Goal: Task Accomplishment & Management: Use online tool/utility

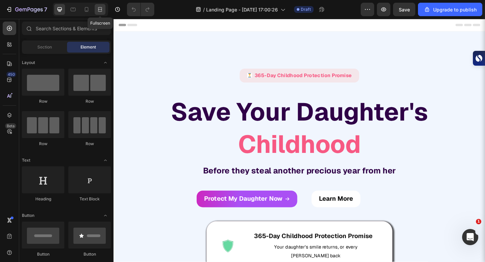
click at [97, 8] on icon at bounding box center [100, 9] width 7 height 7
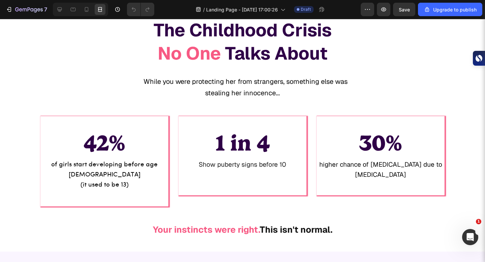
scroll to position [432, 0]
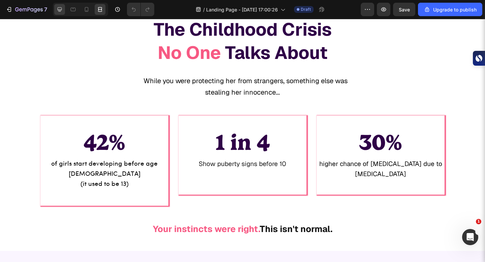
click at [59, 6] on icon at bounding box center [59, 9] width 7 height 7
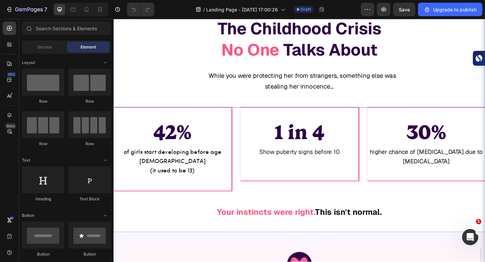
click at [282, 99] on div "While you were protecting her from strangers, something else was stealing her i…" at bounding box center [316, 86] width 404 height 25
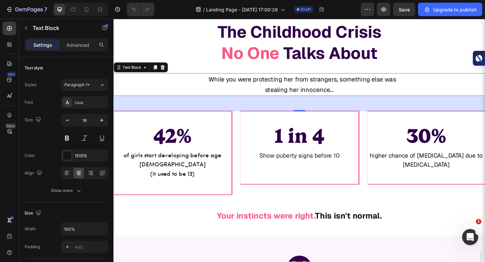
scroll to position [456, 0]
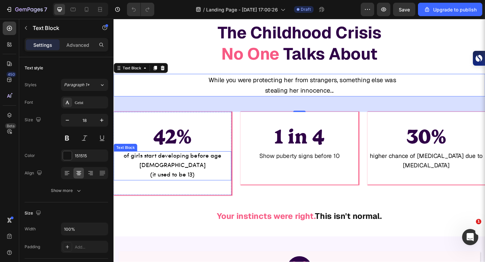
click at [207, 167] on span "of girls start developing before age [DEMOGRAPHIC_DATA]" at bounding box center [177, 173] width 106 height 17
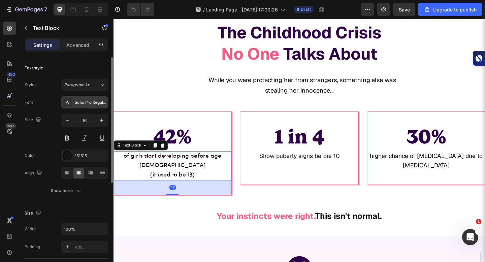
click at [76, 105] on div "Sofia Pro Regular" at bounding box center [91, 103] width 32 height 6
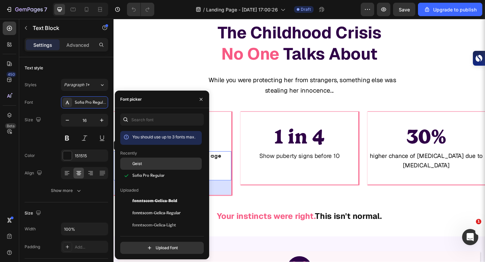
click at [141, 165] on span "Geist" at bounding box center [137, 164] width 10 height 6
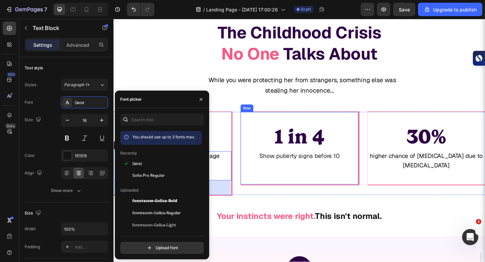
click at [295, 172] on span "Show puberty signs before 10" at bounding box center [316, 168] width 88 height 8
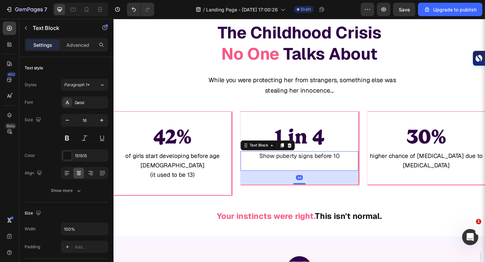
click at [295, 172] on span "Show puberty signs before 10" at bounding box center [316, 168] width 88 height 8
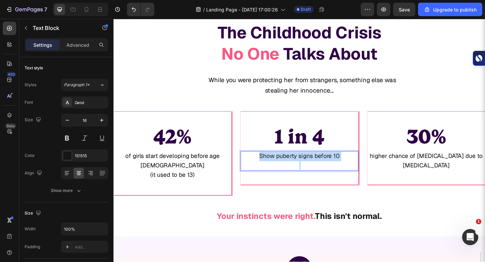
click at [295, 172] on span "Show puberty signs before 10" at bounding box center [316, 168] width 88 height 8
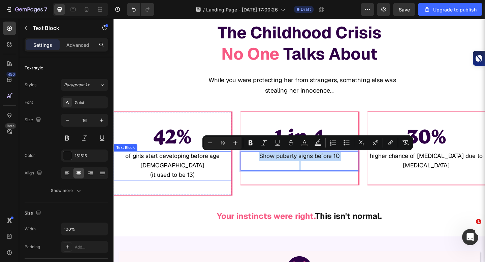
click at [180, 184] on p "(it used to be 13)" at bounding box center [177, 189] width 127 height 10
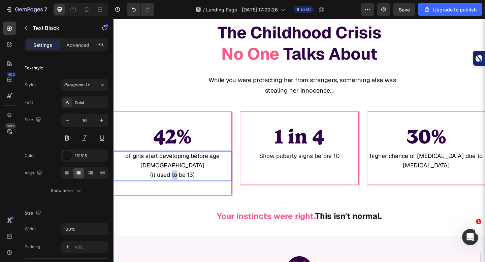
click at [180, 184] on p "(it used to be 13)" at bounding box center [177, 189] width 127 height 10
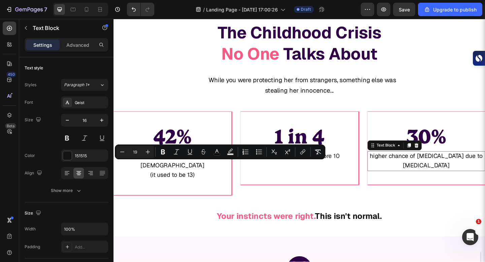
click at [467, 169] on span "higher chance of [MEDICAL_DATA] due to" at bounding box center [454, 168] width 123 height 8
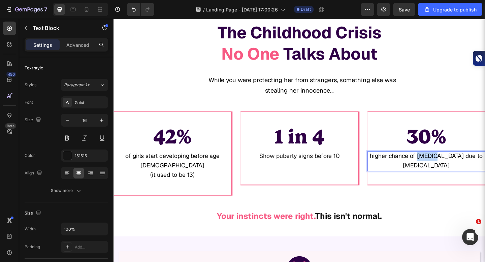
click at [467, 169] on span "higher chance of [MEDICAL_DATA] due to" at bounding box center [454, 168] width 123 height 8
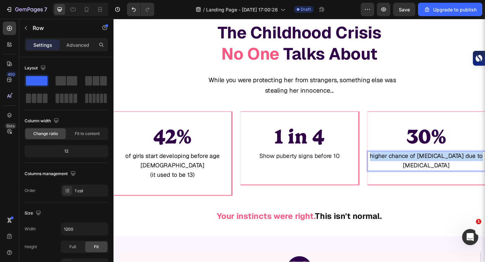
click at [410, 125] on div "30% Heading higher chance of cancer due to early puberty Text Block 43" at bounding box center [454, 159] width 128 height 79
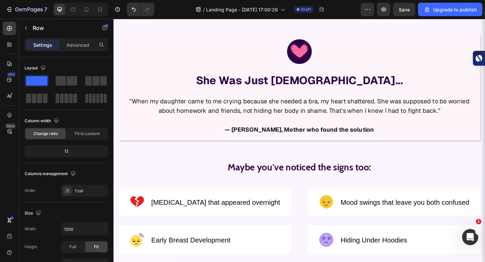
scroll to position [685, 0]
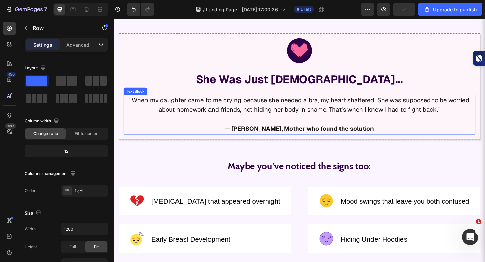
click at [396, 133] on p at bounding box center [315, 129] width 381 height 10
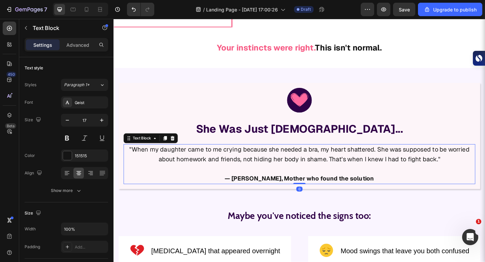
scroll to position [622, 0]
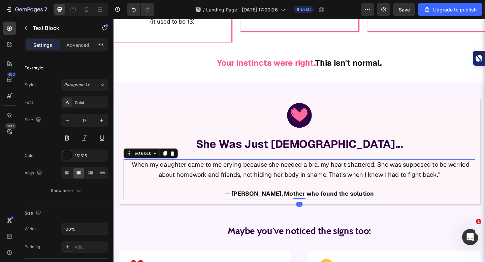
click at [393, 144] on h2 "She Was Just [DEMOGRAPHIC_DATA]..." at bounding box center [315, 155] width 383 height 23
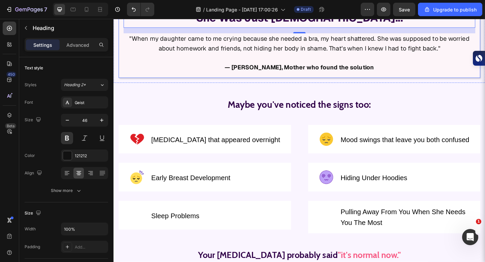
scroll to position [753, 0]
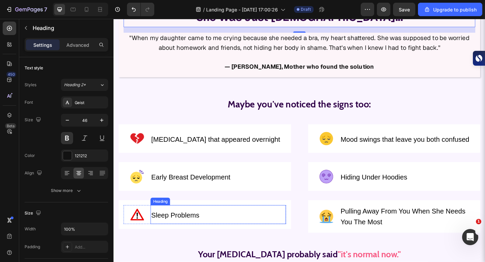
click at [172, 235] on span "Sleep Problems" at bounding box center [180, 232] width 52 height 8
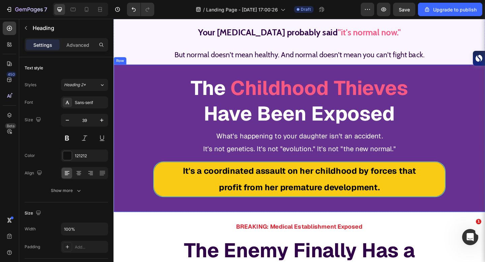
scroll to position [1028, 0]
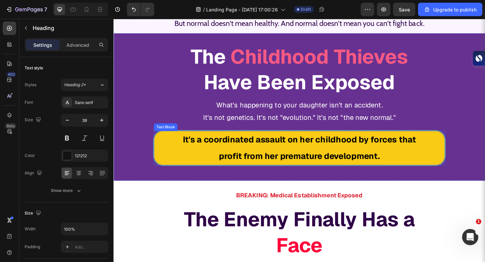
click at [268, 162] on strong "profit from her premature development." at bounding box center [315, 168] width 175 height 12
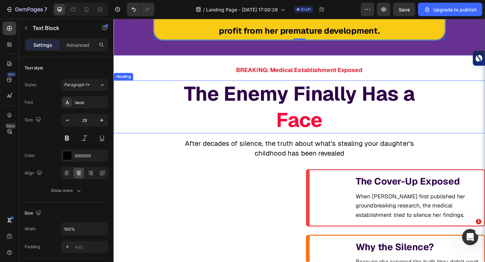
scroll to position [1166, 0]
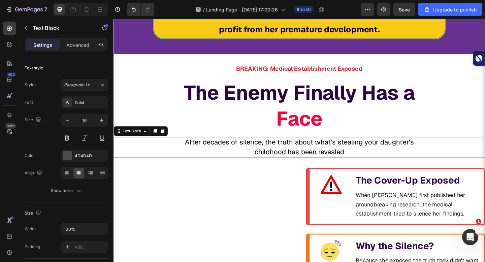
click at [269, 161] on span "childhood has been revealed" at bounding box center [316, 163] width 98 height 9
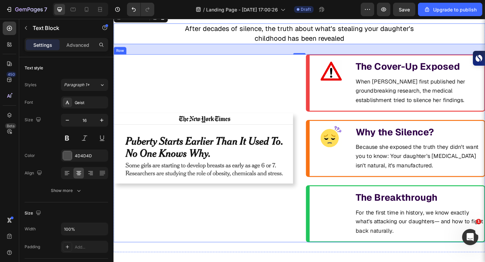
scroll to position [1296, 0]
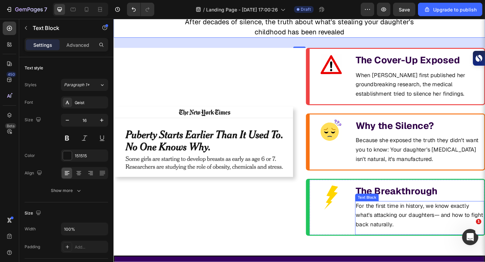
click at [465, 237] on p "For the first time in history, we know exactly what's attacking our daughters— …" at bounding box center [446, 233] width 139 height 30
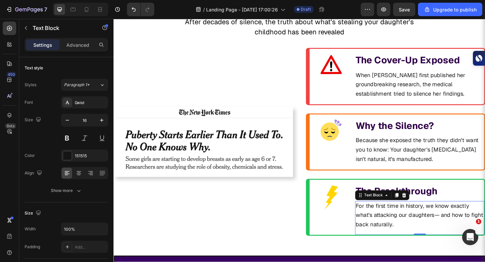
click at [467, 231] on span "For the first time in history, we know exactly what's attacking our daughters— …" at bounding box center [446, 233] width 138 height 28
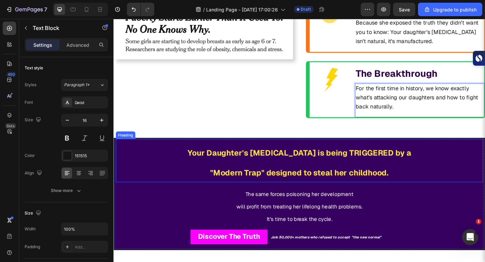
scroll to position [1423, 0]
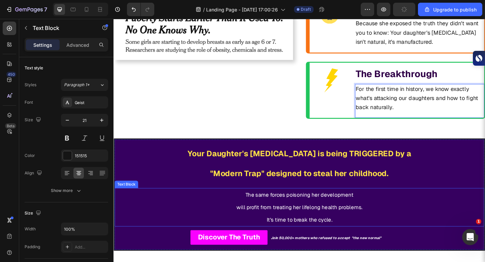
click at [361, 220] on span "will profit from treating her lifelong health problems." at bounding box center [315, 223] width 137 height 7
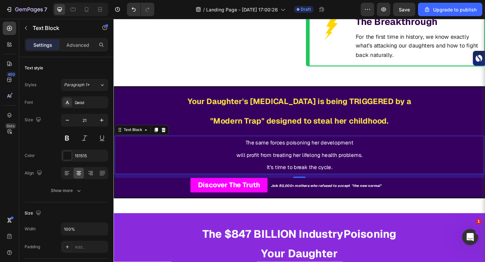
scroll to position [1480, 0]
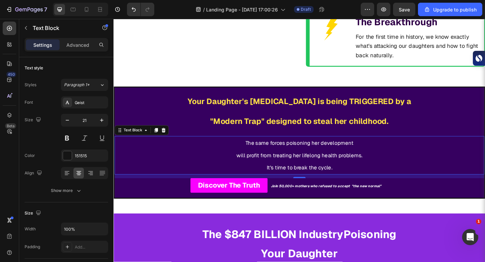
click at [343, 180] on span "It's time to break the cycle." at bounding box center [315, 180] width 71 height 7
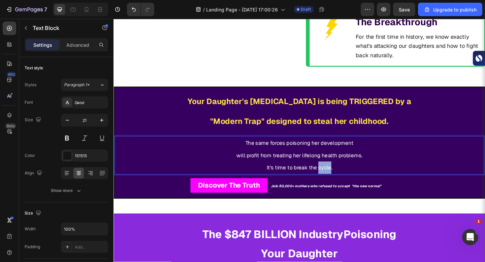
click at [343, 180] on span "It's time to break the cycle." at bounding box center [315, 180] width 71 height 7
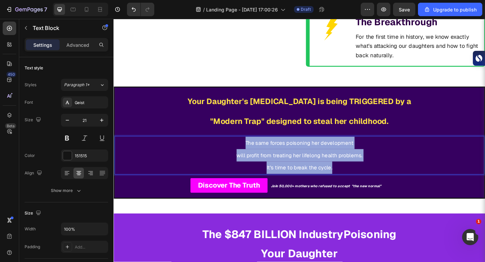
drag, startPoint x: 353, startPoint y: 180, endPoint x: 244, endPoint y: 150, distance: 113.9
click at [244, 150] on div "The same forces poisoning her development will profit from treating her lifelon…" at bounding box center [316, 167] width 402 height 41
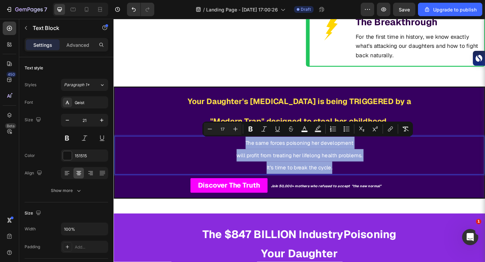
click at [485, 164] on p "will profit from treating her lifelong health problems." at bounding box center [315, 167] width 401 height 13
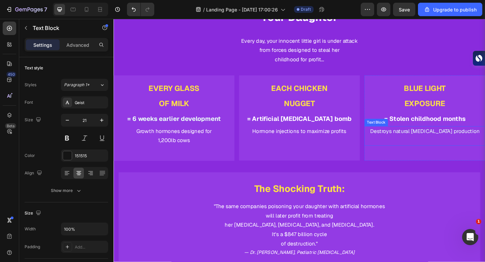
scroll to position [1735, 0]
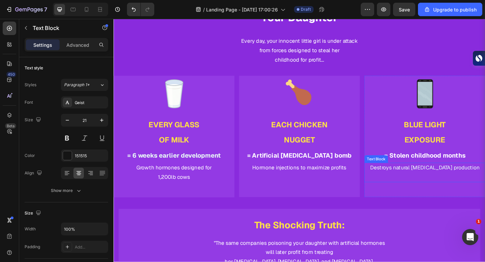
click at [444, 184] on p "Destroys natural [MEDICAL_DATA] production" at bounding box center [452, 181] width 130 height 10
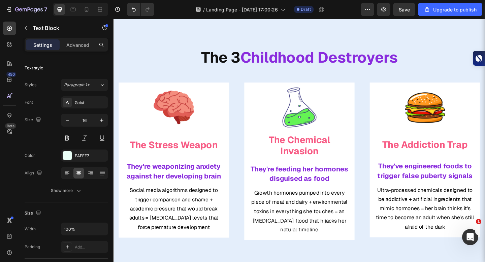
scroll to position [2066, 0]
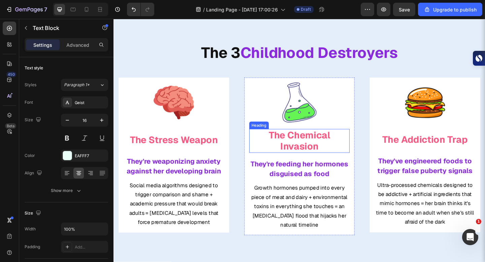
click at [336, 155] on span "The Chemical Invasion" at bounding box center [315, 151] width 67 height 25
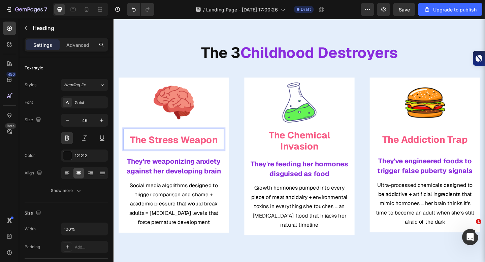
click at [185, 149] on span "The Stress Weapon" at bounding box center [178, 150] width 95 height 13
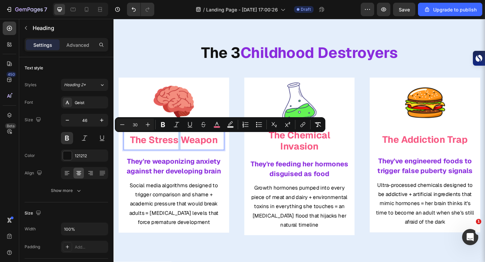
click at [185, 149] on span "The Stress Weapon" at bounding box center [178, 150] width 95 height 13
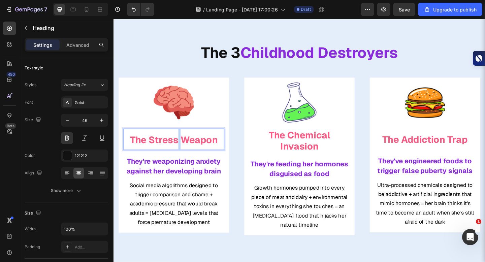
click at [185, 149] on span "The Stress Weapon" at bounding box center [178, 150] width 95 height 13
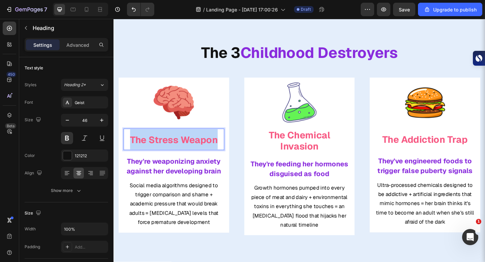
click at [185, 149] on span "The Stress Weapon" at bounding box center [178, 150] width 95 height 13
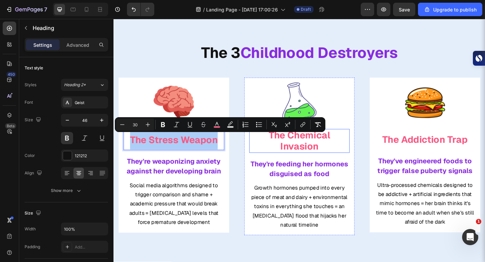
click at [303, 162] on span "The Chemical Invasion" at bounding box center [315, 151] width 67 height 25
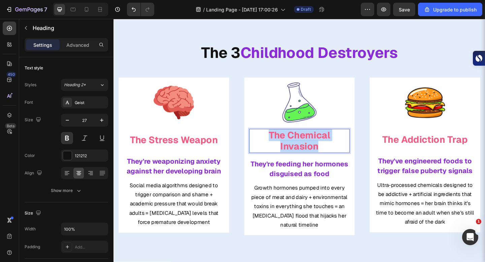
click at [303, 162] on span "The Chemical Invasion" at bounding box center [315, 151] width 67 height 25
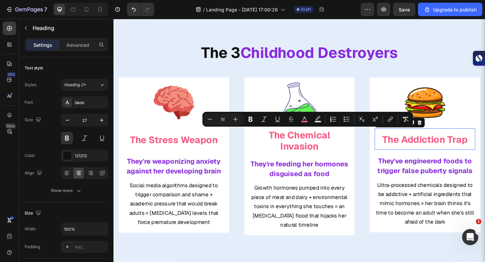
click at [443, 156] on span "The Addiction Trap" at bounding box center [452, 150] width 93 height 13
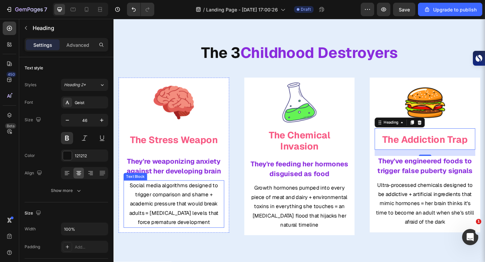
click at [157, 231] on span "Social media algorithms designed to trigger comparison and shame + academic pre…" at bounding box center [178, 220] width 97 height 48
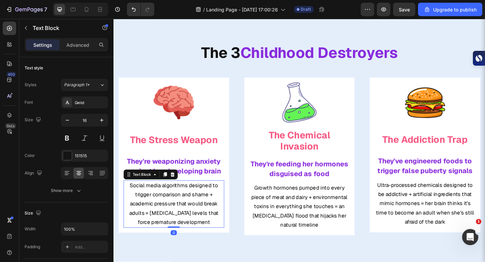
click at [156, 228] on span "Social media algorithms designed to trigger comparison and shame + academic pre…" at bounding box center [178, 220] width 97 height 48
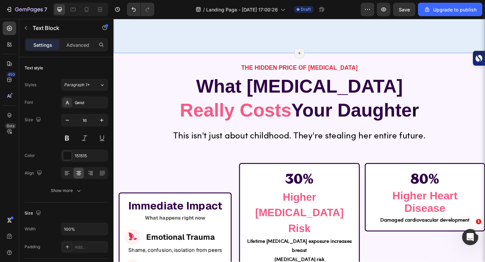
scroll to position [2309, 0]
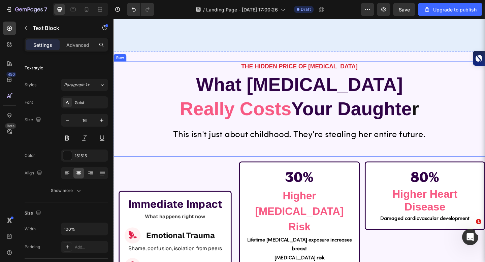
click at [342, 140] on span "This isn't just about childhood. They're stealing her entire future." at bounding box center [316, 145] width 275 height 10
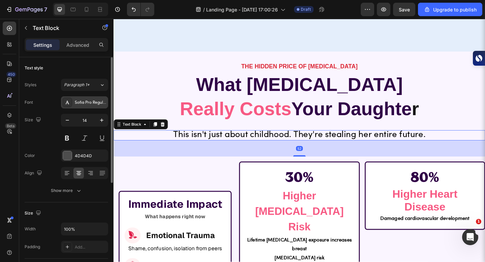
click at [92, 105] on div "Sofia Pro Regular" at bounding box center [91, 103] width 32 height 6
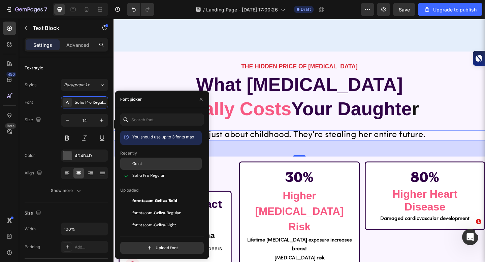
click at [145, 164] on div "Geist" at bounding box center [166, 164] width 68 height 6
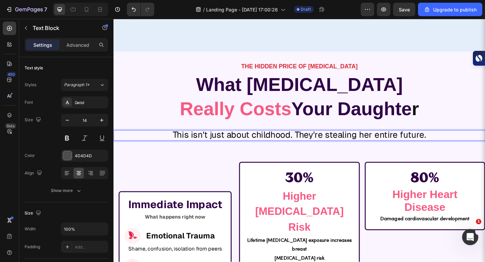
click at [303, 139] on span "This isn't just about childhood. They're stealing her entire future." at bounding box center [316, 145] width 276 height 12
click at [319, 147] on span "This isn't just about childhood. They're stealing her entire future." at bounding box center [316, 145] width 276 height 12
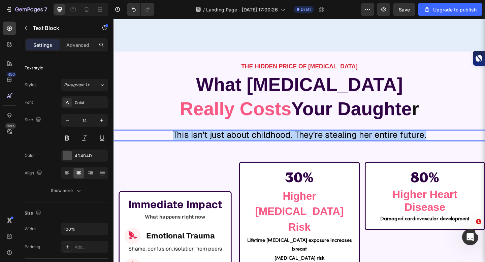
click at [319, 147] on span "This isn't just about childhood. They're stealing her entire future." at bounding box center [316, 145] width 276 height 12
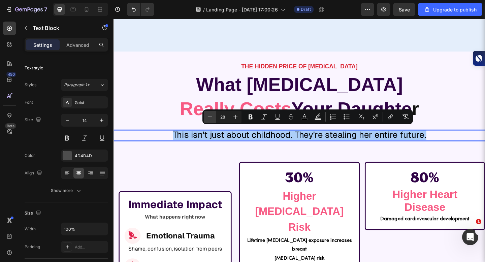
click at [210, 116] on icon "Editor contextual toolbar" at bounding box center [210, 117] width 7 height 7
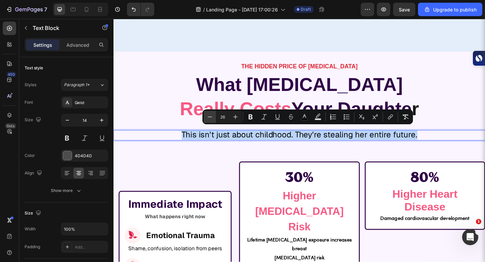
type input "25"
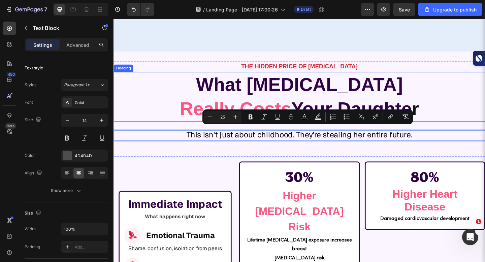
click at [187, 95] on h2 "What Early Puberty Really Costs Your Daughte r" at bounding box center [316, 104] width 404 height 54
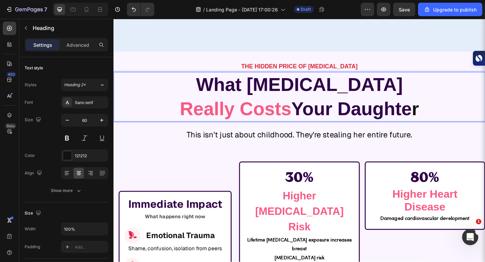
click at [425, 90] on h2 "What Early Puberty Really Costs Your Daughte r" at bounding box center [316, 104] width 404 height 54
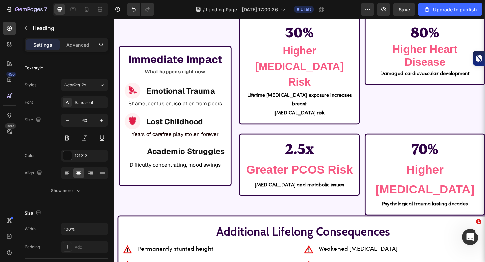
scroll to position [2464, 0]
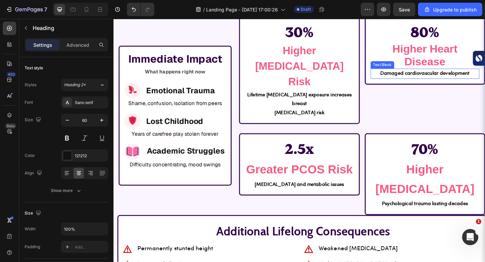
click at [425, 81] on strong "Damaged cardiovascular development" at bounding box center [452, 78] width 97 height 6
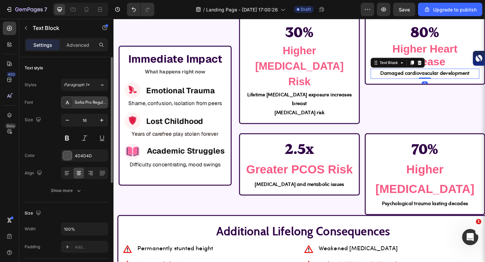
click at [98, 101] on div "Sofia Pro Regular" at bounding box center [91, 103] width 32 height 6
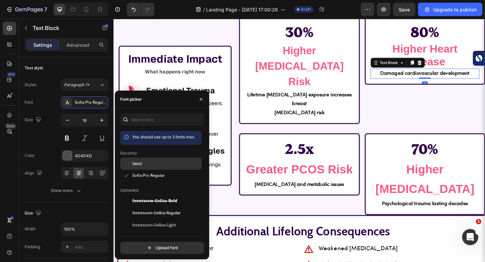
click at [159, 207] on div "Geist" at bounding box center [161, 213] width 82 height 12
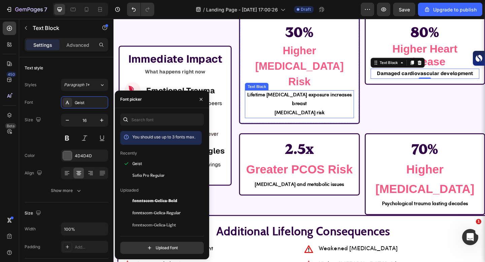
click at [314, 97] on div "Lifetime estrogen exposure increases breast cancer risk" at bounding box center [315, 112] width 118 height 30
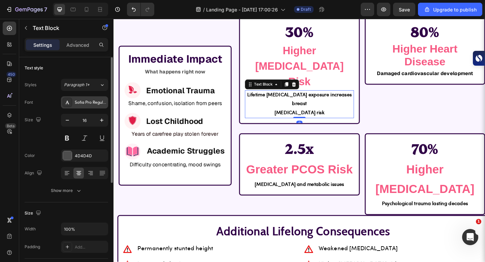
click at [78, 101] on div "Sofia Pro Regular" at bounding box center [91, 103] width 32 height 6
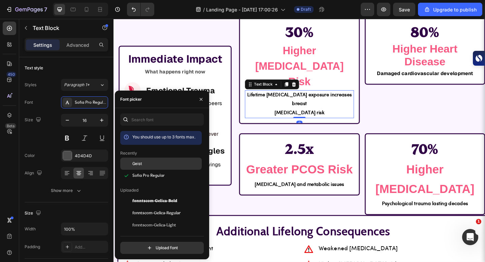
click at [151, 164] on div "Geist" at bounding box center [166, 164] width 68 height 6
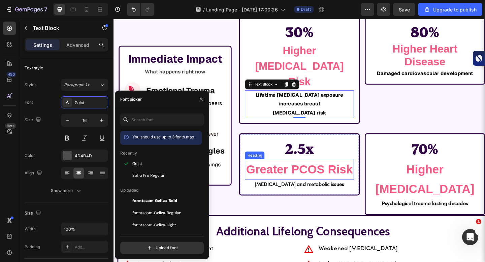
click at [314, 196] on strong "[MEDICAL_DATA] and metabolic issues" at bounding box center [315, 199] width 97 height 6
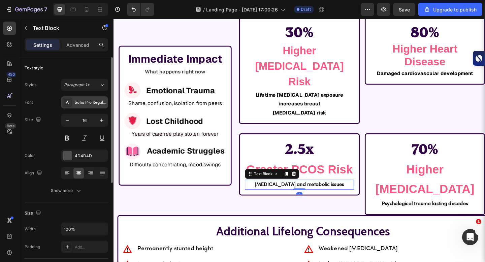
click at [88, 98] on div "Sofia Pro Regular" at bounding box center [84, 102] width 47 height 12
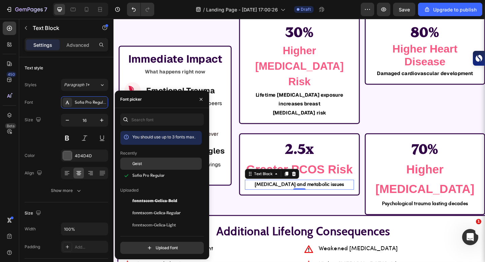
click at [146, 164] on div "Geist" at bounding box center [166, 164] width 68 height 6
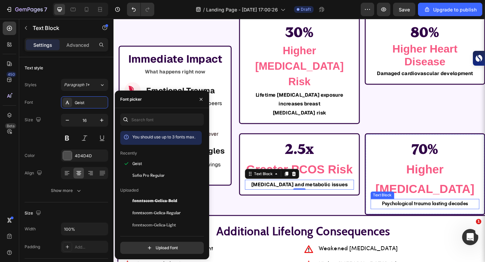
click at [410, 217] on strong "Psychological trauma lasting decades" at bounding box center [452, 220] width 94 height 6
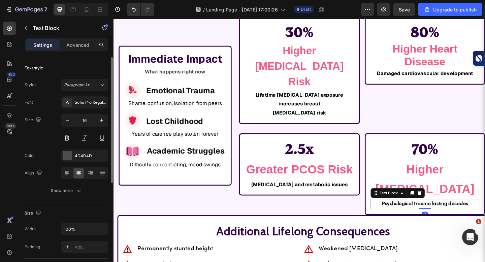
click at [86, 110] on div "Font Sofia Pro Regular Size 16 Color 4D4D4D Align Show more" at bounding box center [67, 146] width 84 height 100
click at [86, 107] on div "Sofia Pro Regular" at bounding box center [84, 102] width 47 height 12
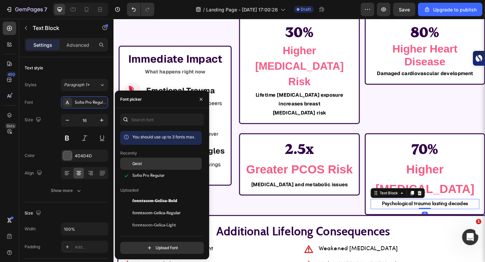
click at [130, 161] on div at bounding box center [126, 164] width 12 height 12
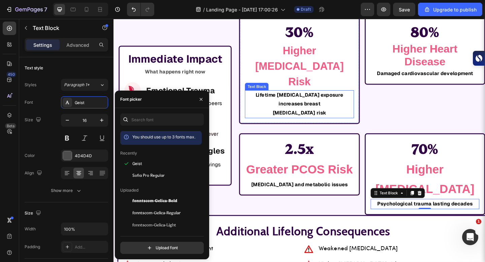
click at [316, 118] on strong "[MEDICAL_DATA] risk" at bounding box center [316, 121] width 58 height 7
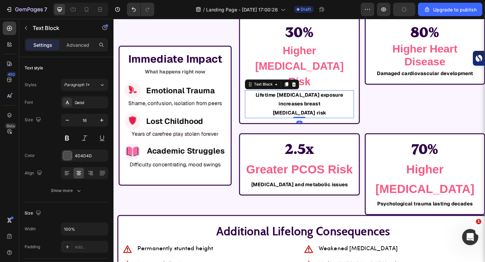
click at [303, 118] on strong "[MEDICAL_DATA] risk" at bounding box center [316, 121] width 58 height 7
click at [302, 118] on strong "[MEDICAL_DATA] risk" at bounding box center [316, 121] width 58 height 7
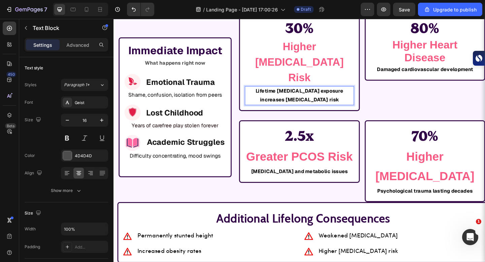
click at [299, 94] on strong "Lifetime [MEDICAL_DATA] exposure increases [MEDICAL_DATA] risk" at bounding box center [315, 102] width 95 height 17
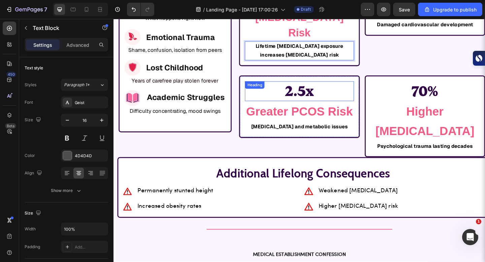
scroll to position [2520, 0]
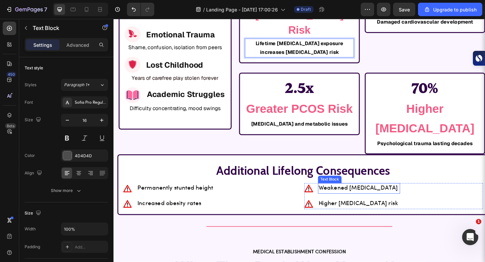
click at [347, 200] on span "Weakened [MEDICAL_DATA]" at bounding box center [380, 203] width 86 height 7
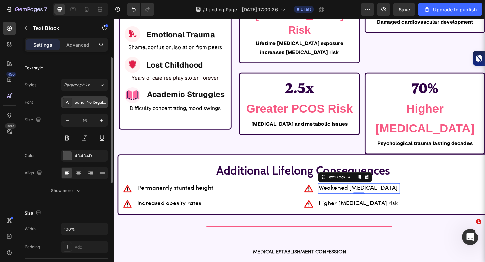
click at [90, 102] on div "Sofia Pro Regular" at bounding box center [91, 103] width 32 height 6
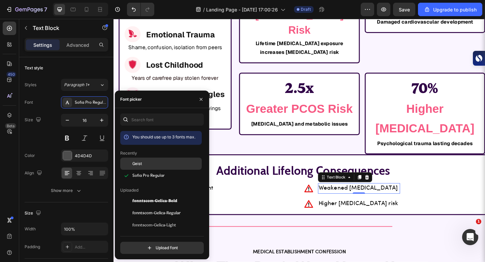
click at [164, 165] on div "Geist" at bounding box center [166, 164] width 68 height 6
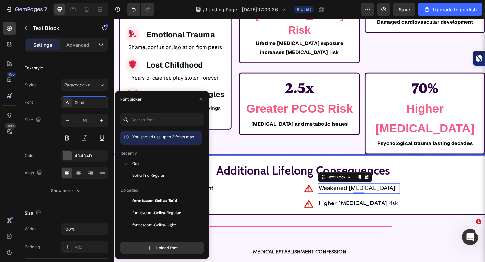
click at [364, 217] on span "Higher [MEDICAL_DATA] risk" at bounding box center [380, 220] width 87 height 7
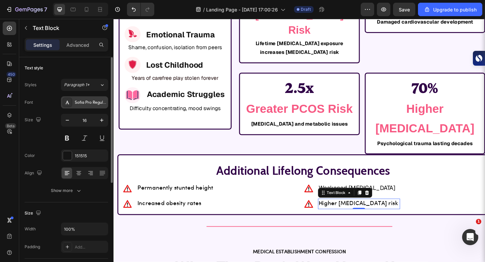
click at [94, 102] on div "Sofia Pro Regular" at bounding box center [91, 103] width 32 height 6
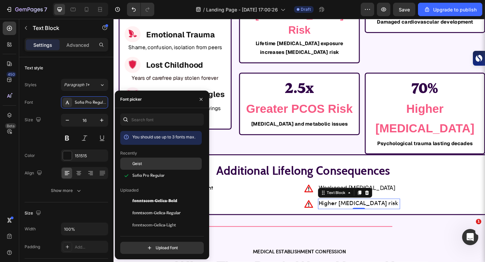
click at [143, 161] on div "Geist" at bounding box center [166, 164] width 68 height 6
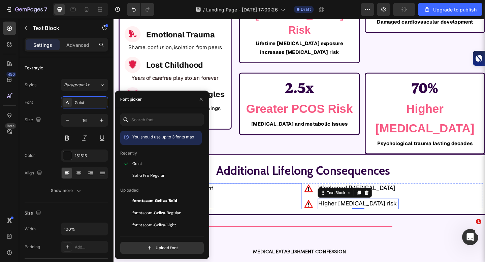
click at [257, 198] on div "Image Permanently stunted height Text Block Image Increased obesity rates Text …" at bounding box center [221, 212] width 194 height 28
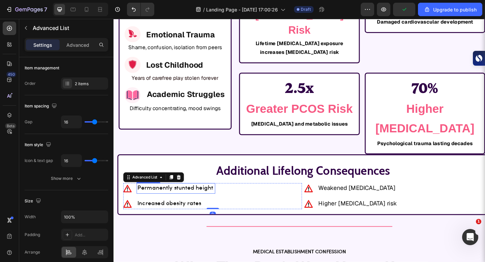
click at [211, 200] on span "Permanently stunted height" at bounding box center [180, 203] width 83 height 7
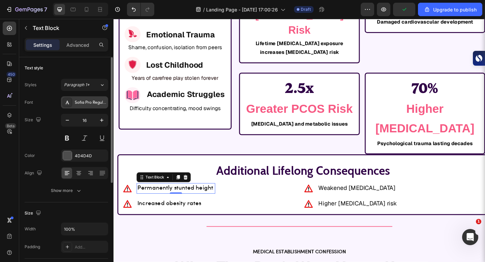
click at [95, 104] on div "Sofia Pro Regular" at bounding box center [91, 103] width 32 height 6
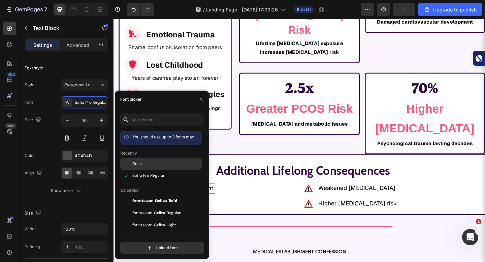
click at [131, 162] on div at bounding box center [126, 164] width 12 height 12
click at [257, 198] on div "Image Permanently stunted height Text Block 0 Image Increased obesity rates Tex…" at bounding box center [221, 212] width 194 height 28
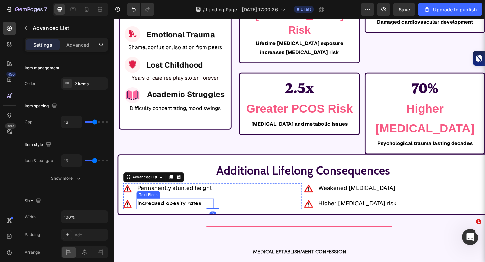
click at [191, 217] on span "Increased obesity rates" at bounding box center [173, 220] width 69 height 7
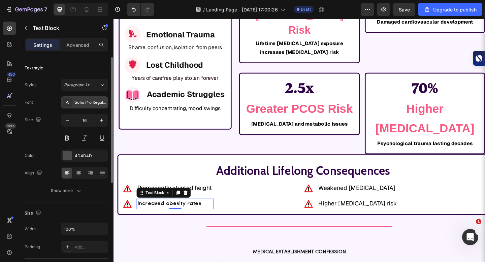
click at [99, 103] on div "Sofia Pro Regular" at bounding box center [91, 103] width 32 height 6
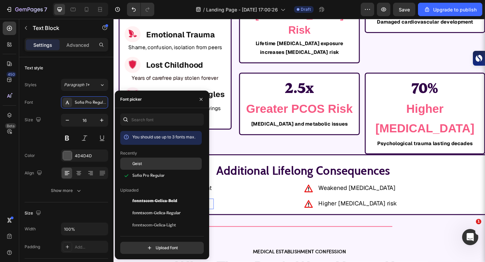
click at [138, 161] on span "Geist" at bounding box center [137, 164] width 10 height 6
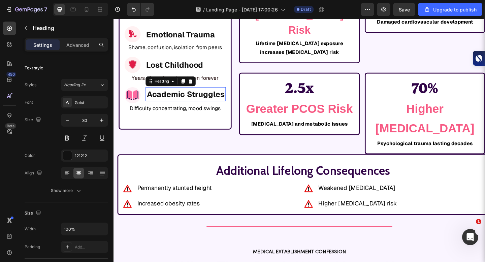
click at [167, 93] on h2 "Academic Struggles" at bounding box center [191, 100] width 87 height 15
click at [167, 113] on span "Difficulty concentrating, mood swings" at bounding box center [180, 116] width 99 height 7
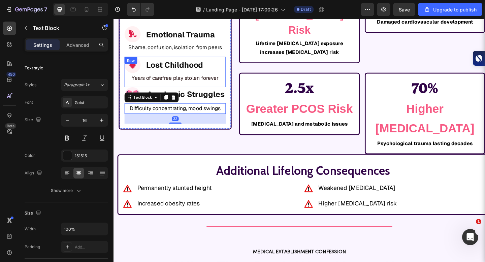
click at [176, 80] on span "Years of carefree play stolen forever" at bounding box center [180, 83] width 94 height 7
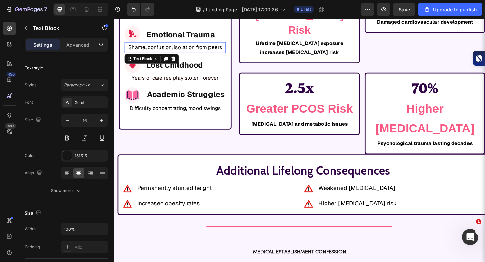
click at [188, 46] on span "Shame, confusion, isolation from peers" at bounding box center [181, 49] width 102 height 7
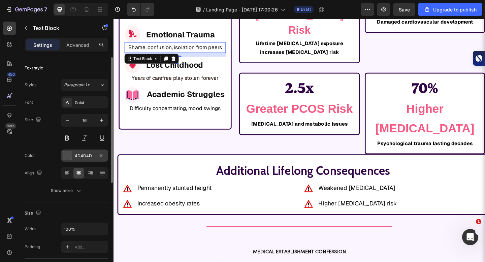
click at [81, 154] on div "4D4D4D" at bounding box center [85, 156] width 20 height 6
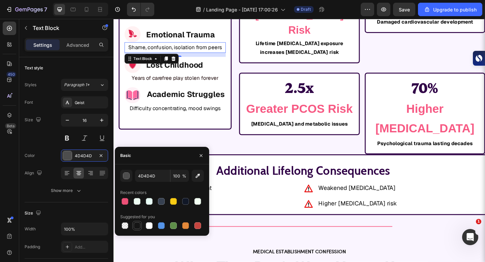
click at [137, 225] on div at bounding box center [137, 225] width 7 height 7
type input "151515"
click at [196, 166] on div "Additional Lifelong Consequences Heading Image Permanently stunted height Text …" at bounding box center [320, 199] width 404 height 66
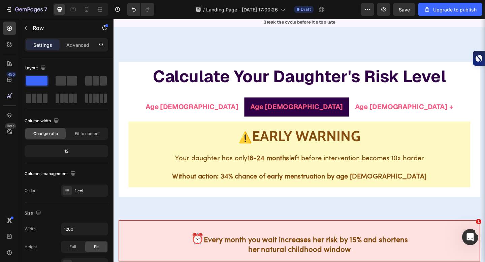
scroll to position [3049, 0]
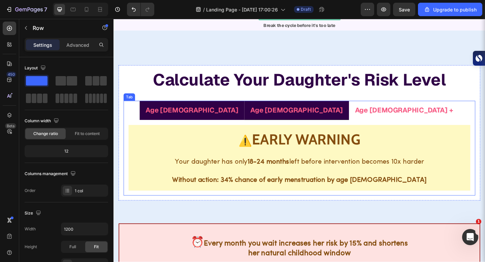
click at [249, 112] on p "Age [DEMOGRAPHIC_DATA]" at bounding box center [198, 118] width 101 height 13
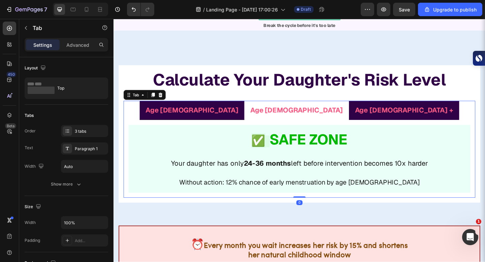
click at [375, 111] on div "Age [DEMOGRAPHIC_DATA] +" at bounding box center [429, 118] width 109 height 15
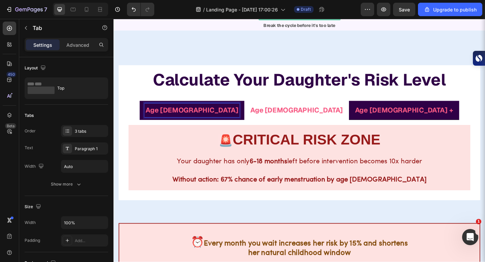
click at [250, 111] on div "Age [DEMOGRAPHIC_DATA]" at bounding box center [198, 118] width 103 height 15
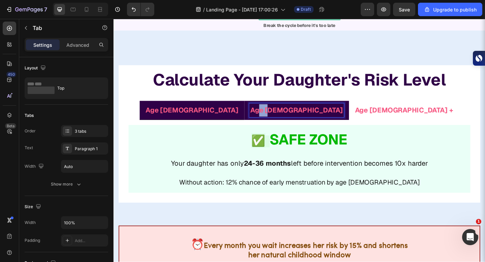
click at [313, 111] on div "Age [DEMOGRAPHIC_DATA]" at bounding box center [312, 118] width 103 height 15
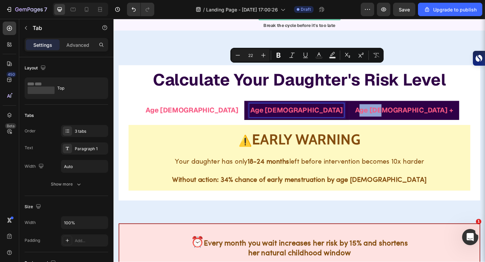
click at [375, 111] on div "Age [DEMOGRAPHIC_DATA] +" at bounding box center [429, 118] width 109 height 15
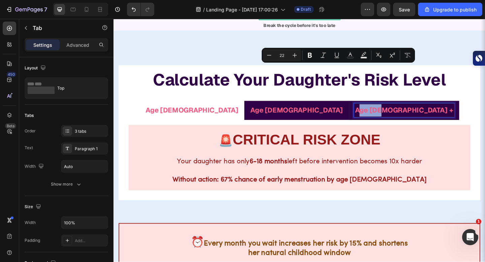
click at [307, 108] on li "Age [DEMOGRAPHIC_DATA]" at bounding box center [313, 118] width 114 height 21
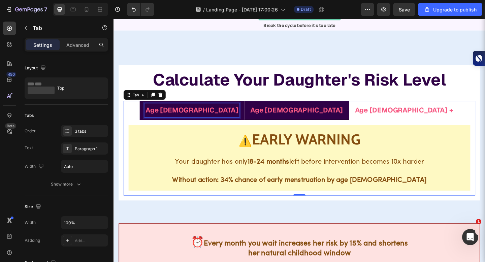
click at [250, 111] on div "Age [DEMOGRAPHIC_DATA]" at bounding box center [198, 118] width 103 height 15
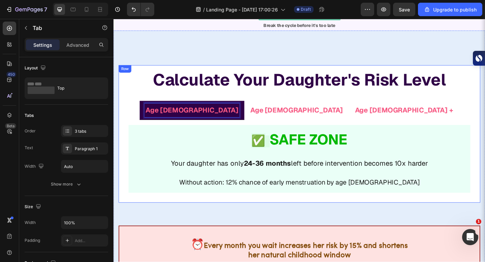
click at [377, 75] on div "Calculate Your Daughter's Risk Level Heading Age 6 Age 7 Age 8 + ✅ SAFE ZONE He…" at bounding box center [315, 144] width 383 height 139
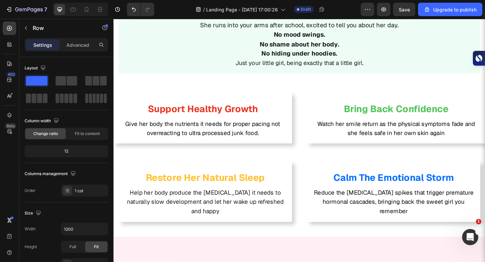
scroll to position [3418, 0]
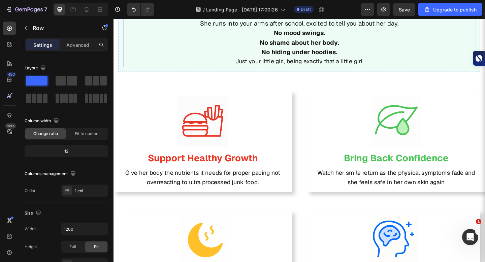
click at [313, 30] on p "She runs into your arms after school, excited to tell you about her day." at bounding box center [315, 24] width 381 height 10
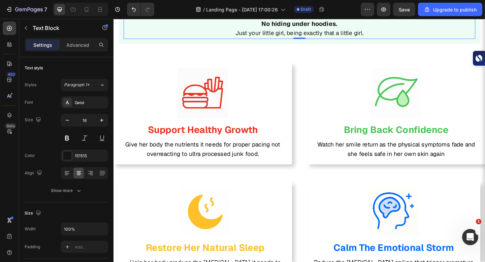
scroll to position [3484, 0]
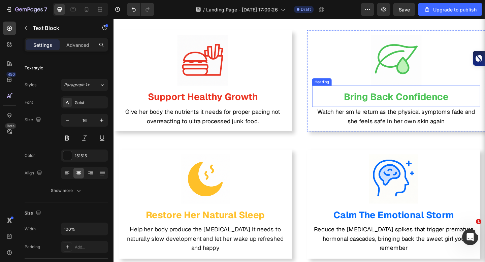
click at [363, 115] on h2 "Bring Back Confidence" at bounding box center [421, 103] width 183 height 23
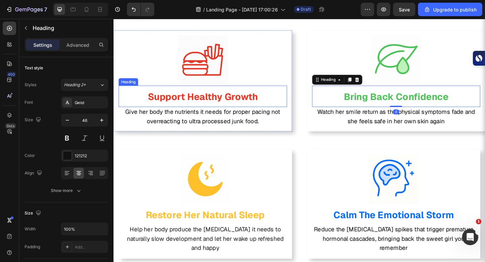
click at [259, 111] on strong "Support Healthy Growth" at bounding box center [211, 103] width 120 height 13
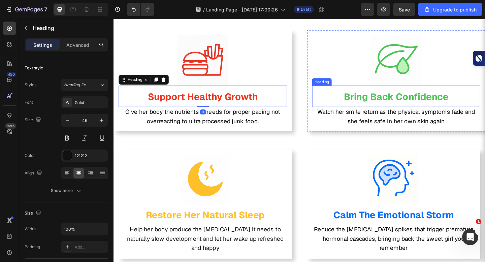
click at [362, 115] on h2 "Bring Back Confidence" at bounding box center [421, 103] width 183 height 23
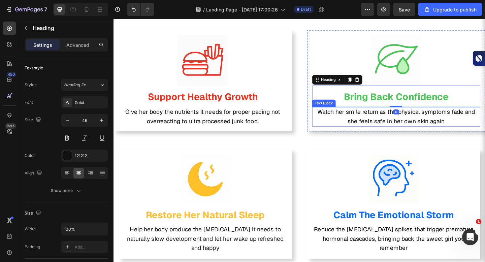
click at [362, 136] on p "Watch her smile return as the physical symptoms fade and she feels safe in her …" at bounding box center [421, 126] width 182 height 20
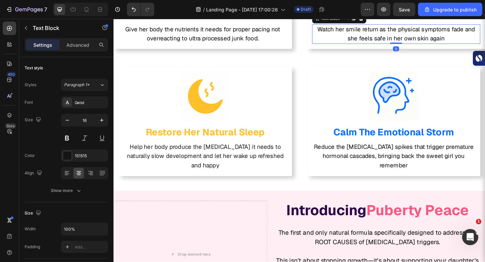
scroll to position [3597, 0]
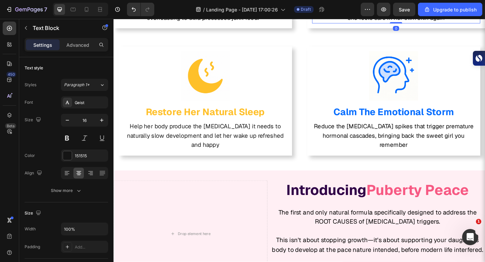
click at [362, 160] on span "Reduce the cortisol spikes that trigger premature hormonal cascades, bringing b…" at bounding box center [418, 146] width 174 height 29
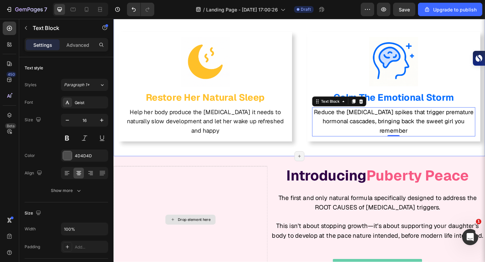
scroll to position [3619, 0]
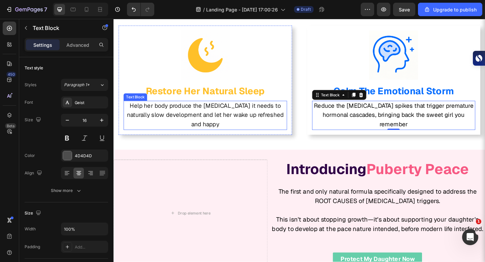
click at [299, 138] on span "Help her body produce the melatonin it needs to naturally slow development and …" at bounding box center [213, 123] width 170 height 29
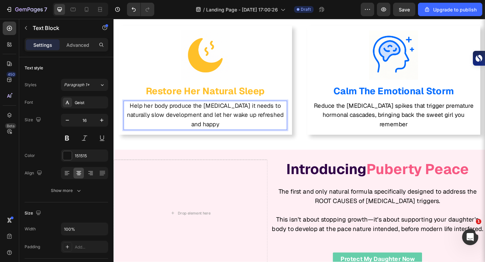
click at [300, 139] on p "Help her body produce the melatonin it needs to naturally slow development and …" at bounding box center [213, 124] width 177 height 30
click at [485, 138] on span "Reduce the cortisol spikes that trigger premature hormonal cascades, bringing b…" at bounding box center [418, 123] width 174 height 29
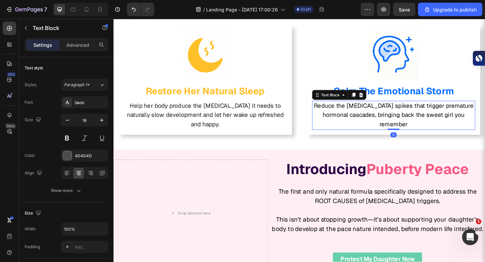
click at [485, 138] on span "Reduce the cortisol spikes that trigger premature hormonal cascades, bringing b…" at bounding box center [418, 123] width 174 height 29
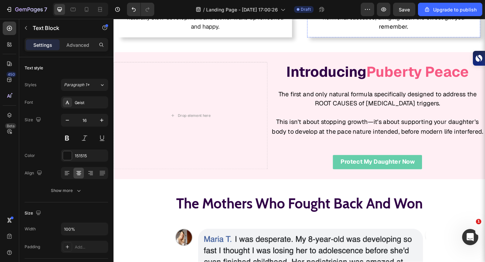
scroll to position [3724, 0]
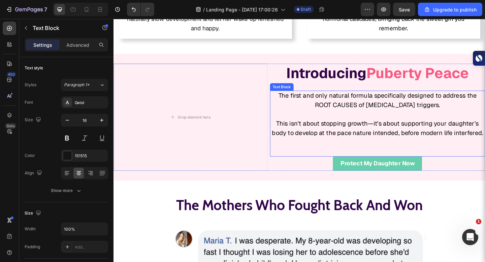
click at [413, 128] on p at bounding box center [400, 123] width 233 height 10
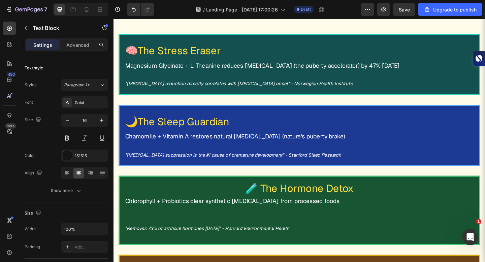
scroll to position [4319, 0]
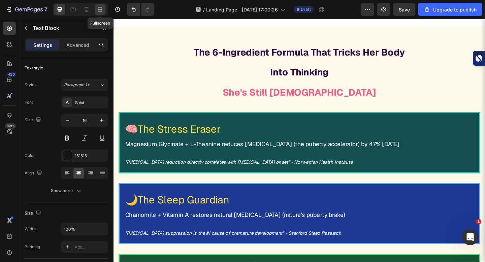
click at [98, 8] on icon at bounding box center [100, 9] width 7 height 7
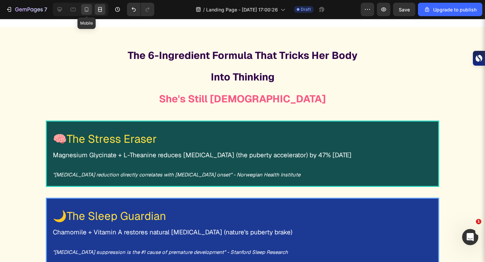
click at [85, 12] on icon at bounding box center [86, 9] width 7 height 7
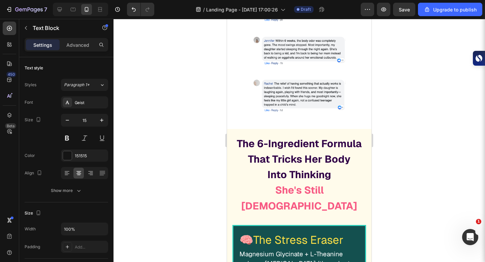
scroll to position [4377, 0]
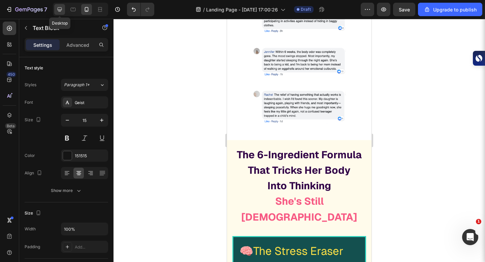
click at [57, 11] on icon at bounding box center [59, 9] width 7 height 7
type input "16"
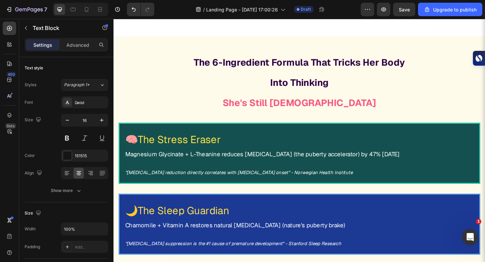
scroll to position [4882, 0]
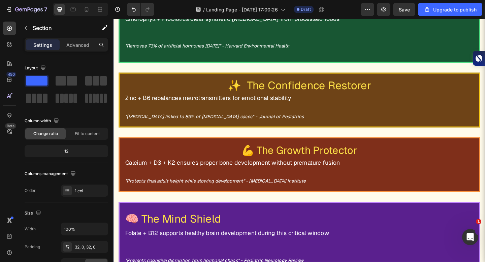
scroll to position [5203, 0]
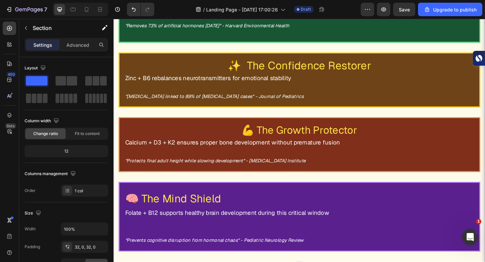
click at [82, 38] on div "Settings Advanced" at bounding box center [67, 44] width 84 height 13
click at [80, 45] on p "Advanced" at bounding box center [77, 44] width 23 height 7
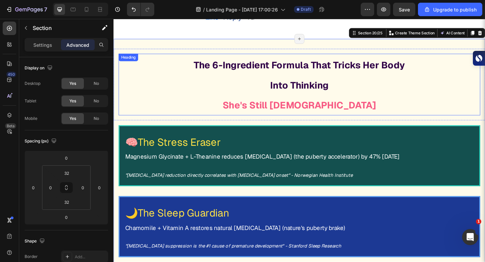
scroll to position [4850, 0]
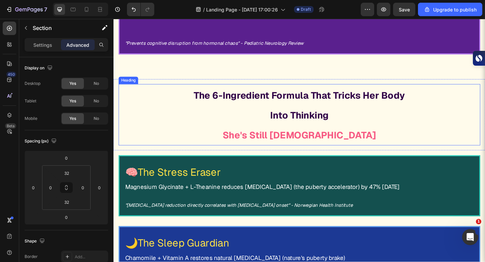
scroll to position [5452, 0]
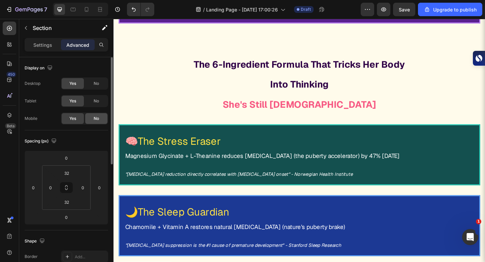
click at [93, 117] on div "No" at bounding box center [96, 118] width 22 height 11
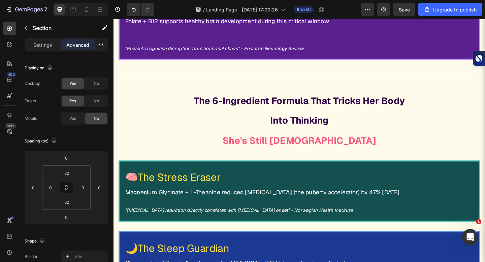
scroll to position [5383, 0]
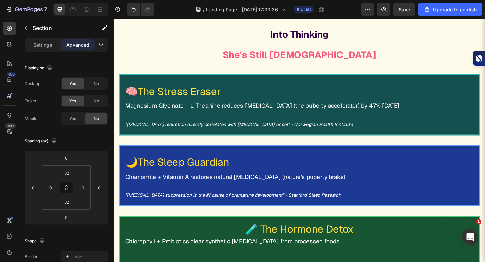
scroll to position [4837, 0]
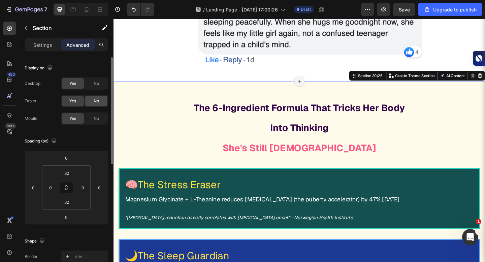
click at [99, 97] on div "No" at bounding box center [96, 101] width 22 height 11
click at [98, 82] on span "No" at bounding box center [96, 84] width 5 height 6
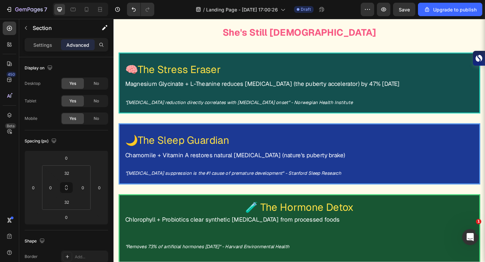
scroll to position [4899, 0]
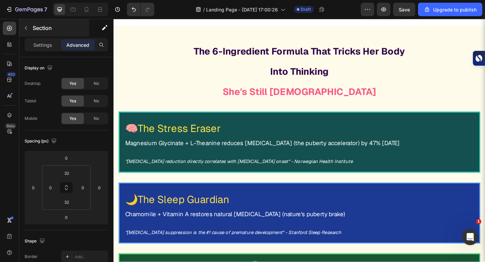
click at [27, 31] on button "button" at bounding box center [26, 28] width 11 height 11
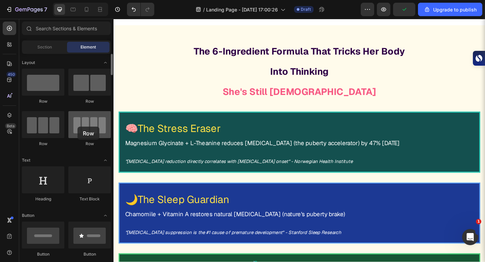
drag, startPoint x: 87, startPoint y: 125, endPoint x: 77, endPoint y: 126, distance: 9.8
click at [77, 126] on div at bounding box center [89, 124] width 42 height 27
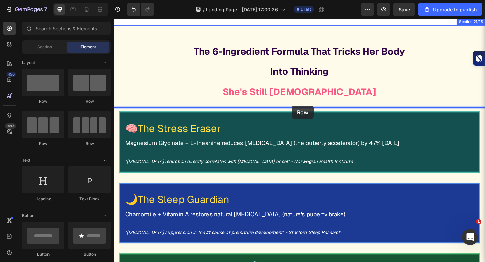
drag, startPoint x: 162, startPoint y: 148, endPoint x: 307, endPoint y: 114, distance: 148.8
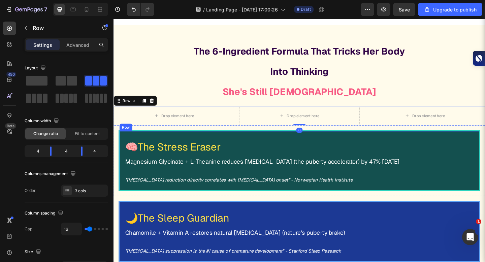
click at [178, 144] on div "🧠 The Stress Eraser Heading Magnesium Glycinate + L-Theanine reduces cortisol (…" at bounding box center [316, 173] width 394 height 66
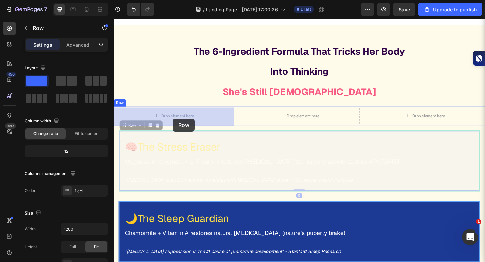
drag, startPoint x: 135, startPoint y: 138, endPoint x: 178, endPoint y: 127, distance: 43.7
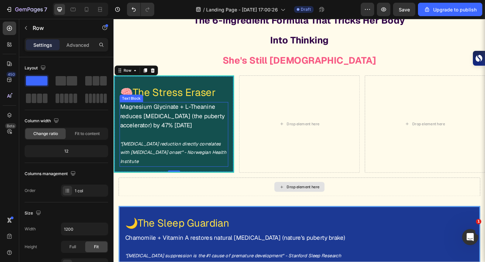
scroll to position [4944, 0]
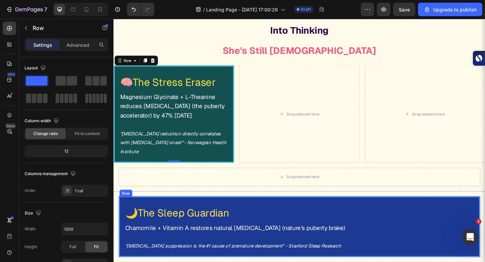
click at [199, 212] on div "🌙 The Sleep Guardian Heading Chamomile + Vitamin A restores natural melatonin (…" at bounding box center [316, 245] width 394 height 66
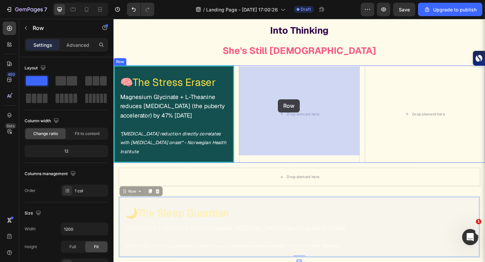
drag, startPoint x: 137, startPoint y: 201, endPoint x: 293, endPoint y: 106, distance: 182.8
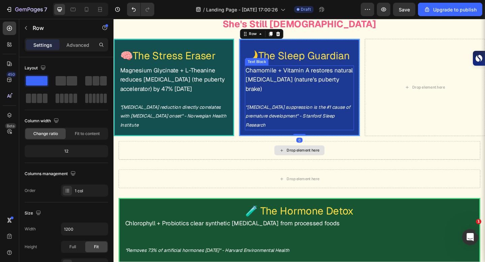
scroll to position [4980, 0]
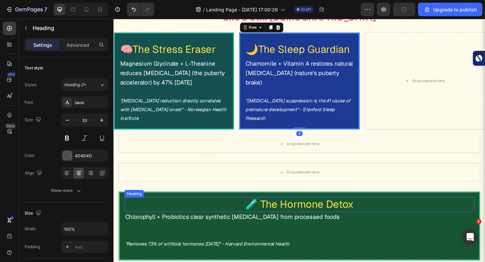
click at [238, 213] on h2 "🧪 The Hormone Detox" at bounding box center [315, 221] width 381 height 16
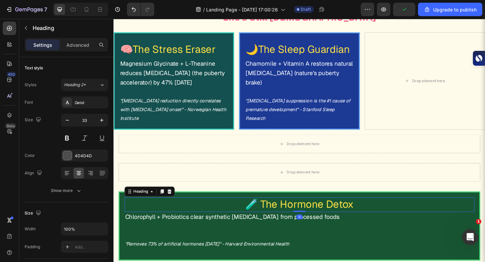
click at [236, 213] on h2 "🧪 The Hormone Detox" at bounding box center [315, 221] width 381 height 16
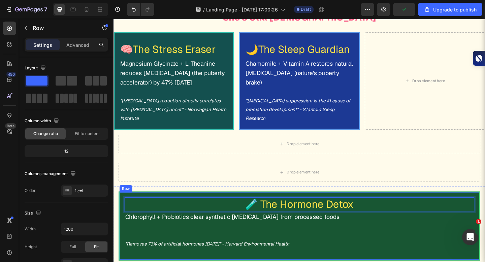
click at [228, 207] on div "🧪 The Hormone Detox Heading 0 Chlorophyll + Probiotics clear synthetic estrogen…" at bounding box center [316, 244] width 394 height 75
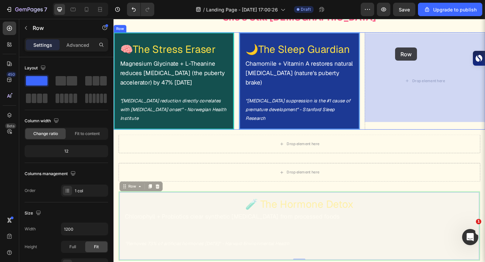
drag, startPoint x: 140, startPoint y: 195, endPoint x: 420, endPoint y: 50, distance: 315.2
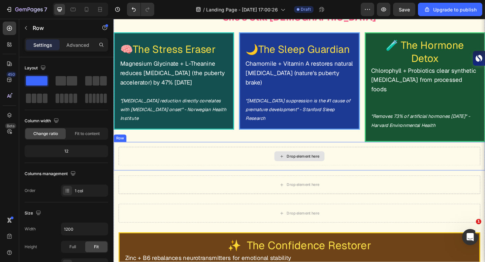
click at [302, 163] on div "Drop element here" at bounding box center [315, 168] width 55 height 11
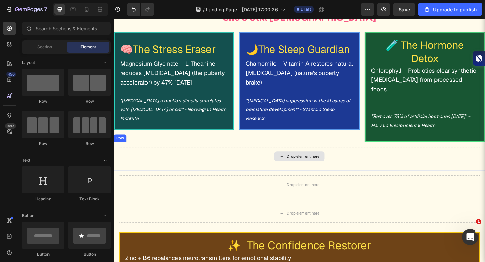
click at [200, 158] on div "Drop element here" at bounding box center [316, 168] width 394 height 20
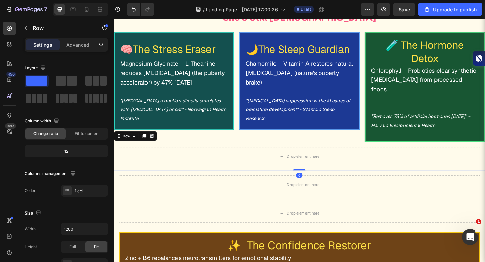
click at [154, 141] on div "Row" at bounding box center [137, 146] width 47 height 11
click at [154, 143] on div at bounding box center [155, 147] width 8 height 8
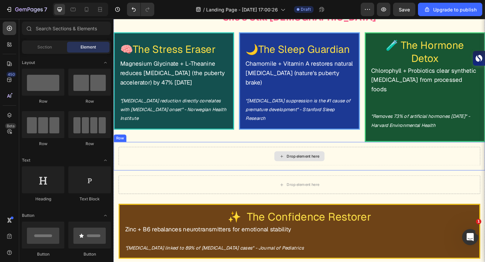
click at [156, 158] on div "Drop element here" at bounding box center [316, 168] width 394 height 20
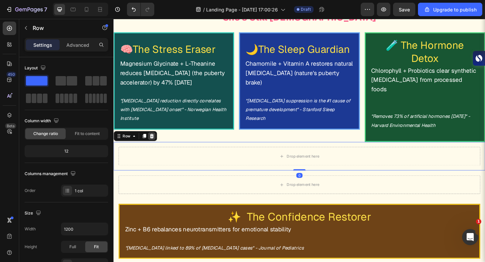
click at [155, 144] on icon at bounding box center [155, 146] width 4 height 5
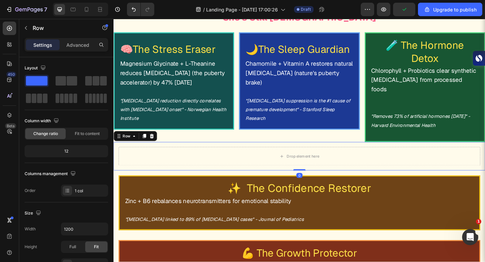
click at [162, 160] on div "Drop element here Row 0" at bounding box center [316, 168] width 404 height 31
click at [152, 144] on icon at bounding box center [154, 146] width 5 height 5
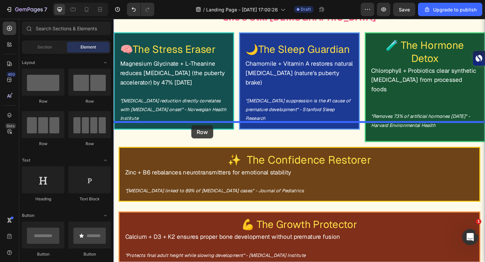
drag, startPoint x: 163, startPoint y: 104, endPoint x: 198, endPoint y: 135, distance: 47.0
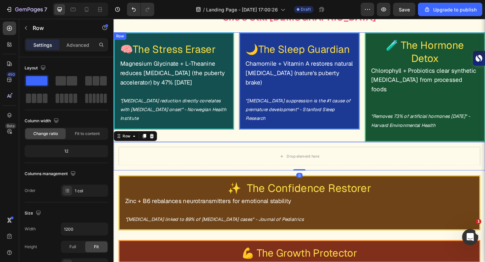
click at [246, 125] on div "🧠 The Stress Eraser Heading Magnesium Glycinate + L-Theanine reduces cortisol (…" at bounding box center [316, 93] width 404 height 119
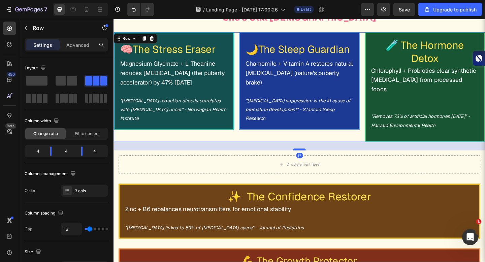
drag, startPoint x: 313, startPoint y: 129, endPoint x: 313, endPoint y: 139, distance: 9.5
click at [313, 160] on div at bounding box center [315, 161] width 13 height 2
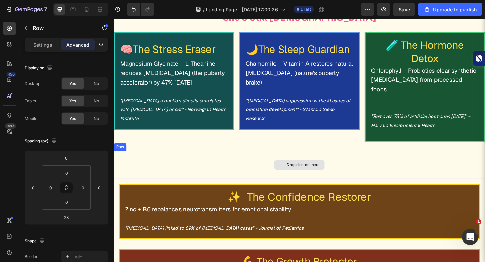
click at [300, 173] on div "Drop element here" at bounding box center [315, 178] width 55 height 11
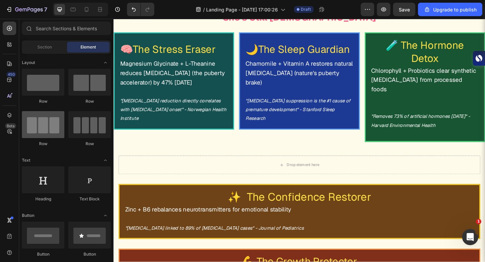
click at [53, 128] on div at bounding box center [43, 124] width 42 height 27
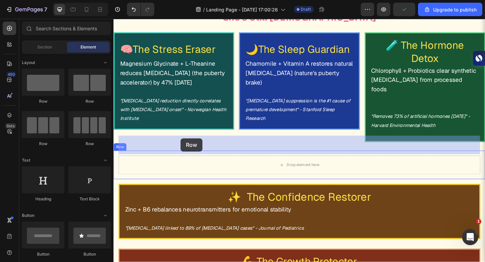
drag, startPoint x: 166, startPoint y: 147, endPoint x: 186, endPoint y: 149, distance: 19.6
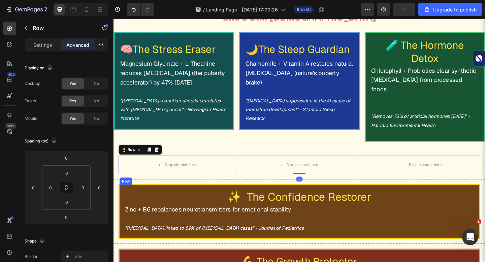
click at [177, 199] on div "✨ The Confidence Restorer Heading Zinc + B6 rebalances neurotransmitters for em…" at bounding box center [316, 229] width 394 height 60
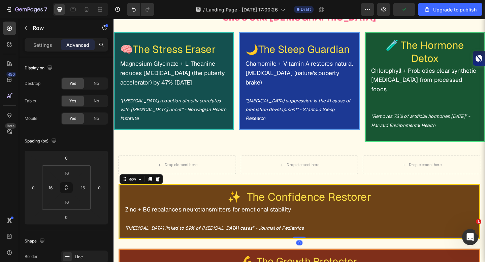
click at [175, 199] on div "✨ The Confidence Restorer Heading Zinc + B6 rebalances neurotransmitters for em…" at bounding box center [316, 229] width 394 height 60
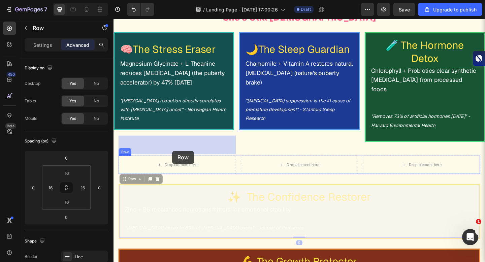
drag, startPoint x: 131, startPoint y: 175, endPoint x: 177, endPoint y: 162, distance: 47.8
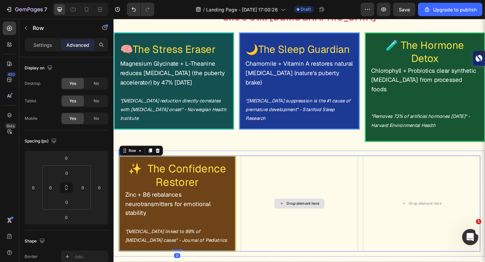
click at [273, 168] on div "Drop element here" at bounding box center [316, 220] width 128 height 104
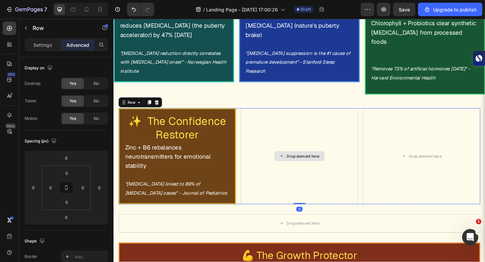
scroll to position [5113, 0]
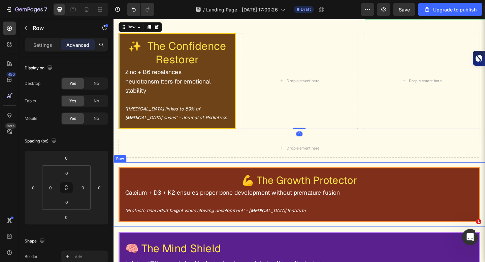
click at [231, 181] on div "💪 The Growth Protector Heading Calcium + D3 + K2 ensures proper bone developmen…" at bounding box center [316, 210] width 394 height 59
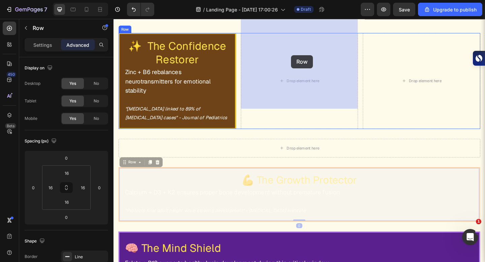
drag, startPoint x: 140, startPoint y: 156, endPoint x: 307, endPoint y: 58, distance: 193.0
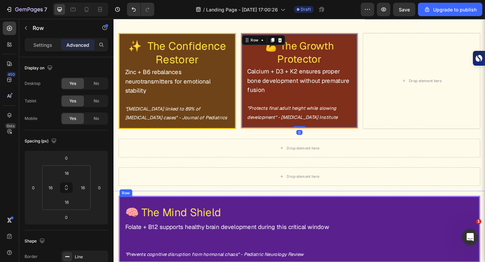
click at [203, 212] on div "🧠 The Mind Shield Heading Folate + B12 supports healthy brain development durin…" at bounding box center [316, 250] width 394 height 76
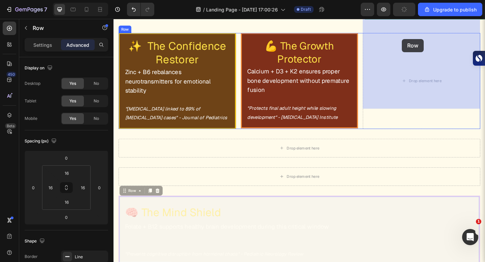
drag, startPoint x: 133, startPoint y: 189, endPoint x: 427, endPoint y: 41, distance: 329.4
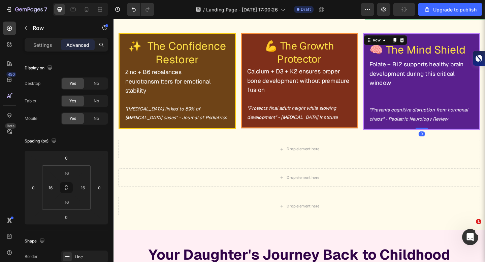
scroll to position [5108, 0]
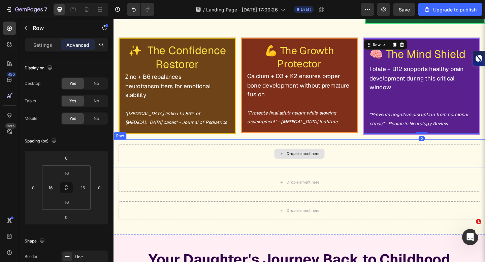
click at [313, 156] on div "Drop element here" at bounding box center [316, 166] width 394 height 20
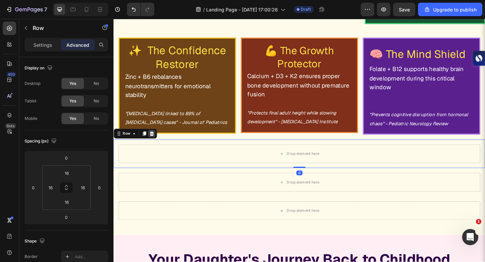
click at [152, 140] on div at bounding box center [155, 144] width 8 height 8
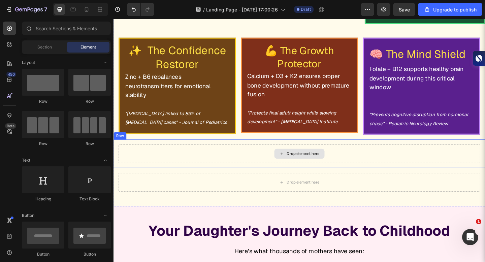
click at [157, 156] on div "Drop element here" at bounding box center [316, 166] width 394 height 20
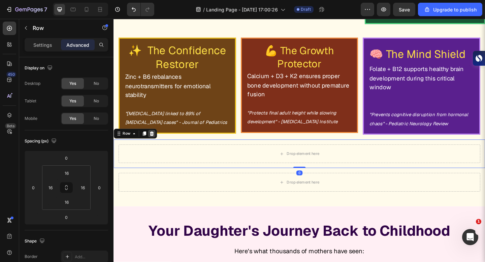
click at [155, 140] on div at bounding box center [155, 144] width 8 height 8
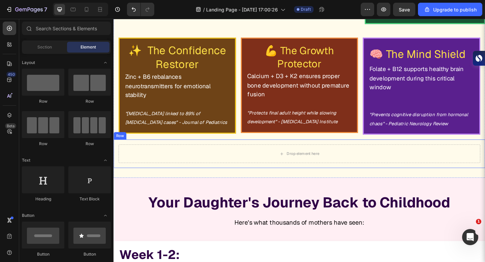
click at [155, 150] on div "Drop element here Row" at bounding box center [316, 165] width 404 height 31
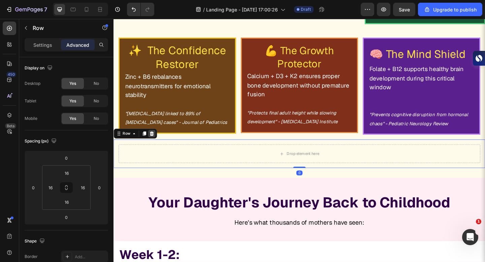
click at [155, 142] on icon at bounding box center [155, 144] width 4 height 5
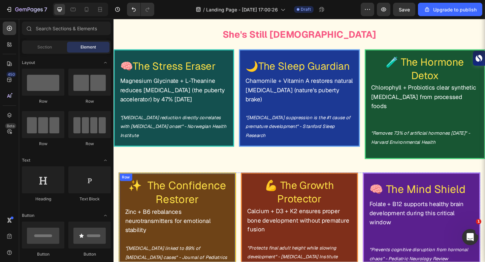
scroll to position [4960, 0]
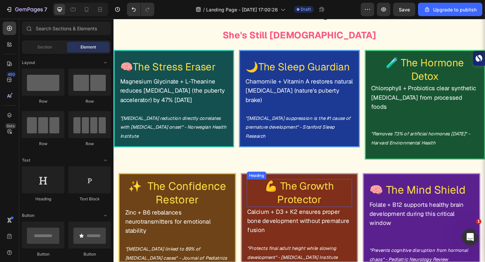
click at [309, 194] on span "💪 The Growth Protector" at bounding box center [315, 208] width 75 height 29
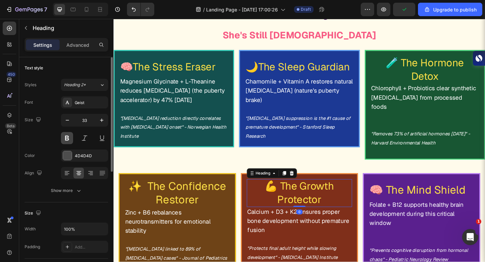
click at [67, 140] on button at bounding box center [67, 138] width 12 height 12
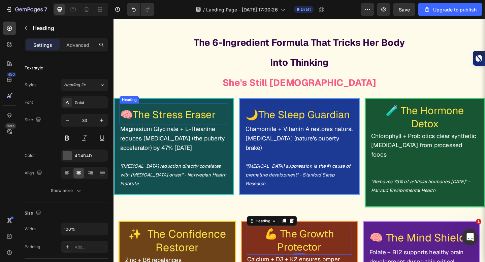
scroll to position [4877, 0]
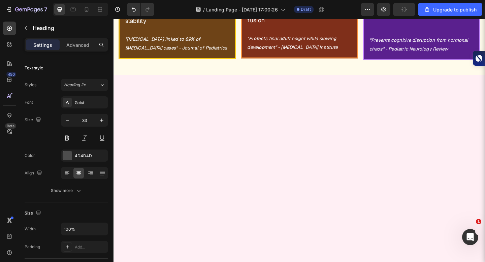
scroll to position [4883, 0]
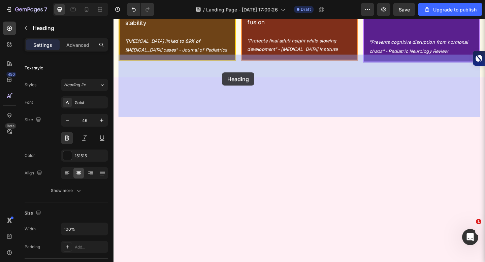
drag, startPoint x: 369, startPoint y: 117, endPoint x: 231, endPoint y: 77, distance: 143.5
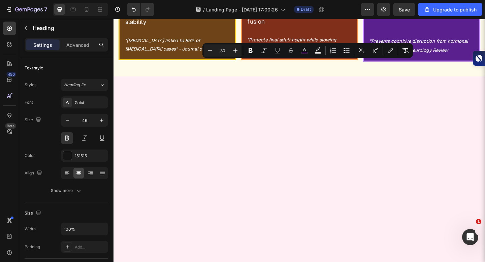
drag, startPoint x: 203, startPoint y: 67, endPoint x: 412, endPoint y: 121, distance: 216.3
click at [234, 47] on button "Plus" at bounding box center [235, 50] width 12 height 12
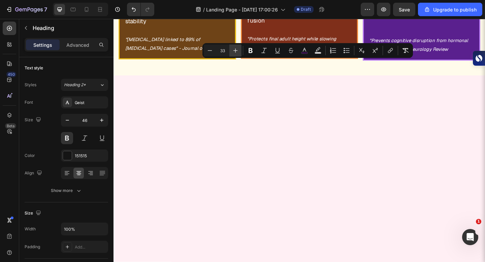
click at [234, 47] on button "Plus" at bounding box center [235, 50] width 12 height 12
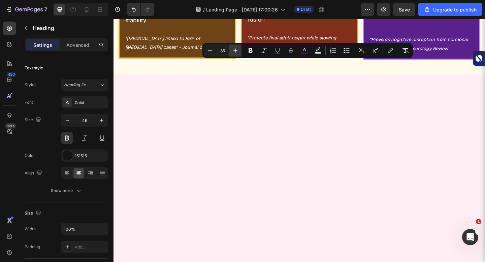
click at [234, 47] on button "Plus" at bounding box center [235, 50] width 12 height 12
type input "39"
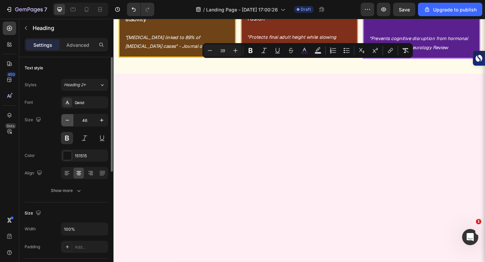
click at [70, 121] on icon "button" at bounding box center [67, 120] width 7 height 7
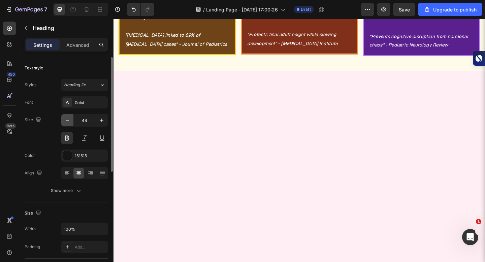
type input "43"
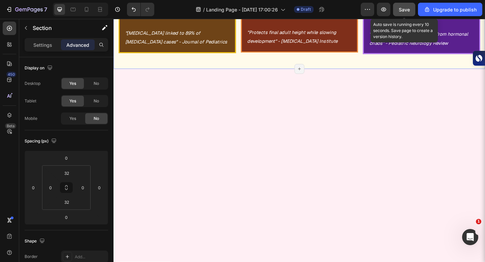
click at [398, 13] on button "Save" at bounding box center [404, 9] width 22 height 13
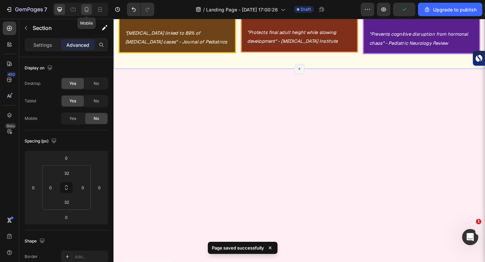
click at [88, 8] on icon at bounding box center [87, 9] width 4 height 5
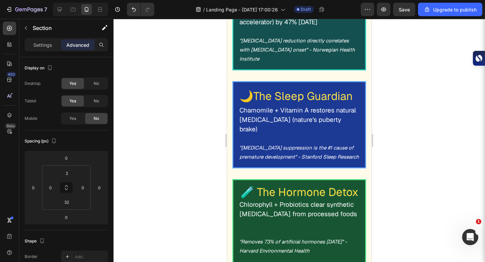
scroll to position [4599, 0]
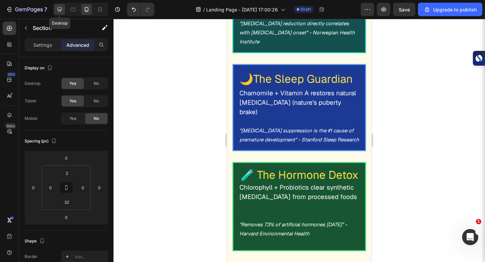
click at [60, 8] on icon at bounding box center [59, 9] width 7 height 7
type input "32"
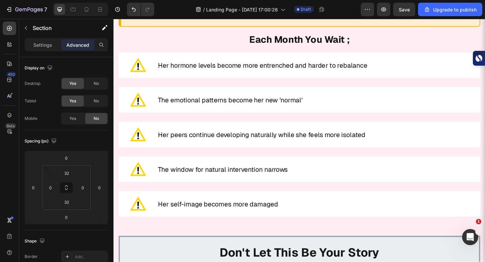
scroll to position [4649, 0]
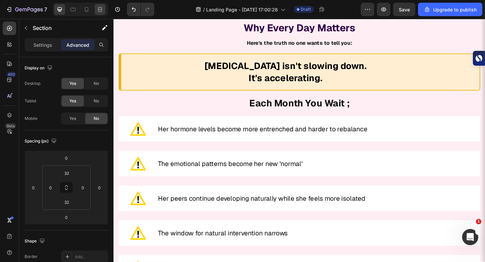
click at [95, 10] on div at bounding box center [100, 9] width 11 height 11
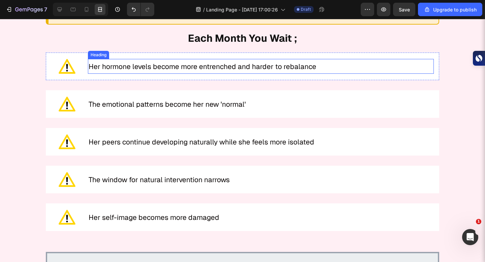
scroll to position [4731, 0]
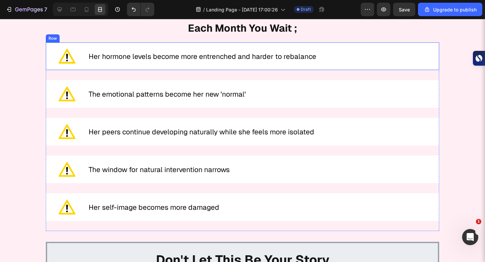
click at [111, 64] on div "Image Her hormone levels become more entrenched and harder to rebalance Heading…" at bounding box center [243, 56] width 394 height 28
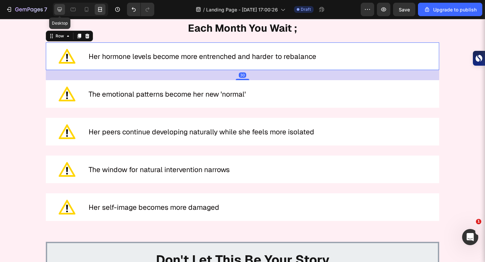
click at [58, 9] on icon at bounding box center [59, 9] width 7 height 7
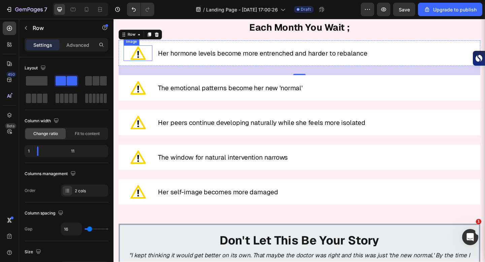
click at [136, 49] on img at bounding box center [140, 56] width 17 height 17
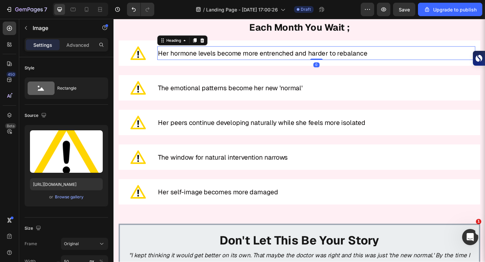
click at [186, 50] on h2 "Her hormone levels become more entrenched and harder to rebalance" at bounding box center [334, 56] width 346 height 14
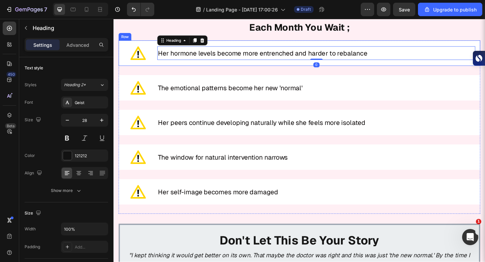
click at [241, 46] on div "Image Her hormone levels become more entrenched and harder to rebalance Heading…" at bounding box center [316, 56] width 394 height 28
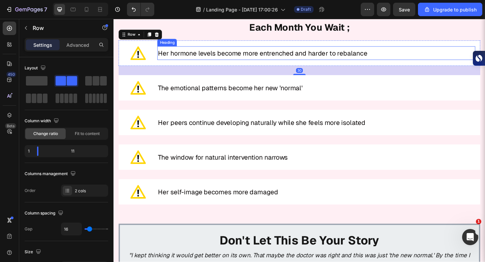
click at [221, 49] on h2 "Her hormone levels become more entrenched and harder to rebalance" at bounding box center [334, 56] width 346 height 14
click at [245, 43] on div "Image Her hormone levels become more entrenched and harder to rebalance Heading…" at bounding box center [316, 56] width 394 height 28
click at [143, 54] on img at bounding box center [140, 56] width 17 height 17
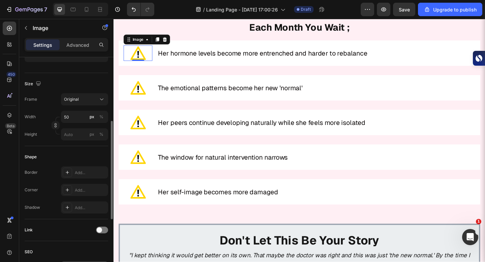
scroll to position [138, 0]
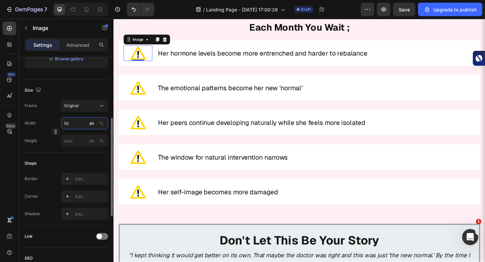
click at [79, 126] on input "50" at bounding box center [84, 123] width 47 height 12
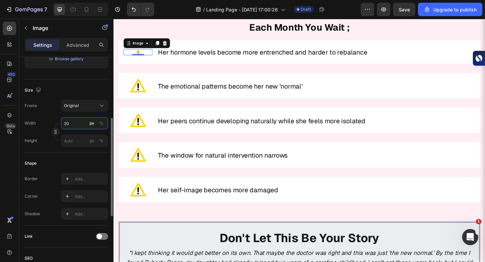
type input "2"
type input "30"
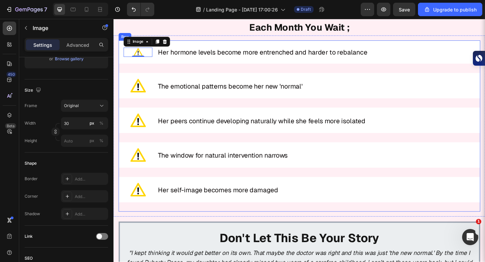
click at [136, 95] on img at bounding box center [140, 91] width 17 height 17
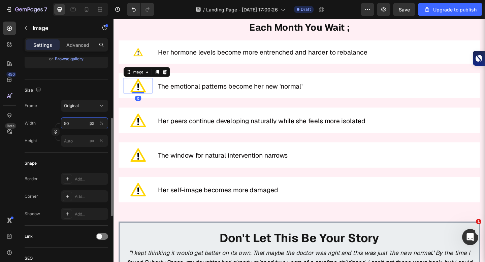
click at [71, 124] on input "50" at bounding box center [84, 123] width 47 height 12
type input "30"
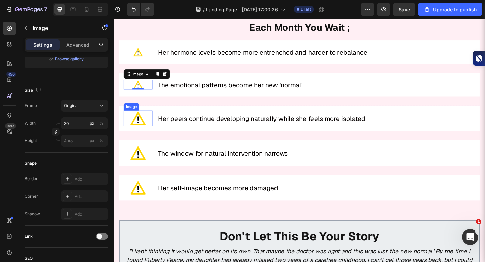
click at [142, 131] on img at bounding box center [140, 127] width 17 height 17
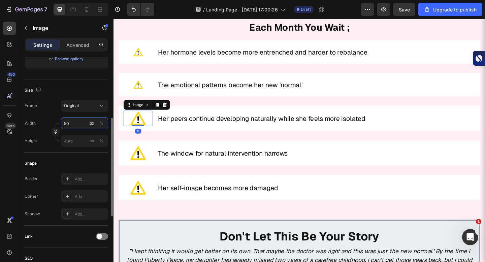
click at [72, 123] on input "50" at bounding box center [84, 123] width 47 height 12
type input "30"
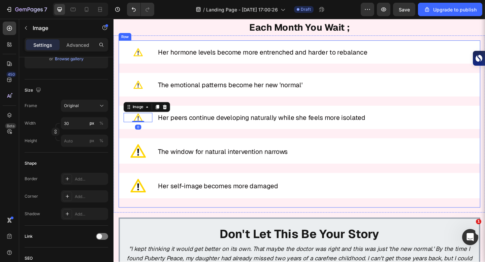
click at [146, 164] on img at bounding box center [140, 162] width 17 height 17
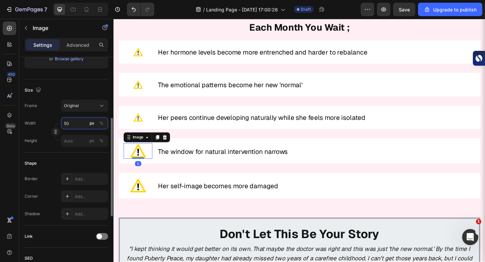
click at [75, 120] on input "50" at bounding box center [84, 123] width 47 height 12
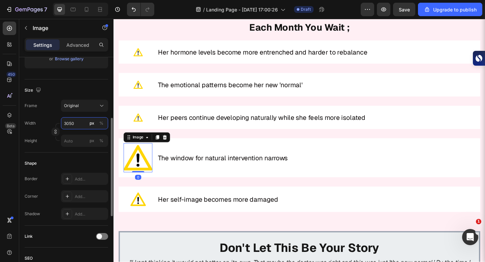
click at [75, 120] on input "3050" at bounding box center [84, 123] width 47 height 12
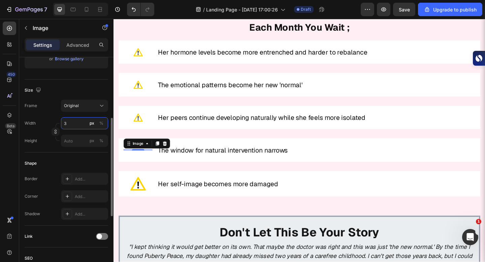
type input "30"
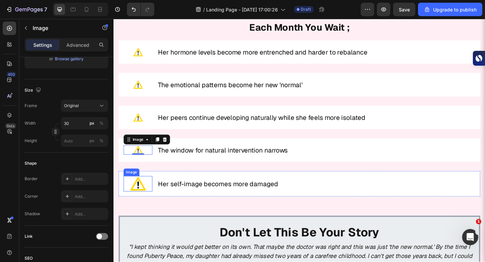
click at [146, 193] on img at bounding box center [140, 198] width 17 height 17
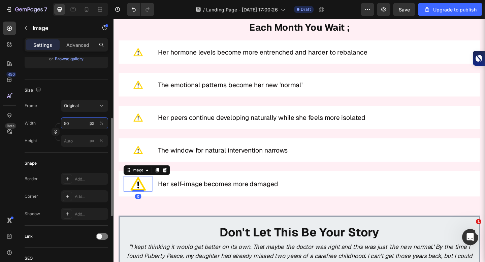
click at [79, 124] on input "50" at bounding box center [84, 123] width 47 height 12
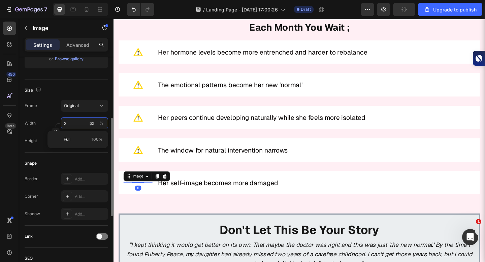
type input "30"
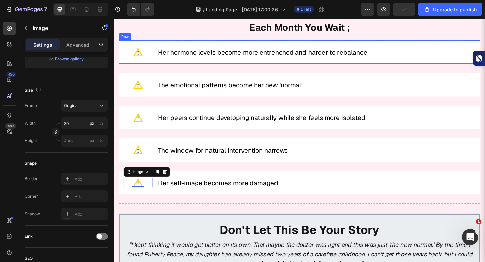
click at [284, 65] on div "Image Her hormone levels become more entrenched and harder to rebalance Heading…" at bounding box center [316, 54] width 394 height 25
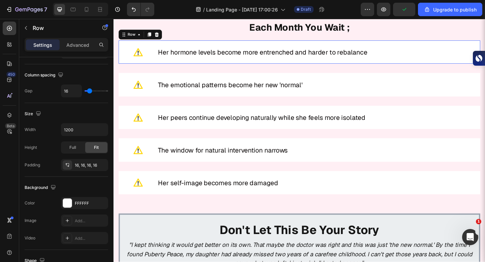
scroll to position [0, 0]
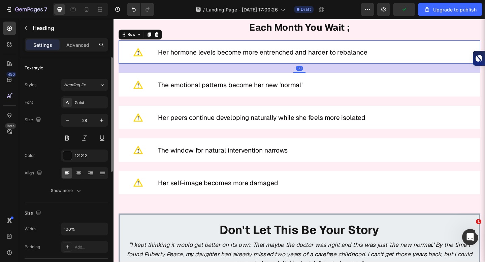
click at [281, 58] on span "Her hormone levels become more entrenched and harder to rebalance" at bounding box center [276, 55] width 228 height 9
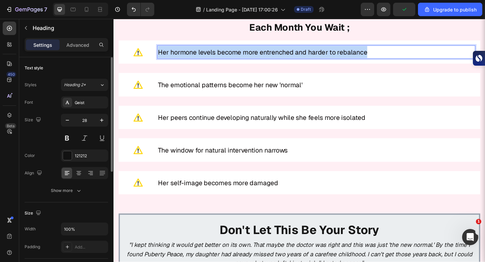
click at [281, 58] on span "Her hormone levels become more entrenched and harder to rebalance" at bounding box center [276, 55] width 228 height 9
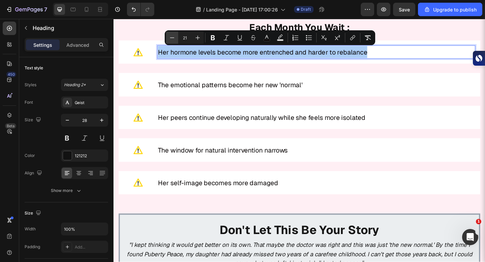
click at [168, 35] on button "Minus" at bounding box center [172, 38] width 12 height 12
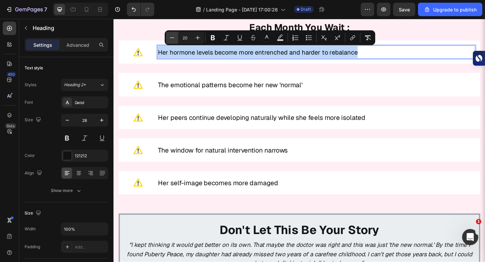
type input "19"
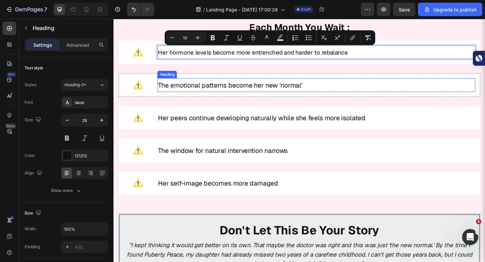
click at [198, 92] on span "The emotional patterns become her new 'normal'" at bounding box center [240, 91] width 157 height 9
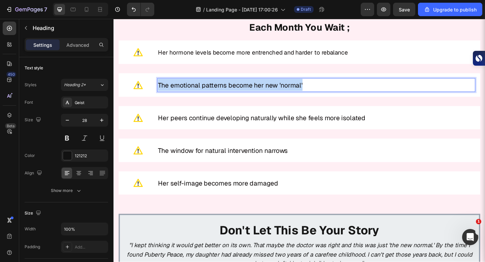
click at [198, 92] on span "The emotional patterns become her new 'normal'" at bounding box center [240, 91] width 157 height 9
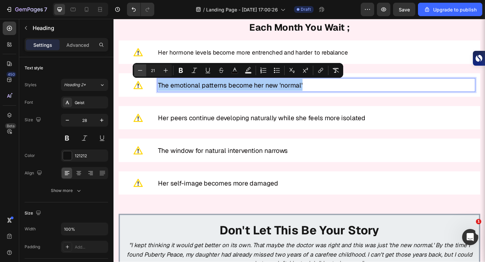
click at [143, 68] on icon "Editor contextual toolbar" at bounding box center [140, 70] width 7 height 7
type input "19"
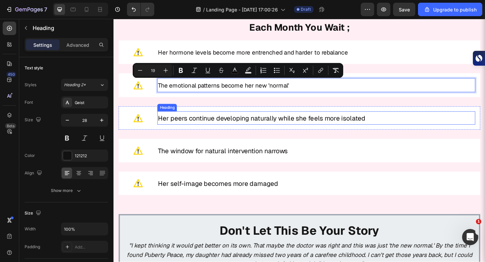
click at [192, 129] on span "Her peers continue developing naturally while she feels more isolated" at bounding box center [275, 127] width 226 height 9
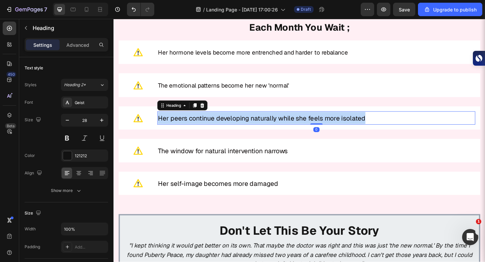
click at [192, 129] on span "Her peers continue developing naturally while she feels more isolated" at bounding box center [275, 127] width 226 height 9
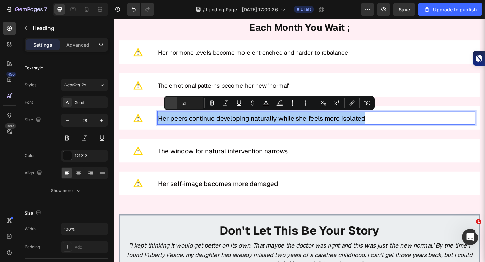
click at [168, 103] on button "Minus" at bounding box center [171, 103] width 12 height 12
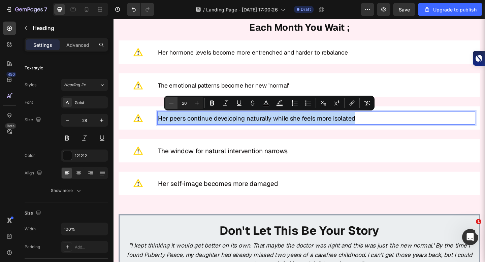
type input "19"
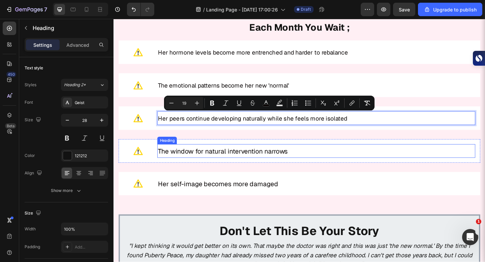
click at [183, 164] on span "The window for natural intervention narrows" at bounding box center [232, 162] width 141 height 9
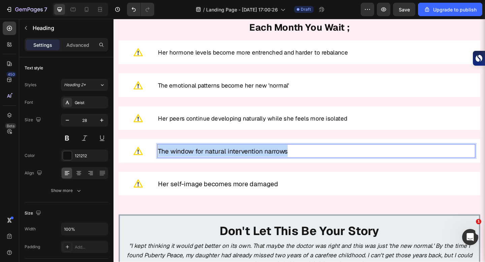
click at [183, 164] on span "The window for natural intervention narrows" at bounding box center [232, 162] width 141 height 9
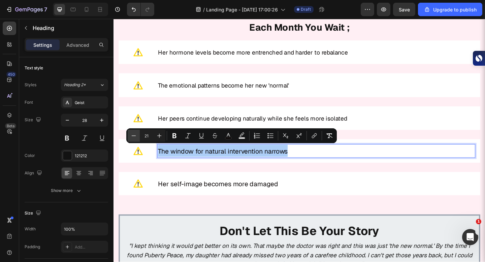
click at [136, 134] on icon "Editor contextual toolbar" at bounding box center [133, 135] width 7 height 7
type input "19"
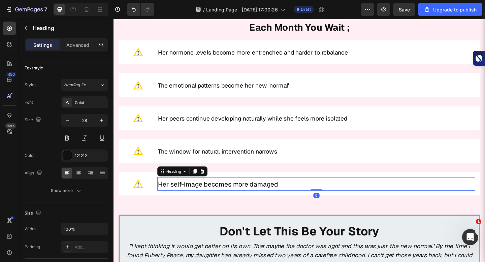
click at [190, 191] on h2 "Her self-image becomes more damaged" at bounding box center [334, 198] width 346 height 14
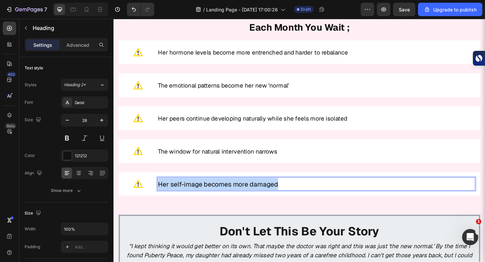
click at [190, 192] on p "Her self-image becomes more damaged" at bounding box center [334, 198] width 345 height 13
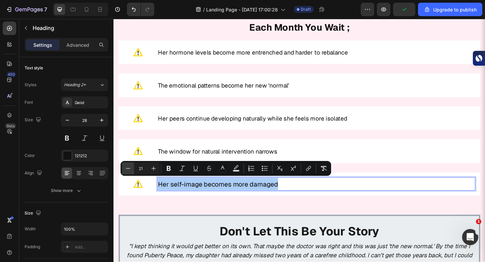
click at [130, 170] on icon "Editor contextual toolbar" at bounding box center [128, 168] width 7 height 7
type input "19"
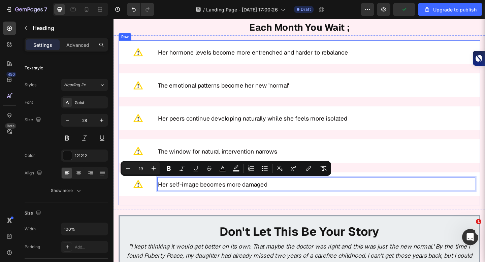
click at [228, 68] on div "Image ⁠⁠⁠⁠⁠⁠⁠ Her hormone levels become more entrenched and harder to rebalance…" at bounding box center [316, 131] width 394 height 179
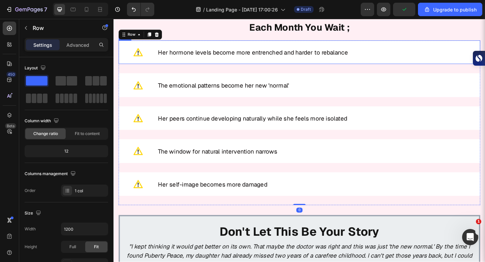
click at [229, 65] on div "Image ⁠⁠⁠⁠⁠⁠⁠ Her hormone levels become more entrenched and harder to rebalance…" at bounding box center [316, 55] width 394 height 26
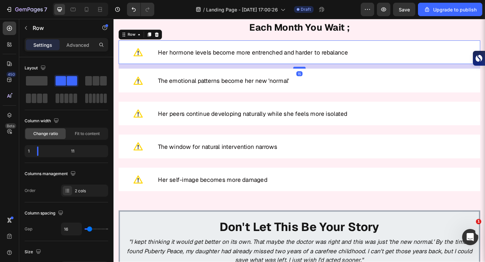
drag, startPoint x: 315, startPoint y: 76, endPoint x: 314, endPoint y: 71, distance: 5.1
click at [314, 71] on div at bounding box center [315, 72] width 13 height 2
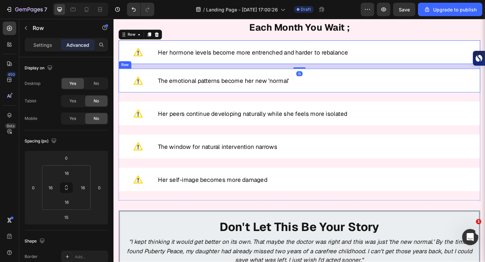
click at [312, 93] on div "Image ⁠⁠⁠⁠⁠⁠⁠ The emotional patterns become her new 'normal' Heading Row" at bounding box center [316, 86] width 394 height 26
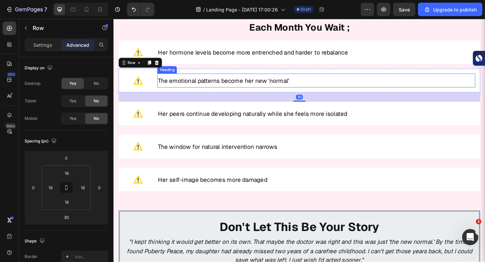
click at [312, 86] on p "⁠⁠⁠⁠⁠⁠⁠ The emotional patterns become her new 'normal'" at bounding box center [334, 85] width 345 height 13
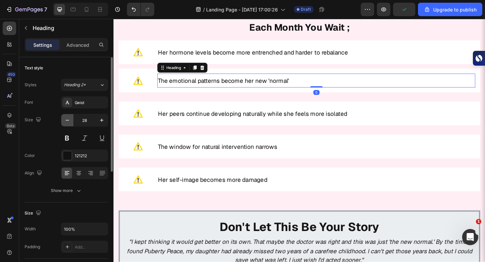
click at [70, 118] on icon "button" at bounding box center [67, 120] width 7 height 7
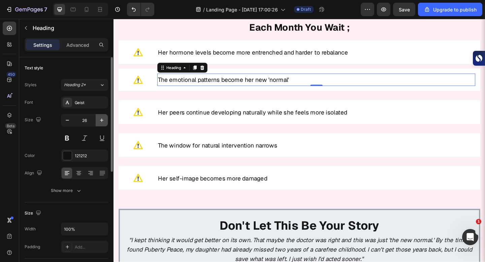
click at [98, 120] on button "button" at bounding box center [102, 120] width 12 height 12
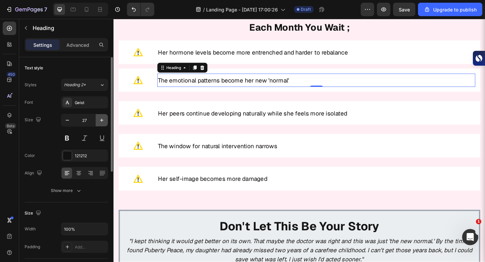
type input "28"
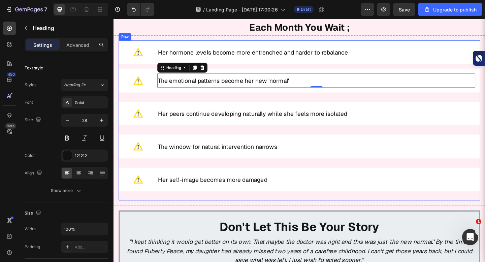
click at [247, 70] on div "Image ⁠⁠⁠⁠⁠⁠⁠ Her hormone levels become more entrenched and harder to rebalance…" at bounding box center [316, 129] width 394 height 174
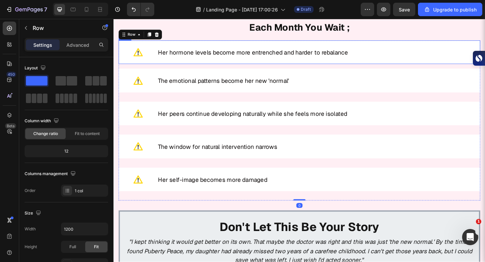
click at [248, 66] on div "Image ⁠⁠⁠⁠⁠⁠⁠ Her hormone levels become more entrenched and harder to rebalance…" at bounding box center [316, 55] width 394 height 26
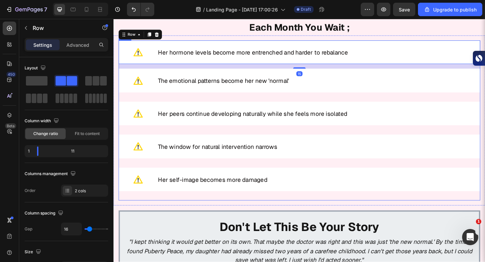
click at [244, 98] on div "Image ⁠⁠⁠⁠⁠⁠⁠ Her hormone levels become more entrenched and harder to rebalance…" at bounding box center [316, 129] width 394 height 174
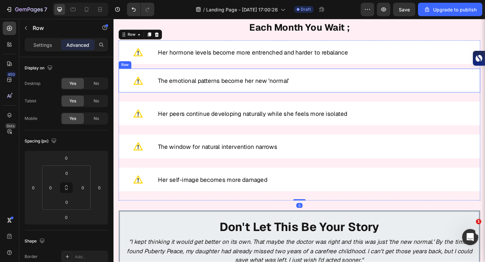
click at [245, 96] on div "Image ⁠⁠⁠⁠⁠⁠⁠ The emotional patterns become her new 'normal' Heading Row" at bounding box center [316, 86] width 394 height 26
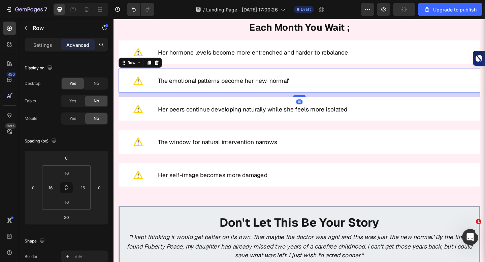
drag, startPoint x: 314, startPoint y: 107, endPoint x: 313, endPoint y: 102, distance: 5.1
click at [313, 102] on div at bounding box center [315, 103] width 13 height 2
type input "15"
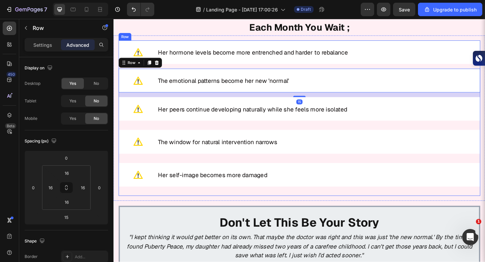
click at [309, 128] on div "Image ⁠⁠⁠⁠⁠⁠⁠ Her hormone levels become more entrenched and harder to rebalance…" at bounding box center [316, 126] width 394 height 169
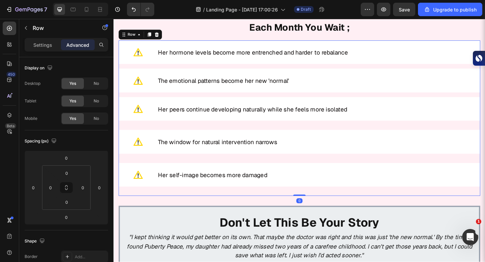
click at [309, 128] on div "Image ⁠⁠⁠⁠⁠⁠⁠ Her hormone levels become more entrenched and harder to rebalance…" at bounding box center [316, 126] width 394 height 169
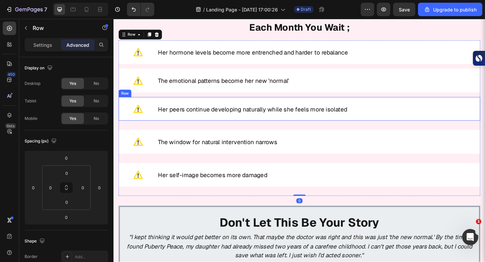
click at [309, 128] on div "Image ⁠⁠⁠⁠⁠⁠⁠ Her peers continue developing naturally while she feels more isol…" at bounding box center [316, 117] width 394 height 26
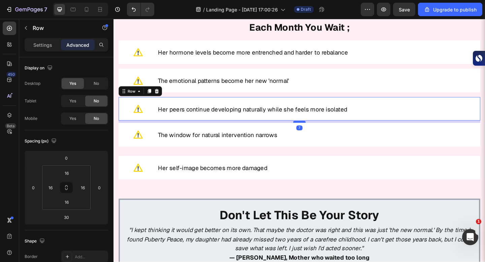
drag, startPoint x: 318, startPoint y: 137, endPoint x: 316, endPoint y: 130, distance: 7.9
click at [316, 130] on div at bounding box center [315, 131] width 13 height 2
type input "7"
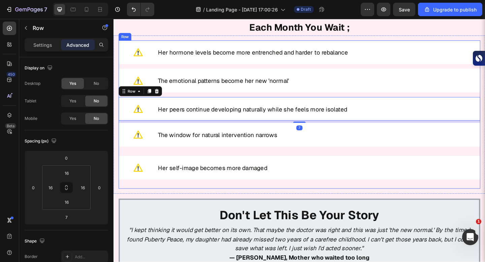
click at [292, 154] on div "Image ⁠⁠⁠⁠⁠⁠⁠ The window for natural intervention narrows Heading Row" at bounding box center [316, 145] width 394 height 26
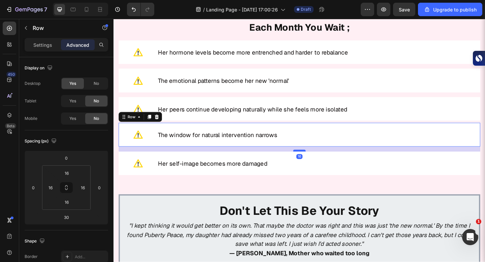
drag, startPoint x: 317, startPoint y: 165, endPoint x: 316, endPoint y: 160, distance: 5.4
click at [316, 161] on div at bounding box center [315, 162] width 13 height 2
type input "15"
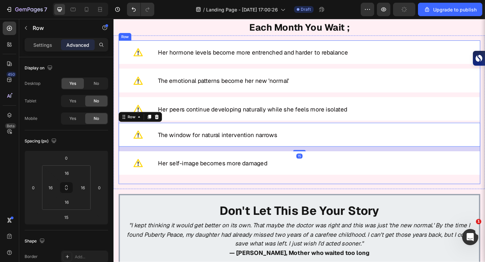
click at [305, 194] on div "Image ⁠⁠⁠⁠⁠⁠⁠ Her hormone levels become more entrenched and harder to rebalance…" at bounding box center [316, 120] width 394 height 156
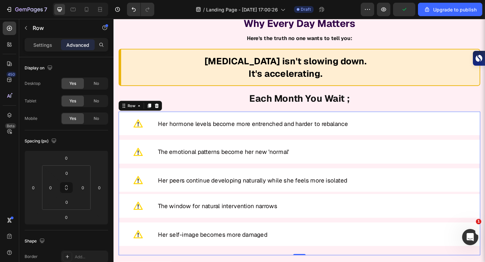
scroll to position [4653, 0]
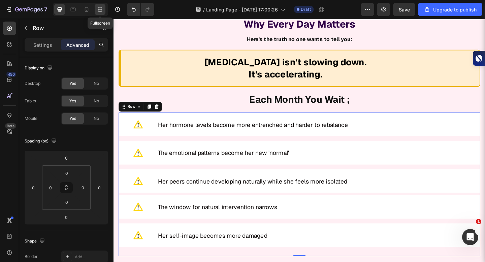
click at [99, 12] on icon at bounding box center [100, 9] width 7 height 7
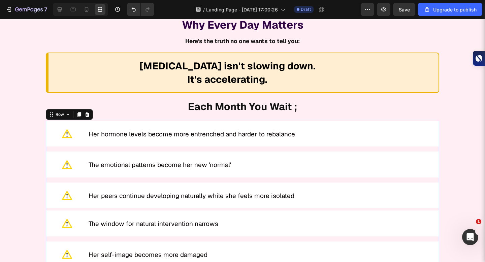
click at [475, 109] on p "Each Month You Wait ;" at bounding box center [243, 107] width 484 height 16
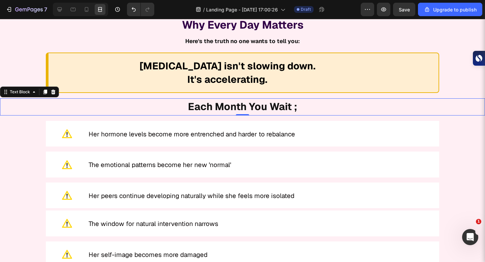
click at [66, 5] on div at bounding box center [80, 9] width 55 height 13
click at [60, 7] on icon at bounding box center [60, 9] width 4 height 4
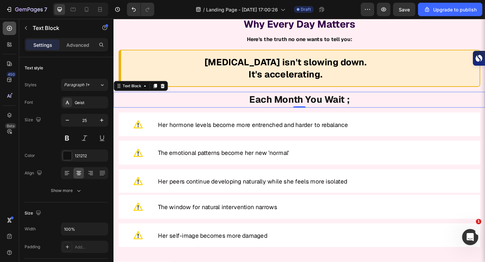
click at [11, 34] on div at bounding box center [9, 28] width 13 height 13
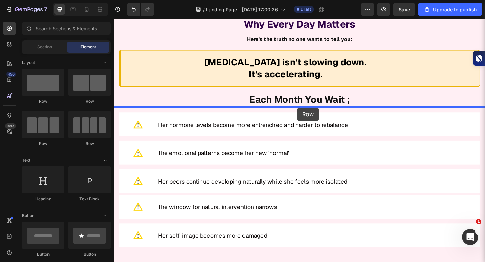
drag, startPoint x: 161, startPoint y: 98, endPoint x: 313, endPoint y: 115, distance: 152.8
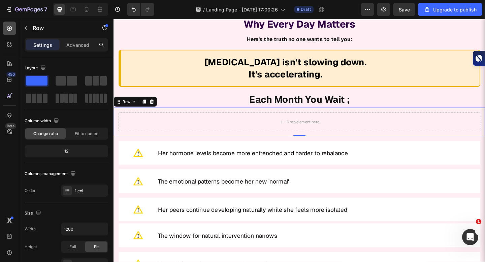
click at [8, 28] on icon at bounding box center [9, 28] width 5 height 5
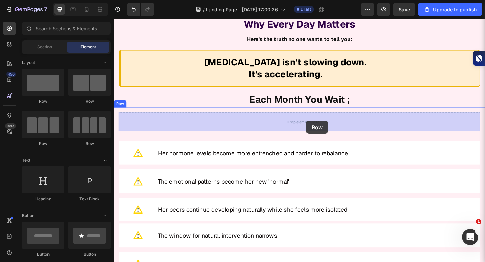
drag, startPoint x: 159, startPoint y: 105, endPoint x: 323, endPoint y: 130, distance: 166.2
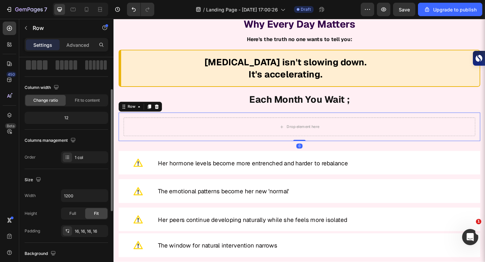
scroll to position [49, 0]
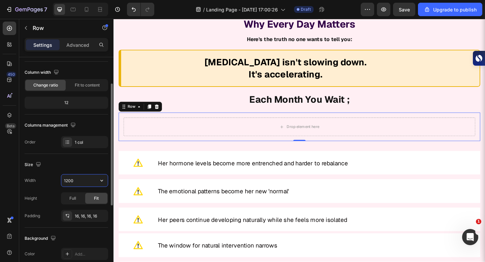
click at [75, 181] on input "1200" at bounding box center [84, 181] width 46 height 12
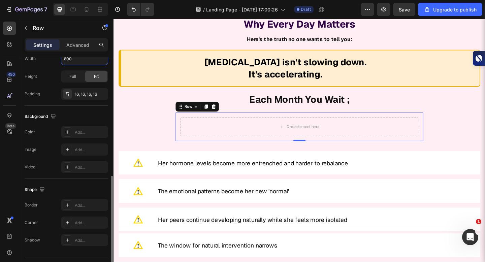
scroll to position [187, 0]
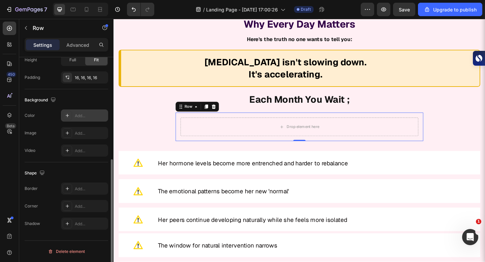
type input "800"
click at [68, 116] on icon at bounding box center [67, 115] width 3 height 3
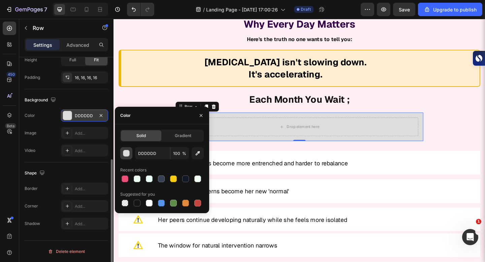
click at [127, 158] on button "button" at bounding box center [126, 153] width 12 height 12
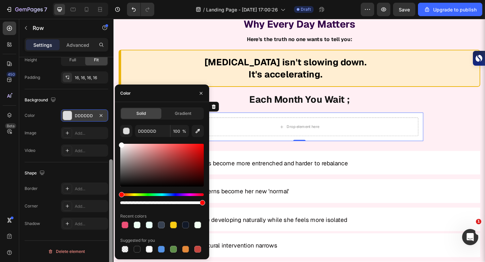
drag, startPoint x: 127, startPoint y: 164, endPoint x: 112, endPoint y: 131, distance: 36.2
click at [112, 130] on div "450 Beta Sections(18) Elements(83) Section Element Hero Section Product Detail …" at bounding box center [57, 140] width 114 height 243
type input "FFFFFF"
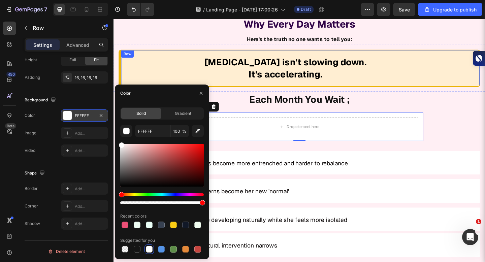
click at [246, 93] on div "[MEDICAL_DATA] isn't slowing down. It's accelerating. Heading Row [MEDICAL_DATA…" at bounding box center [316, 72] width 404 height 51
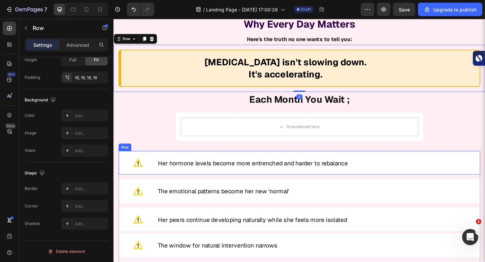
click at [190, 166] on div "Image ⁠⁠⁠⁠⁠⁠⁠ Her hormone levels become more entrenched and harder to rebalance…" at bounding box center [316, 176] width 394 height 26
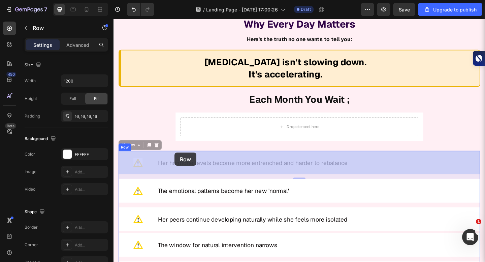
drag, startPoint x: 130, startPoint y: 157, endPoint x: 180, endPoint y: 164, distance: 50.8
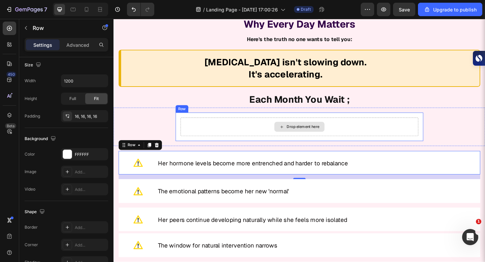
click at [246, 143] on div "Drop element here" at bounding box center [315, 136] width 259 height 20
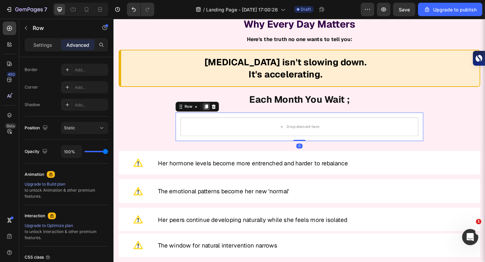
click at [212, 114] on icon at bounding box center [214, 114] width 5 height 5
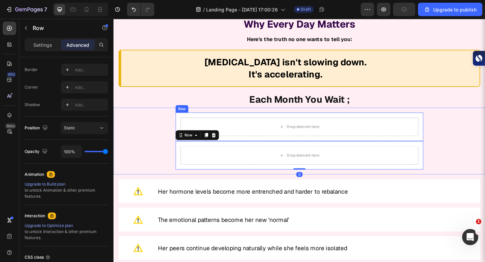
click at [321, 149] on div "Drop element here Row" at bounding box center [316, 136] width 270 height 31
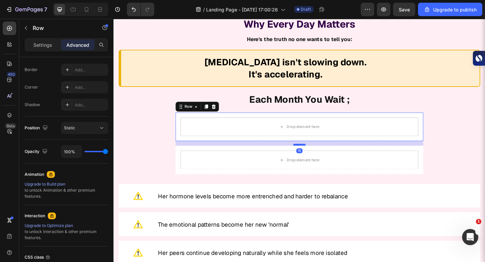
drag, startPoint x: 316, startPoint y: 150, endPoint x: 316, endPoint y: 155, distance: 5.4
click at [316, 155] on div at bounding box center [315, 156] width 13 height 2
type input "15"
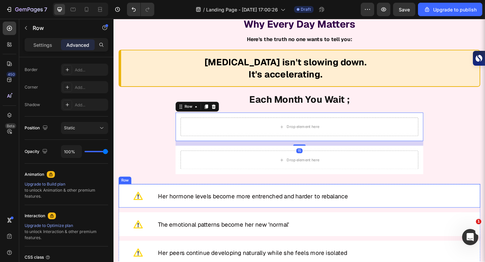
click at [156, 204] on div "Image ⁠⁠⁠⁠⁠⁠⁠ Her hormone levels become more entrenched and harder to rebalance…" at bounding box center [316, 212] width 394 height 26
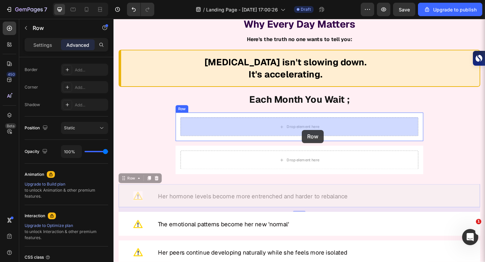
drag, startPoint x: 125, startPoint y: 194, endPoint x: 318, endPoint y: 140, distance: 201.3
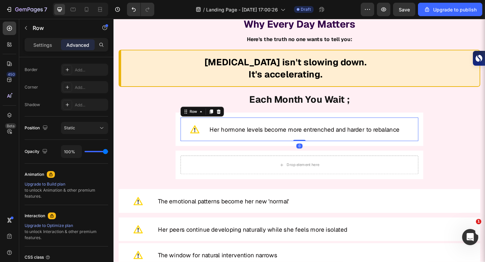
drag, startPoint x: 311, startPoint y: 155, endPoint x: 311, endPoint y: 145, distance: 10.8
click at [311, 145] on div "Image Her hormone levels become more entrenched and harder to rebalance Heading…" at bounding box center [315, 139] width 259 height 26
type input "0"
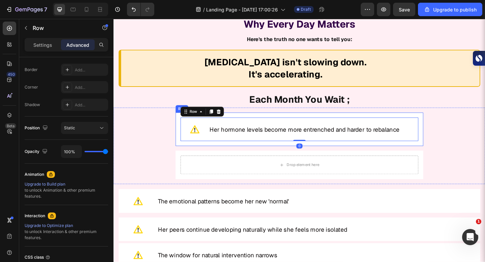
click at [306, 155] on div "Image Her hormone levels become more entrenched and harder to rebalance Heading…" at bounding box center [316, 139] width 270 height 36
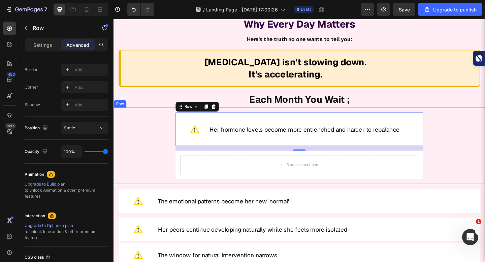
click at [342, 193] on div "Image Her hormone levels become more entrenched and harder to rebalance Heading…" at bounding box center [316, 157] width 404 height 83
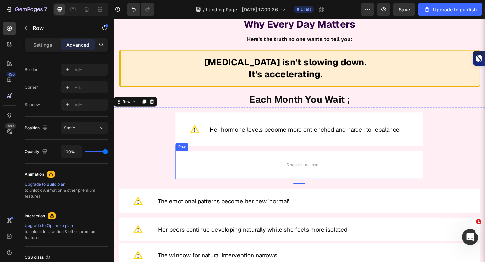
click at [341, 190] on div "Drop element here Row" at bounding box center [316, 177] width 270 height 31
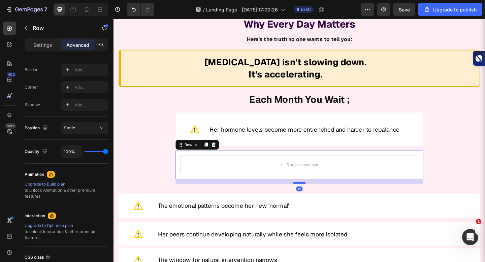
drag, startPoint x: 316, startPoint y: 191, endPoint x: 316, endPoint y: 196, distance: 5.1
click at [316, 196] on div at bounding box center [315, 197] width 13 height 2
type input "15"
click at [215, 155] on icon at bounding box center [215, 156] width 4 height 5
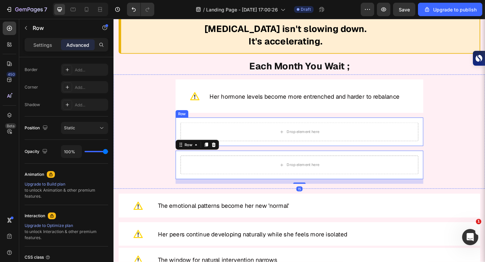
scroll to position [4702, 0]
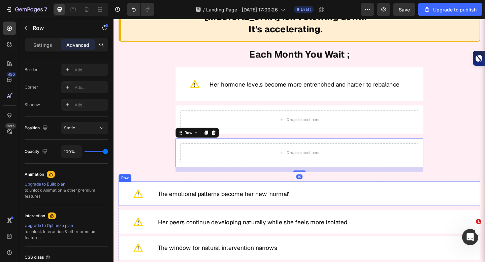
click at [148, 200] on div "Image ⁠⁠⁠⁠⁠⁠⁠ The emotional patterns become her new 'normal' Heading Row" at bounding box center [316, 209] width 394 height 26
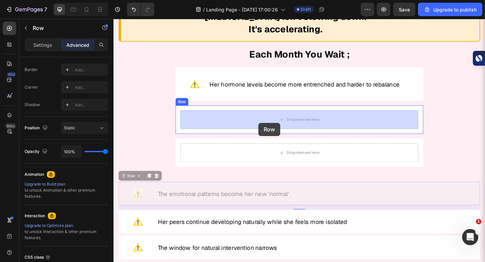
drag, startPoint x: 127, startPoint y: 190, endPoint x: 261, endPoint y: 136, distance: 145.4
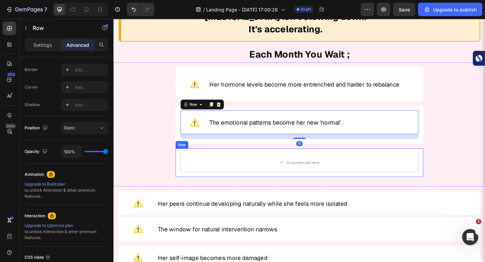
click at [231, 162] on div "Drop element here Row" at bounding box center [316, 175] width 270 height 31
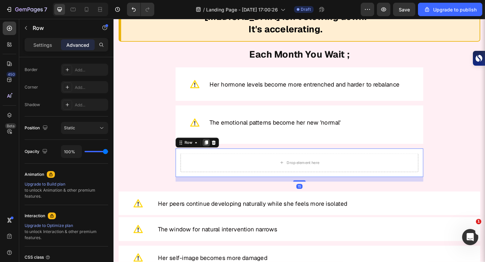
click at [212, 151] on icon at bounding box center [214, 153] width 5 height 5
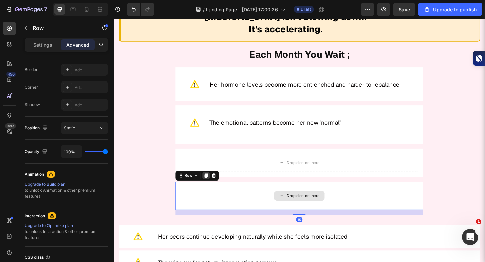
scroll to position [4755, 0]
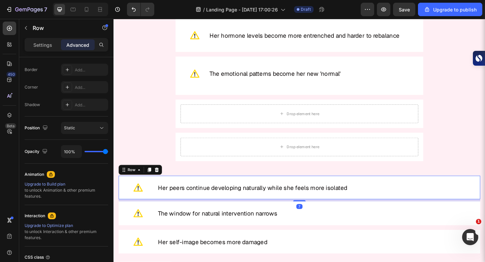
click at [157, 191] on div "Image ⁠⁠⁠⁠⁠⁠⁠ Her peers continue developing naturally while she feels more isol…" at bounding box center [316, 203] width 394 height 26
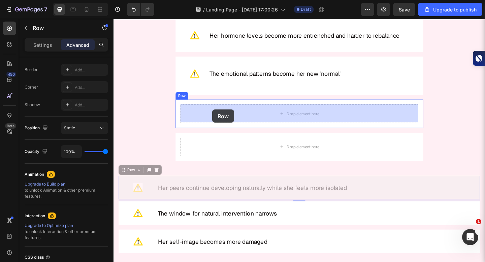
drag, startPoint x: 130, startPoint y: 184, endPoint x: 221, endPoint y: 118, distance: 112.2
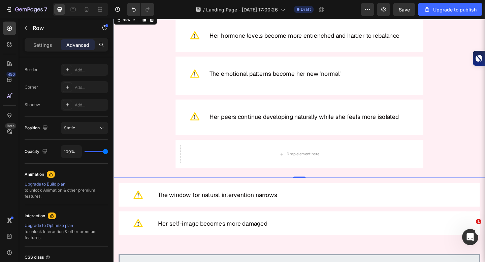
click at [233, 148] on div "Image Her hormone levels become more entrenched and harder to rebalance Heading…" at bounding box center [316, 103] width 394 height 168
click at [227, 151] on div "Drop element here Row" at bounding box center [316, 166] width 270 height 31
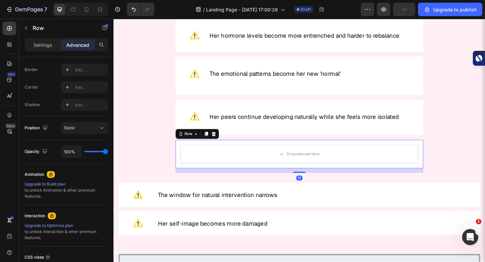
click at [210, 143] on div "Row" at bounding box center [204, 144] width 47 height 11
click at [213, 144] on icon at bounding box center [215, 144] width 4 height 5
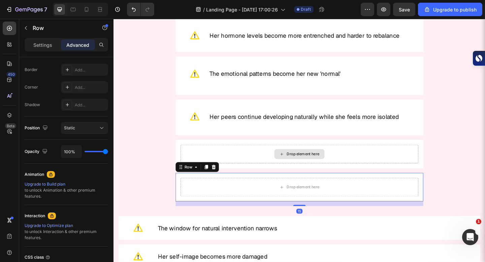
scroll to position [4780, 0]
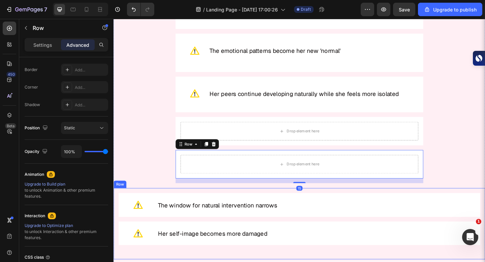
click at [154, 206] on div "Image Her hormone levels become more entrenched and harder to rebalance Heading…" at bounding box center [316, 241] width 404 height 77
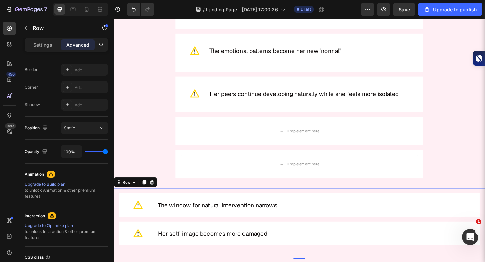
click at [154, 209] on div "Image ⁠⁠⁠⁠⁠⁠⁠ The window for natural intervention narrows Heading Row" at bounding box center [316, 222] width 394 height 26
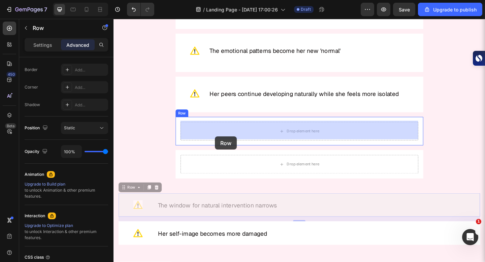
drag, startPoint x: 134, startPoint y: 201, endPoint x: 223, endPoint y: 147, distance: 104.3
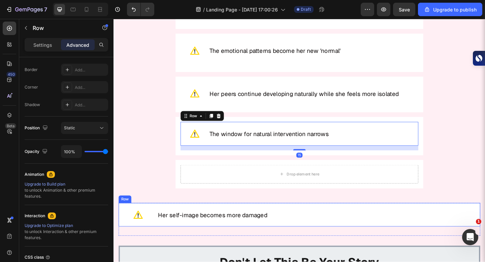
click at [160, 221] on div "Image ⁠⁠⁠⁠⁠⁠⁠ Her self-image becomes more damaged Heading Row" at bounding box center [316, 232] width 394 height 26
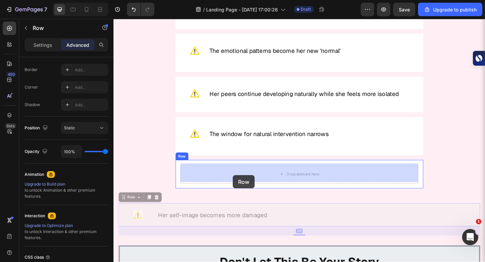
drag, startPoint x: 135, startPoint y: 210, endPoint x: 243, endPoint y: 188, distance: 109.9
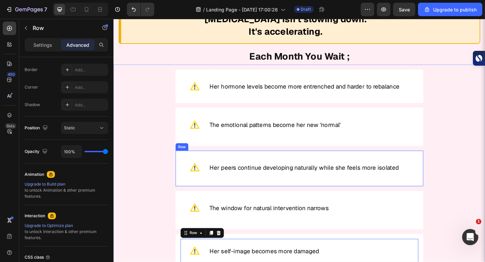
scroll to position [4703, 0]
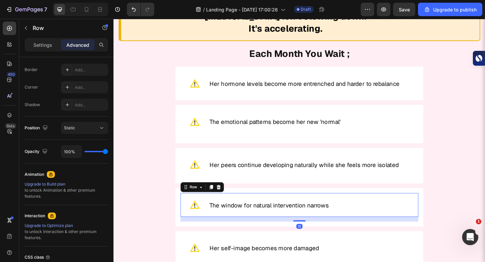
click at [359, 210] on div "Image The window for natural intervention narrows Heading Row 15" at bounding box center [315, 222] width 259 height 26
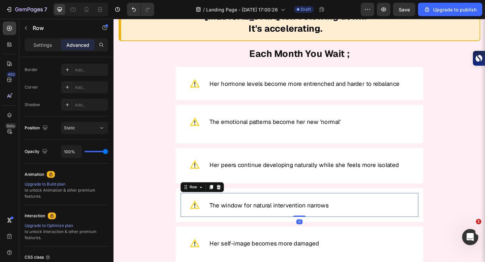
drag, startPoint x: 317, startPoint y: 237, endPoint x: 318, endPoint y: 207, distance: 29.7
click at [318, 209] on div "Image The window for natural intervention narrows Heading Row 0" at bounding box center [315, 222] width 259 height 26
type input "0"
click at [375, 187] on div "Image Her peers continue developing naturally while she feels more isolated Hea…" at bounding box center [315, 178] width 259 height 26
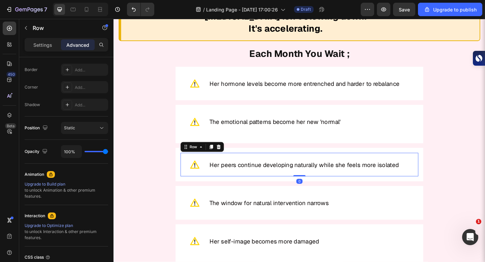
drag, startPoint x: 315, startPoint y: 190, endPoint x: 315, endPoint y: 185, distance: 5.4
click at [315, 185] on div "Image Her peers continue developing naturally while she feels more isolated Hea…" at bounding box center [315, 178] width 259 height 26
type input "0"
click at [309, 181] on h2 "Her peers continue developing naturally while she feels more isolated" at bounding box center [328, 177] width 222 height 15
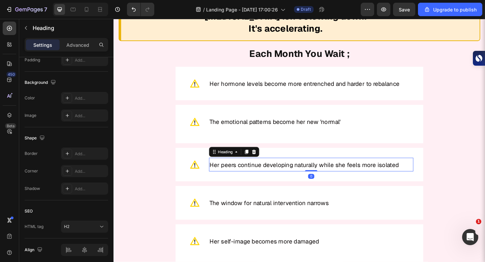
scroll to position [0, 0]
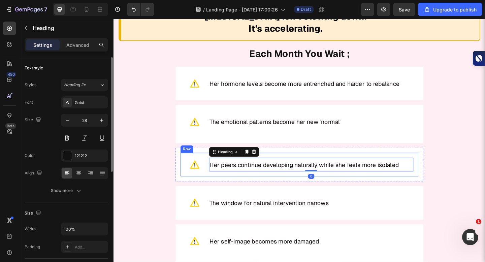
click at [323, 184] on div "Image Her peers continue developing naturally while she feels more isolated Hea…" at bounding box center [315, 178] width 259 height 26
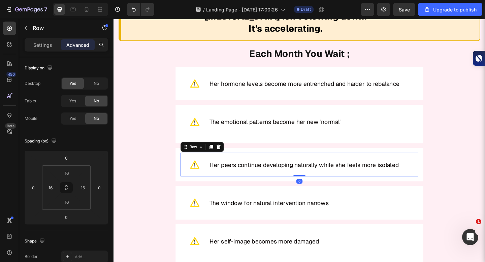
click at [206, 183] on div "Image" at bounding box center [202, 177] width 20 height 15
click at [217, 182] on h2 "Her peers continue developing naturally while she feels more isolated" at bounding box center [328, 177] width 222 height 15
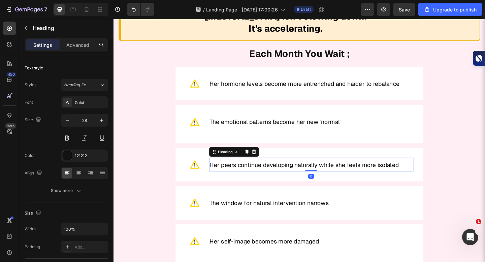
click at [213, 181] on div "Image Her peers continue developing naturally while she feels more isolated Hea…" at bounding box center [315, 178] width 259 height 26
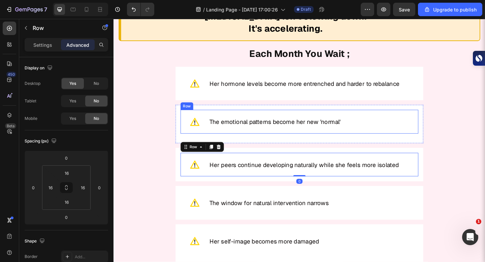
click at [355, 136] on h2 "The emotional patterns become her new 'normal'" at bounding box center [328, 130] width 222 height 15
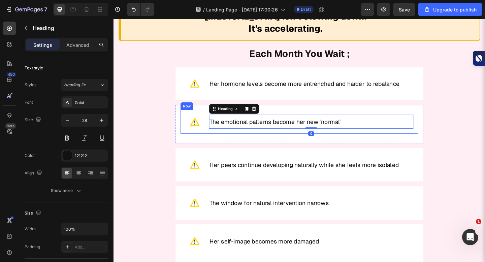
click at [317, 139] on div "Image The emotional patterns become her new 'normal' Heading 0 Row" at bounding box center [315, 131] width 259 height 26
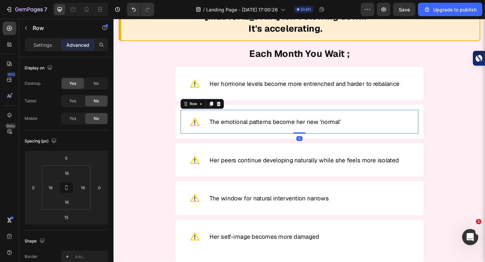
drag, startPoint x: 317, startPoint y: 147, endPoint x: 317, endPoint y: 134, distance: 13.5
click at [317, 134] on div "Image The emotional patterns become her new 'normal' Heading Row 0" at bounding box center [315, 131] width 259 height 26
type input "0"
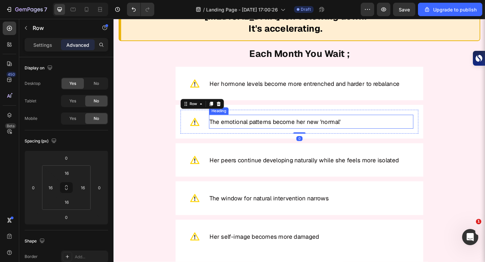
click at [314, 94] on h2 "Her hormone levels become more entrenched and harder to rebalance" at bounding box center [328, 89] width 222 height 15
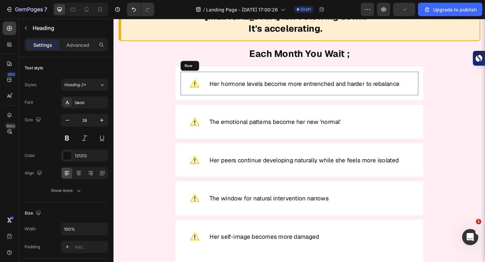
click at [315, 96] on div "Image Her hormone levels become more entrenched and harder to rebalance Heading…" at bounding box center [315, 89] width 259 height 26
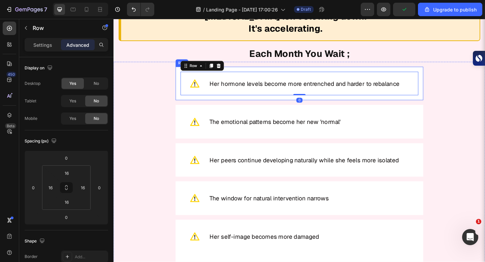
click at [308, 104] on div "Image Her hormone levels become more entrenched and harder to rebalance Heading…" at bounding box center [316, 89] width 270 height 36
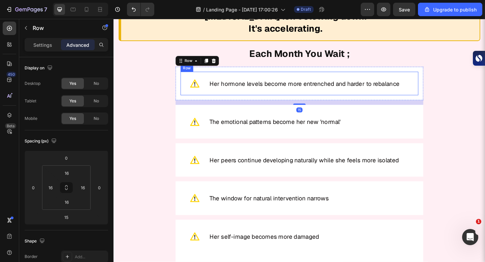
click at [287, 95] on h2 "Her hormone levels become more entrenched and harder to rebalance" at bounding box center [328, 89] width 222 height 15
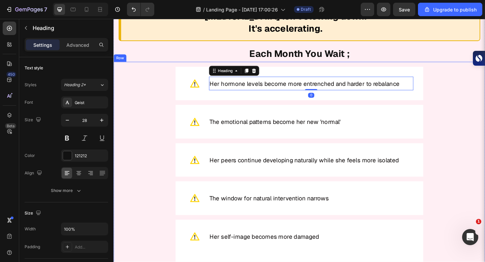
click at [485, 96] on div "Image Her hormone levels become more entrenched and harder to rebalance Heading…" at bounding box center [316, 180] width 394 height 218
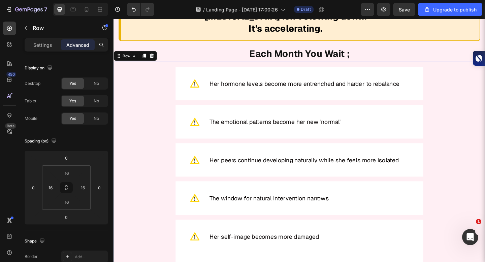
scroll to position [4740, 0]
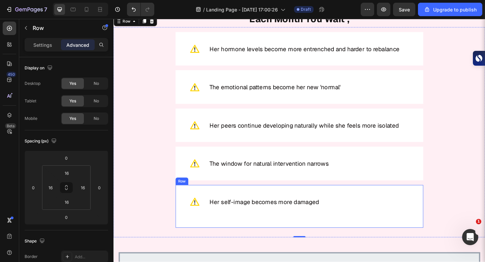
click at [243, 230] on div "Image Her self-image becomes more damaged Heading Row" at bounding box center [315, 223] width 259 height 36
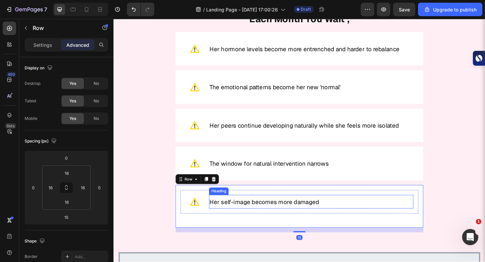
click at [256, 221] on h2 "Her self-image becomes more damaged" at bounding box center [328, 218] width 222 height 15
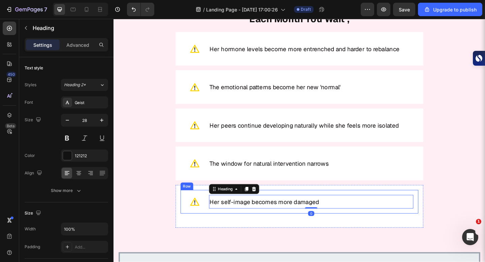
click at [225, 223] on div "Image Her self-image becomes more damaged Heading 0 Row" at bounding box center [315, 218] width 259 height 26
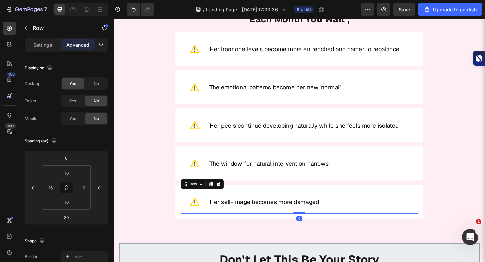
drag, startPoint x: 313, startPoint y: 238, endPoint x: 308, endPoint y: 208, distance: 29.9
click at [312, 211] on div "Image Her self-image becomes more damaged Heading Row 0" at bounding box center [315, 218] width 259 height 26
type input "0"
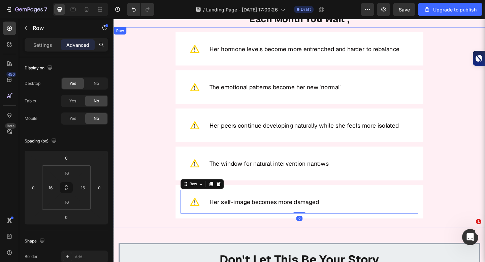
click at [260, 188] on div "Image The window for natural intervention narrows Heading Row Row" at bounding box center [316, 176] width 270 height 36
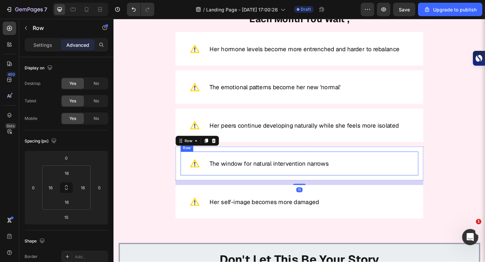
click at [231, 182] on div "Image The window for natural intervention narrows Heading Row" at bounding box center [315, 176] width 259 height 26
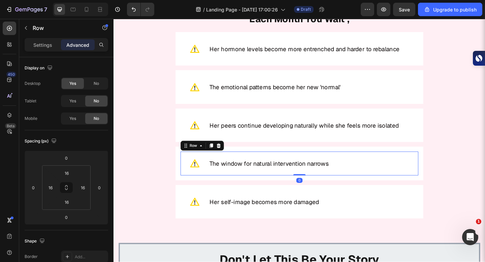
click at [214, 182] on div "Image The window for natural intervention narrows Heading Row 0" at bounding box center [315, 176] width 259 height 26
click at [217, 183] on div "Image The window for natural intervention narrows Heading Row 0" at bounding box center [315, 176] width 259 height 26
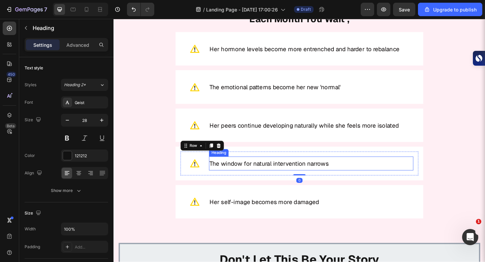
click at [226, 178] on span "The window for natural intervention narrows" at bounding box center [283, 177] width 130 height 8
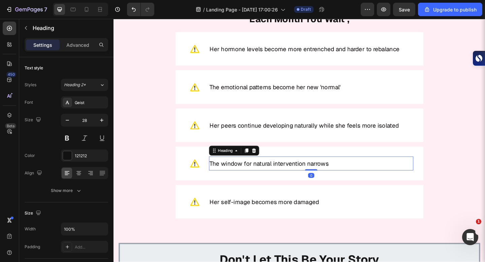
click at [207, 180] on div "Image" at bounding box center [202, 176] width 20 height 15
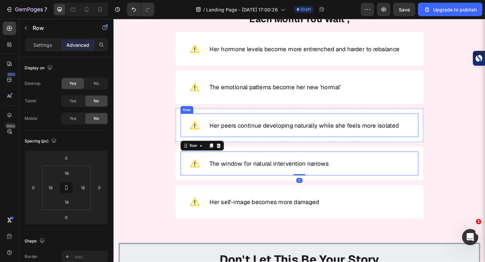
click at [261, 141] on div "Image Her peers continue developing naturally while she feels more isolated Hea…" at bounding box center [315, 135] width 259 height 26
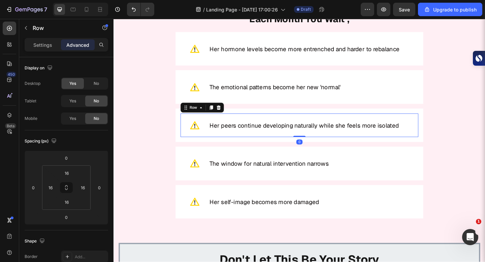
click at [212, 142] on div "Image Her peers continue developing naturally while she feels more isolated Hea…" at bounding box center [315, 135] width 259 height 26
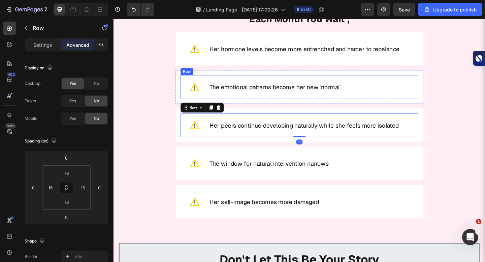
click at [238, 99] on div "Image The emotional patterns become her new 'normal' Heading Row" at bounding box center [315, 93] width 259 height 26
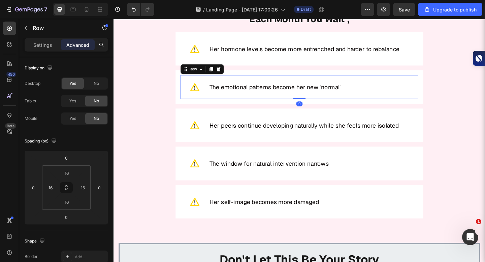
click at [211, 102] on div "Image The emotional patterns become her new 'normal' Heading Row 0" at bounding box center [315, 93] width 259 height 26
click at [201, 101] on div "Image The emotional patterns become her new 'normal' Heading Row 0" at bounding box center [315, 93] width 259 height 26
click at [201, 98] on div "Image" at bounding box center [202, 93] width 20 height 15
click at [232, 94] on span "The emotional patterns become her new 'normal'" at bounding box center [289, 93] width 143 height 8
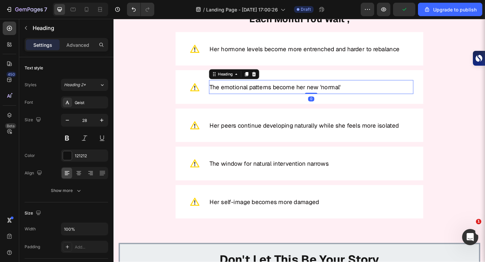
click at [247, 98] on h2 "The emotional patterns become her new 'normal'" at bounding box center [328, 93] width 222 height 15
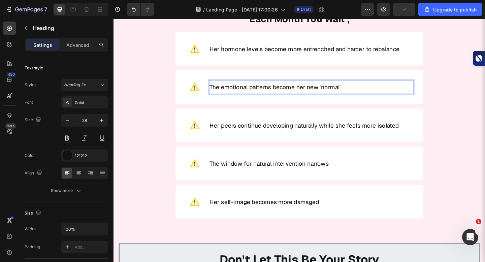
click at [246, 102] on div "Image The emotional patterns become her new 'normal' Heading 0 Row" at bounding box center [315, 93] width 259 height 26
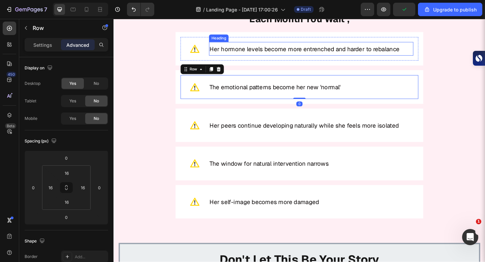
click at [263, 56] on h2 "Her hormone levels become more entrenched and harder to rebalance" at bounding box center [328, 51] width 222 height 15
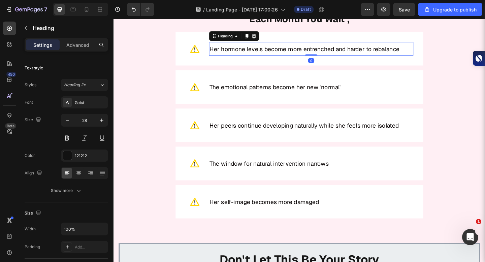
click at [263, 59] on div "Image Her hormone levels become more entrenched and harder to rebalance Heading…" at bounding box center [315, 52] width 259 height 26
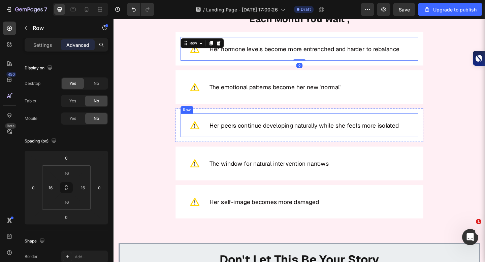
click at [485, 153] on div "Image Her hormone levels become more entrenched and harder to rebalance Heading…" at bounding box center [316, 137] width 394 height 208
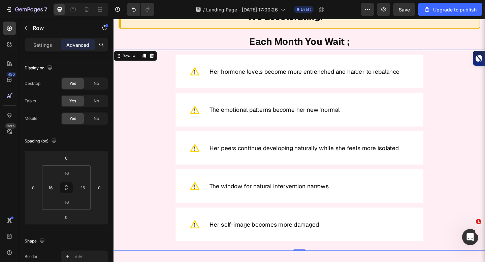
scroll to position [4715, 0]
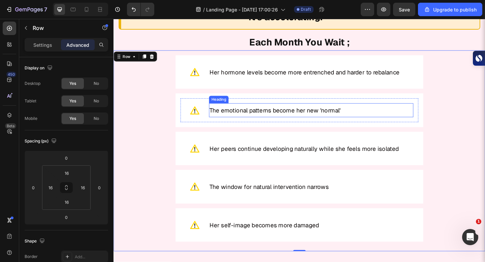
click at [437, 112] on p "⁠⁠⁠⁠⁠⁠⁠ The emotional patterns become her new 'normal'" at bounding box center [328, 118] width 221 height 13
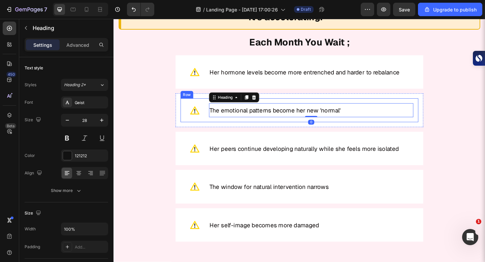
click at [436, 102] on div "Image ⁠⁠⁠⁠⁠⁠⁠ The emotional patterns become her new 'normal' Heading 0 Row Row" at bounding box center [316, 118] width 270 height 36
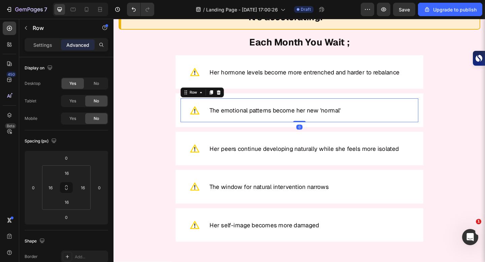
click at [322, 130] on div "Image ⁠⁠⁠⁠⁠⁠⁠ The emotional patterns become her new 'normal' Heading Row 0" at bounding box center [315, 118] width 259 height 26
click at [273, 126] on div "Image ⁠⁠⁠⁠⁠⁠⁠ The emotional patterns become her new 'normal' Heading Row 0" at bounding box center [315, 118] width 259 height 26
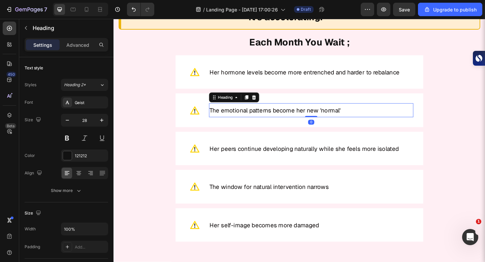
click at [272, 122] on p "⁠⁠⁠⁠⁠⁠⁠ The emotional patterns become her new 'normal'" at bounding box center [328, 118] width 221 height 13
click at [485, 176] on div "Image Her hormone levels become more entrenched and harder to rebalance Heading…" at bounding box center [316, 163] width 394 height 208
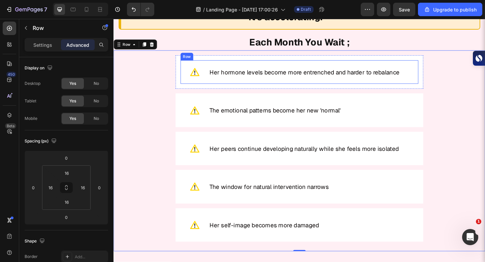
click at [369, 85] on div "Image Her hormone levels become more entrenched and harder to rebalance Heading…" at bounding box center [315, 77] width 259 height 26
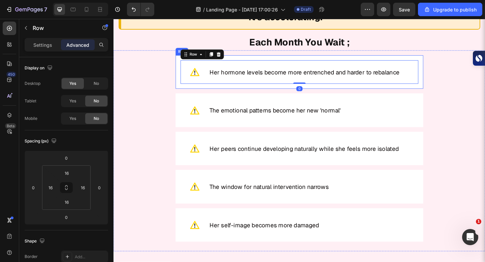
click at [371, 92] on div "Image Her hormone levels become more entrenched and harder to rebalance Heading…" at bounding box center [316, 77] width 270 height 36
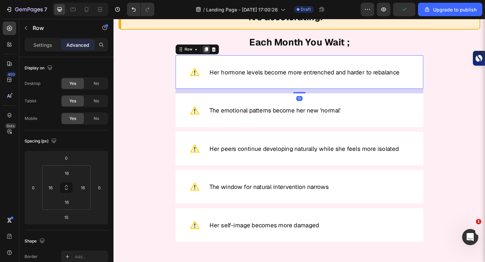
click at [212, 55] on div at bounding box center [214, 52] width 8 height 8
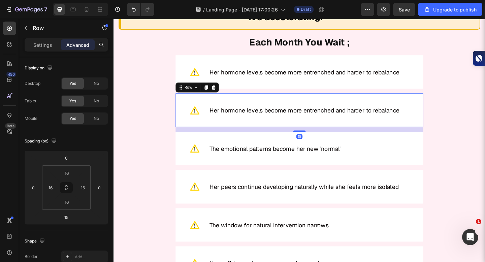
click at [216, 102] on div "Image Her hormone levels become more entrenched and harder to rebalance Heading…" at bounding box center [316, 118] width 270 height 36
click at [223, 117] on span "Her hormone levels become more entrenched and harder to rebalance" at bounding box center [321, 119] width 207 height 8
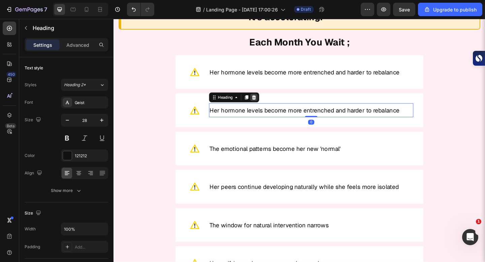
click at [268, 104] on icon at bounding box center [265, 104] width 5 height 5
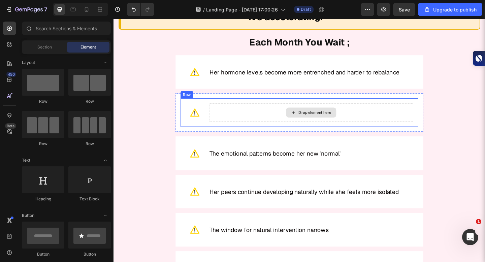
click at [204, 118] on img at bounding box center [202, 121] width 10 height 10
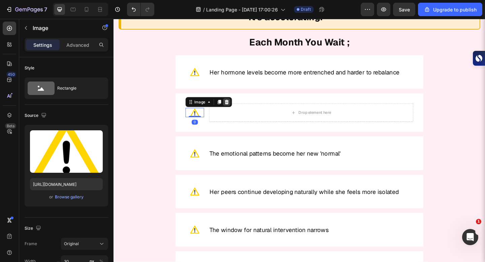
click at [240, 109] on div at bounding box center [236, 109] width 8 height 8
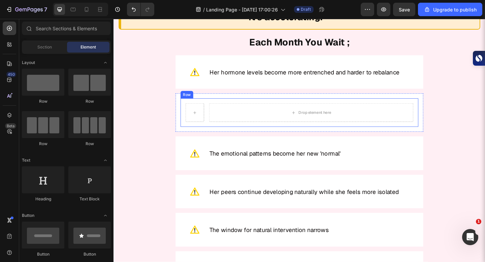
click at [215, 115] on div "Drop element here Row" at bounding box center [315, 120] width 259 height 31
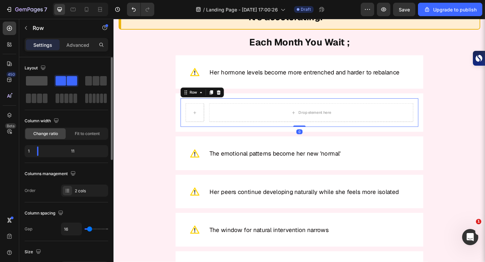
click at [29, 79] on span at bounding box center [37, 80] width 22 height 9
click at [214, 155] on div "Image ⁠⁠⁠⁠⁠⁠⁠ The emotional patterns become her new 'normal' Heading Row" at bounding box center [315, 165] width 259 height 26
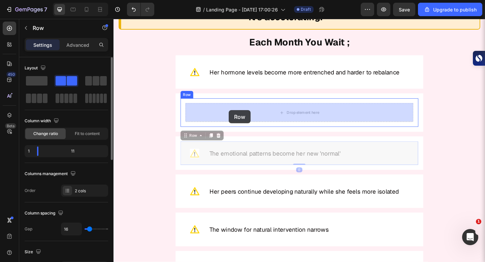
drag, startPoint x: 194, startPoint y: 147, endPoint x: 239, endPoint y: 118, distance: 53.2
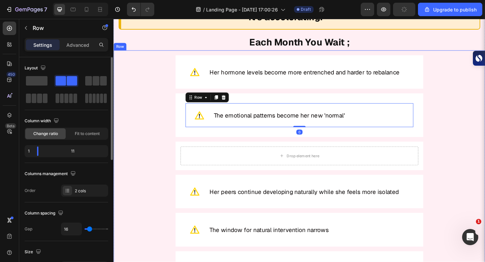
click at [482, 134] on div "Image Her hormone levels become more entrenched and harder to rebalance Heading…" at bounding box center [316, 186] width 394 height 255
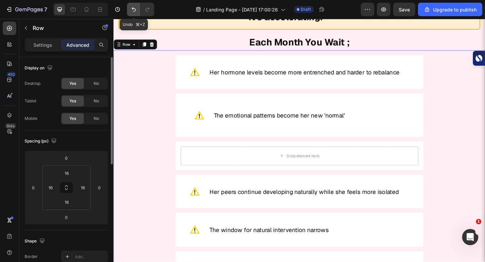
click at [132, 7] on icon "Undo/Redo" at bounding box center [133, 9] width 7 height 7
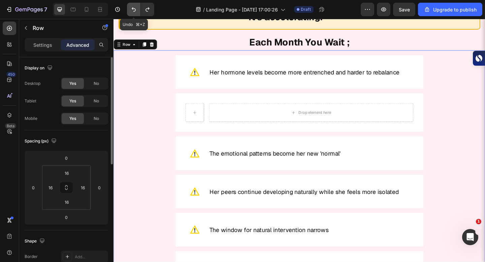
click at [132, 7] on icon "Undo/Redo" at bounding box center [133, 9] width 7 height 7
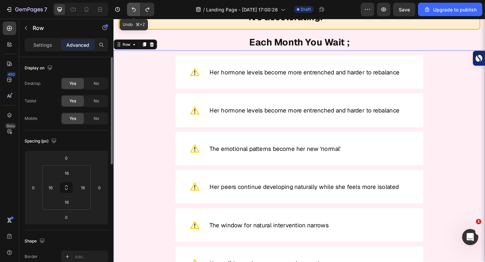
click at [132, 7] on icon "Undo/Redo" at bounding box center [133, 9] width 7 height 7
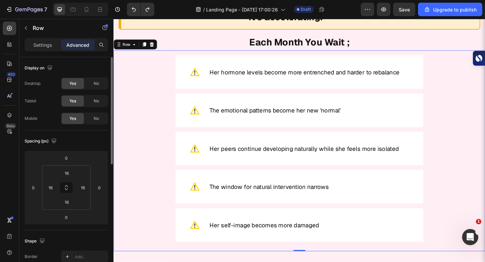
click at [138, 179] on div "Image Her hormone levels become more entrenched and harder to rebalance Heading…" at bounding box center [316, 163] width 394 height 208
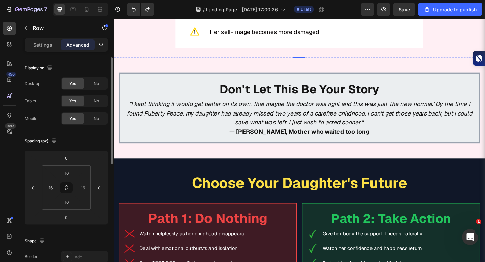
scroll to position [4925, 0]
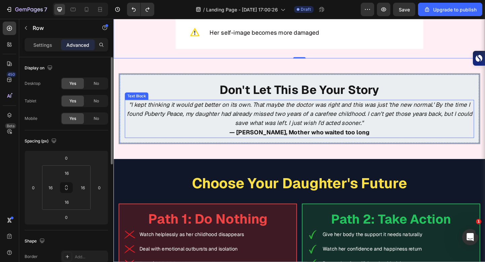
click at [428, 127] on p ""I kept thinking it would get better on its own. That maybe the doctor was righ…" at bounding box center [315, 123] width 379 height 30
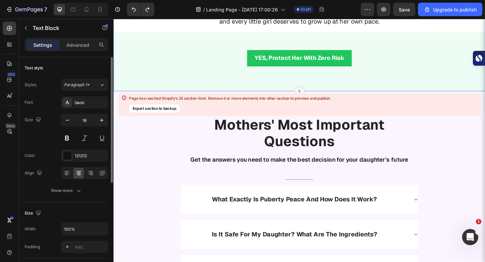
scroll to position [5538, 0]
click at [428, 127] on h2 "Mothers' Most Important Questions" at bounding box center [315, 143] width 259 height 38
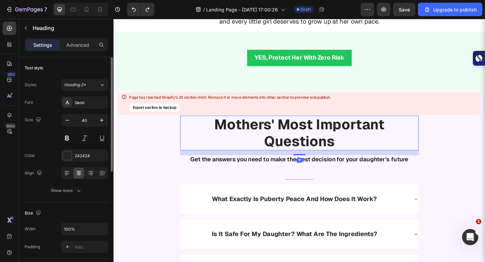
click at [437, 98] on div "Page has reached Shopify’s 25 section-limit. Remove it or move elements into ot…" at bounding box center [300, 104] width 362 height 23
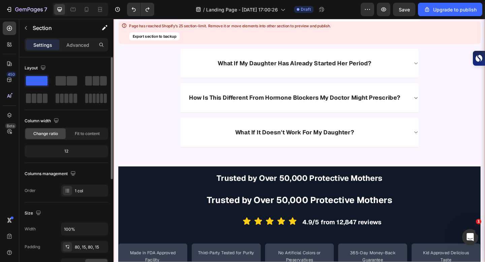
scroll to position [5880, 0]
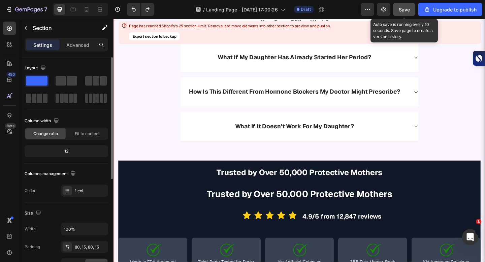
click at [405, 13] on button "Save" at bounding box center [404, 9] width 22 height 13
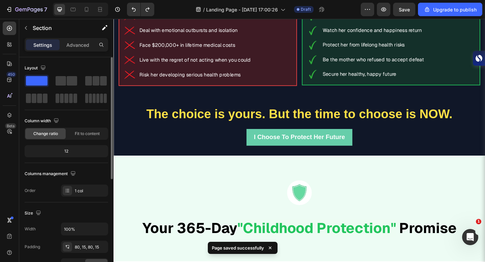
scroll to position [5150, 0]
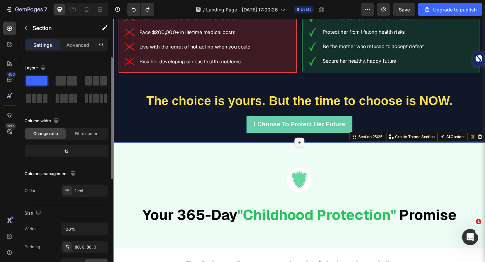
scroll to position [5176, 0]
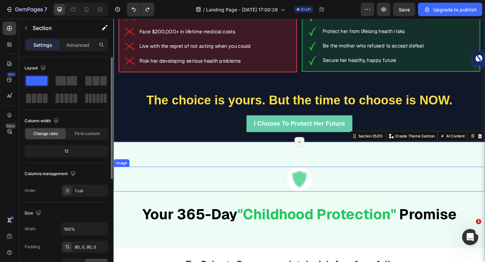
click at [183, 180] on div at bounding box center [316, 193] width 404 height 27
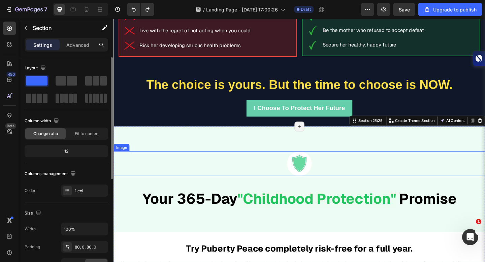
scroll to position [5231, 0]
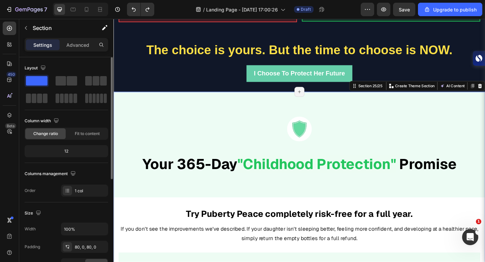
click at [128, 210] on div "Image Your 365-Day "Childhood Protection" Promise Heading Your 365-Day "Childho…" at bounding box center [316, 251] width 404 height 252
click at [196, 182] on strong "Your 365-Day" at bounding box center [196, 177] width 103 height 20
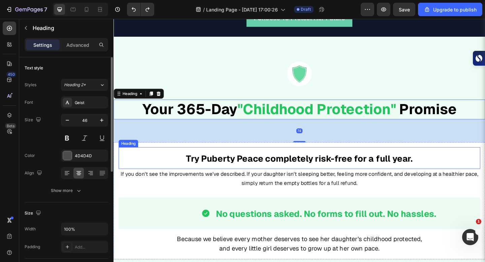
scroll to position [5310, 0]
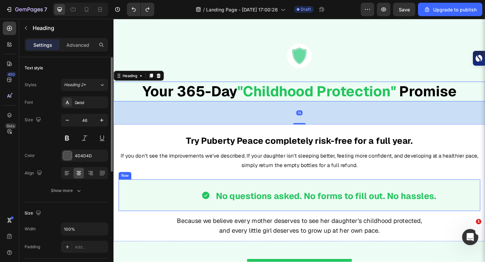
click at [185, 189] on p at bounding box center [316, 188] width 392 height 10
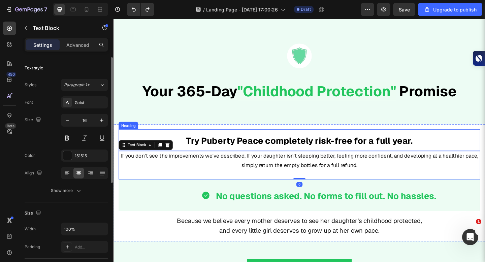
click at [180, 148] on h2 "Try Puberty Peace completely risk-free for a full year." at bounding box center [316, 151] width 394 height 24
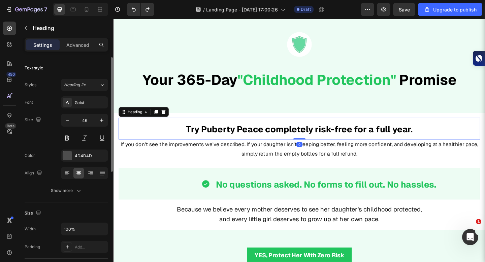
scroll to position [5250, 0]
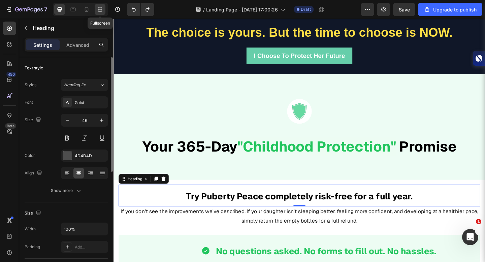
click at [96, 10] on div at bounding box center [100, 9] width 11 height 11
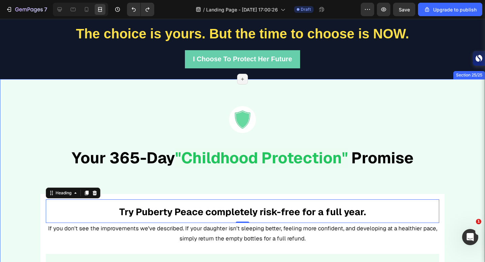
click at [94, 86] on div "Image Your 365-Day "Childhood Protection" Promise Heading Your 365-Day "Childho…" at bounding box center [242, 232] width 485 height 306
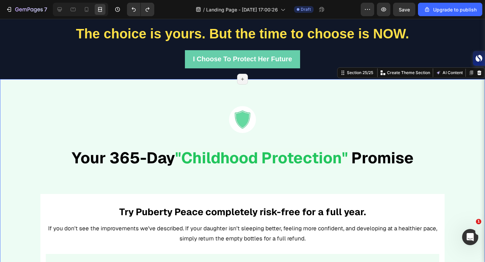
click at [96, 96] on div "Image Your 365-Day "Childhood Protection" Promise Heading Your 365-Day "Childho…" at bounding box center [242, 232] width 485 height 306
click at [96, 115] on div at bounding box center [242, 119] width 485 height 27
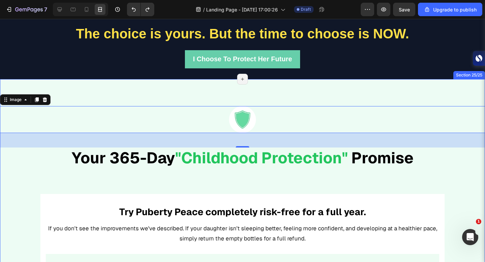
click at [95, 100] on div "Image 43 Your 365-Day "Childhood Protection" Promise Heading Your 365-Day "Chil…" at bounding box center [242, 232] width 485 height 306
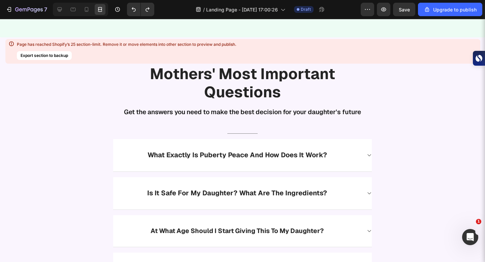
scroll to position [5503, 0]
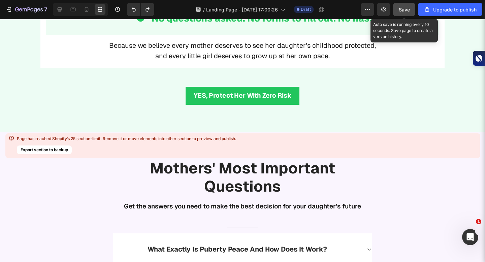
click at [396, 11] on button "Save" at bounding box center [404, 9] width 22 height 13
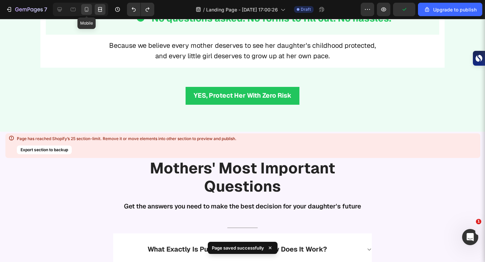
click at [84, 14] on div at bounding box center [86, 9] width 11 height 11
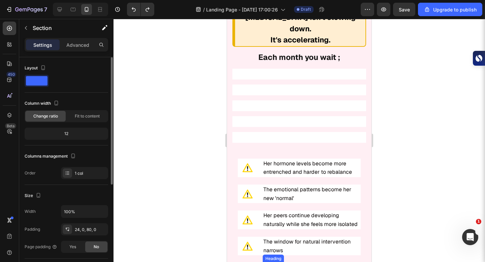
scroll to position [5441, 0]
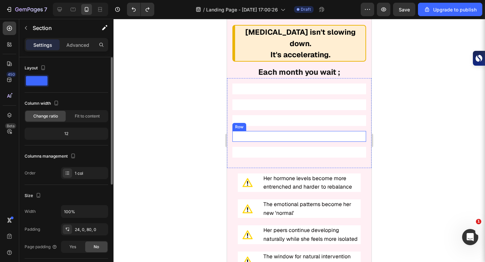
click at [273, 131] on div "Image The window for natural intervention narrows Heading Row Row" at bounding box center [299, 136] width 134 height 11
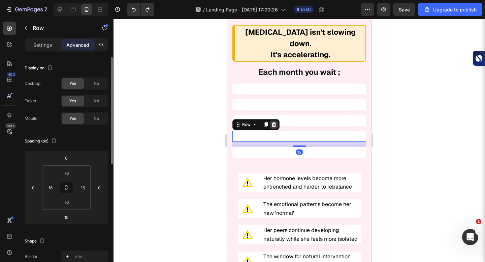
click at [274, 122] on icon at bounding box center [273, 124] width 5 height 5
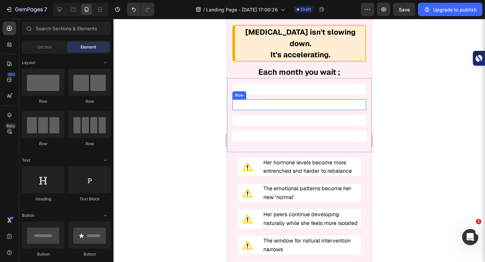
click at [275, 84] on div "Image Her hormone levels become more entrenched and harder to rebalance Heading…" at bounding box center [299, 89] width 134 height 11
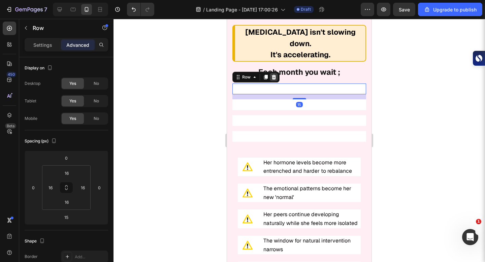
click at [273, 74] on icon at bounding box center [273, 76] width 5 height 5
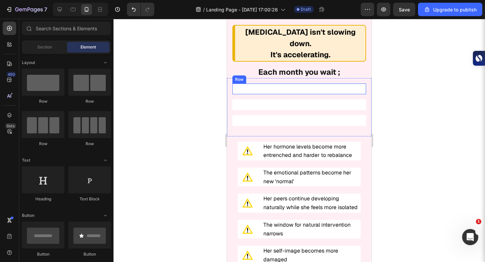
click at [273, 84] on div "Image The emotional patterns become her new 'normal' Heading Row Row" at bounding box center [299, 89] width 134 height 11
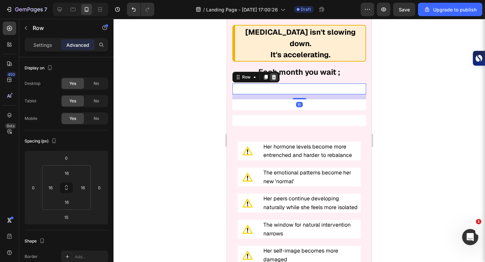
click at [273, 73] on div at bounding box center [274, 77] width 8 height 8
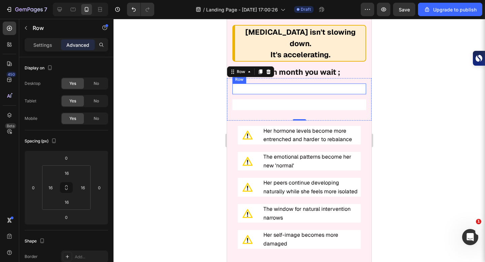
click at [273, 84] on div "Image Her peers continue developing naturally while she feels more isolated Hea…" at bounding box center [299, 89] width 134 height 11
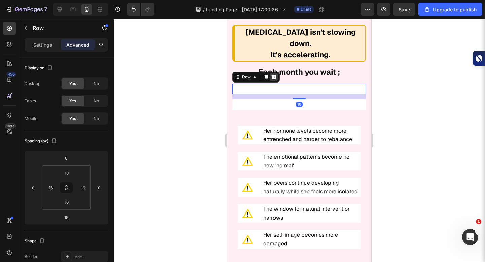
click at [273, 75] on icon at bounding box center [274, 77] width 4 height 5
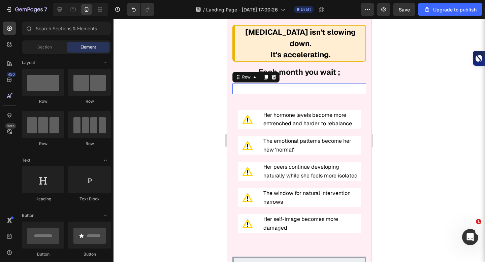
click at [273, 84] on div "Image Her self-image becomes more damaged Heading Row Row 0" at bounding box center [299, 89] width 134 height 11
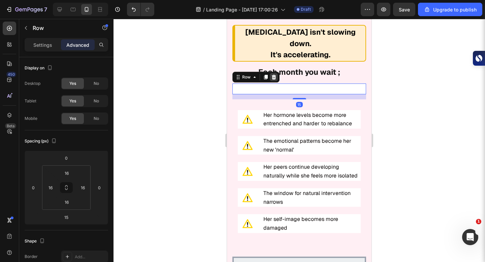
click at [273, 74] on icon at bounding box center [273, 76] width 5 height 5
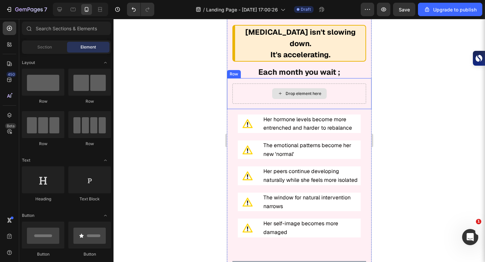
click at [263, 87] on div "Drop element here" at bounding box center [299, 94] width 134 height 20
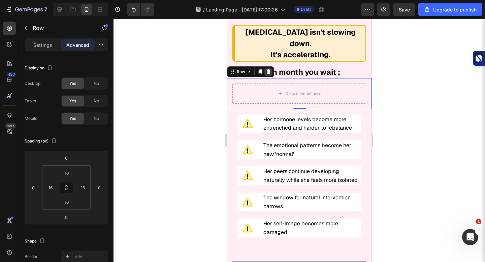
click at [268, 69] on icon at bounding box center [269, 71] width 4 height 5
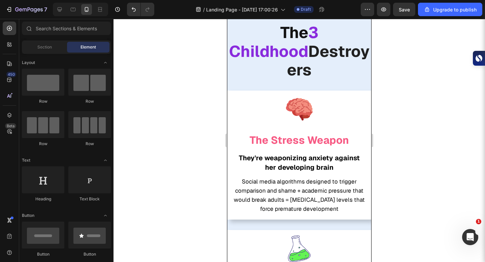
scroll to position [2170, 0]
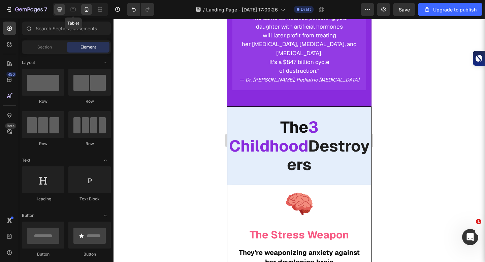
click at [63, 8] on div at bounding box center [59, 9] width 11 height 11
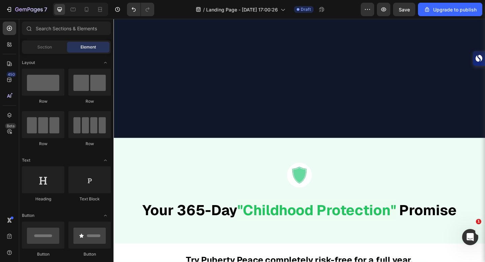
scroll to position [5792, 0]
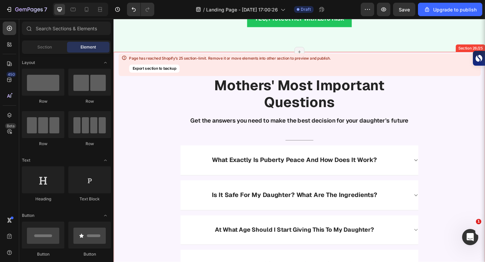
click at [162, 68] on button "Export section to backup" at bounding box center [154, 69] width 51 height 8
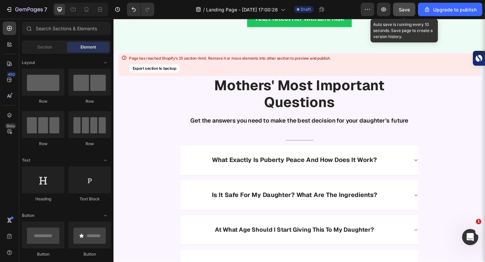
click at [407, 9] on span "Save" at bounding box center [404, 10] width 11 height 6
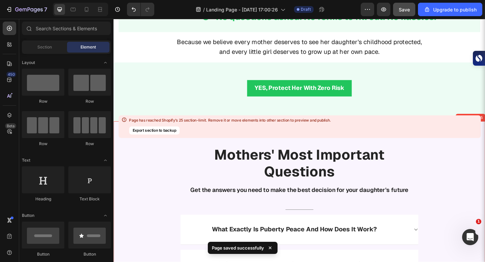
scroll to position [5724, 0]
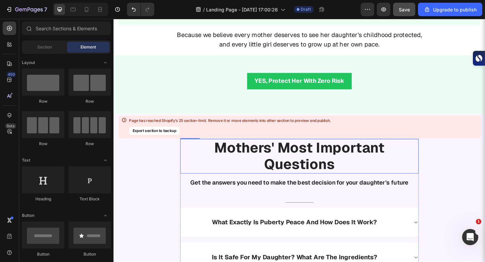
click at [187, 179] on h2 "Mothers' Most Important Questions" at bounding box center [315, 169] width 259 height 38
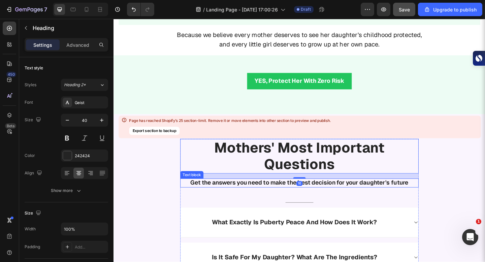
click at [191, 200] on p "Get the answers you need to make the best decision for your daughter's future" at bounding box center [316, 197] width 258 height 8
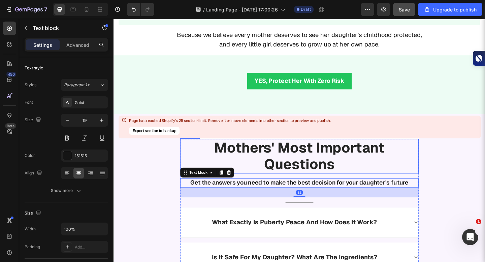
click at [193, 172] on h2 "Mothers' Most Important Questions" at bounding box center [315, 169] width 259 height 38
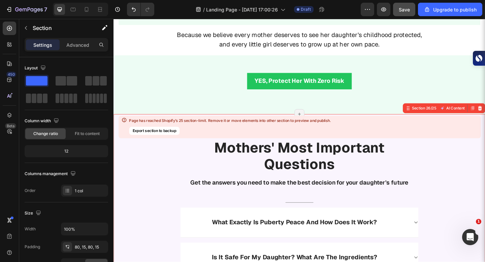
click at [189, 171] on h2 "Mothers' Most Important Questions" at bounding box center [315, 169] width 259 height 38
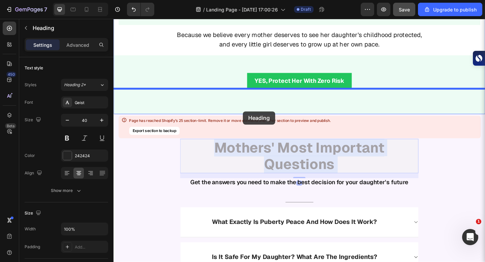
drag, startPoint x: 189, startPoint y: 171, endPoint x: 255, endPoint y: 118, distance: 84.3
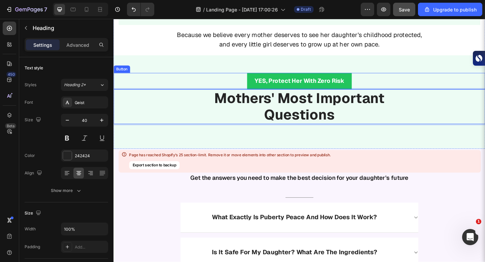
click at [247, 87] on div "YES, Protect Her With Zero Risk Button" at bounding box center [316, 87] width 404 height 18
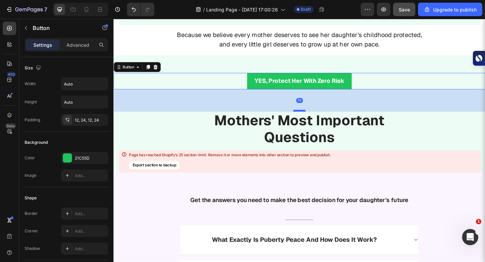
drag, startPoint x: 315, startPoint y: 94, endPoint x: 315, endPoint y: 118, distance: 24.3
click at [315, 118] on div at bounding box center [315, 119] width 13 height 2
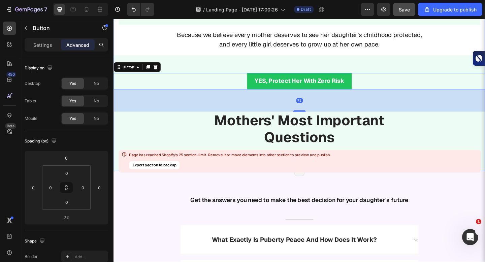
click at [418, 58] on div "Image Your 365-Day "Childhood Protection" Promise Heading Your 365-Day "Childho…" at bounding box center [316, 0] width 404 height 314
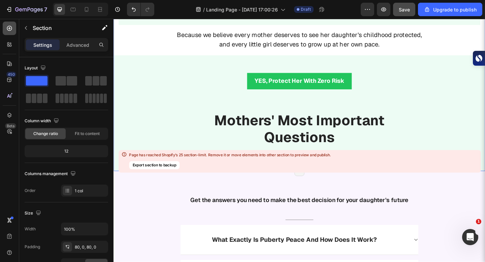
click at [6, 28] on icon at bounding box center [9, 28] width 7 height 7
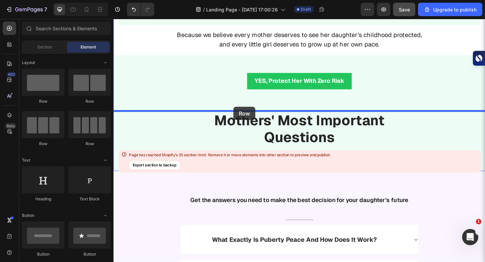
drag, startPoint x: 157, startPoint y: 104, endPoint x: 244, endPoint y: 115, distance: 87.6
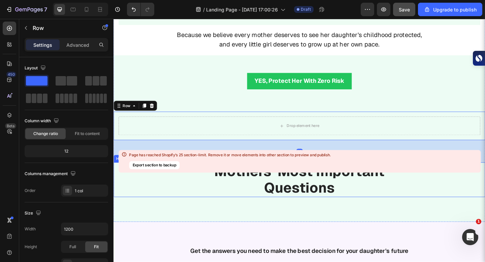
click at [223, 191] on strong "Mothers' Most Important" at bounding box center [315, 185] width 185 height 20
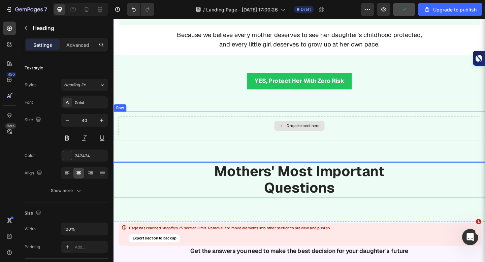
drag, startPoint x: 210, startPoint y: 199, endPoint x: 246, endPoint y: 137, distance: 71.7
click at [200, 170] on div "Image Your 365-Day "Childhood Protection" Promise Heading Your 365-Day "Childho…" at bounding box center [316, 28] width 404 height 370
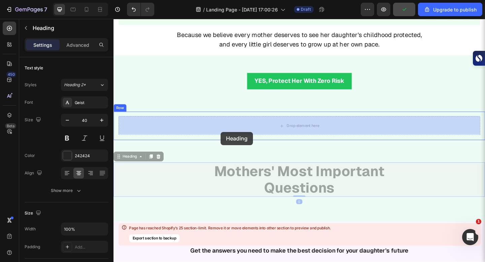
drag, startPoint x: 207, startPoint y: 184, endPoint x: 229, endPoint y: 142, distance: 47.9
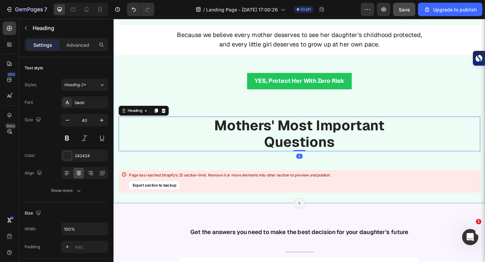
scroll to position [5763, 0]
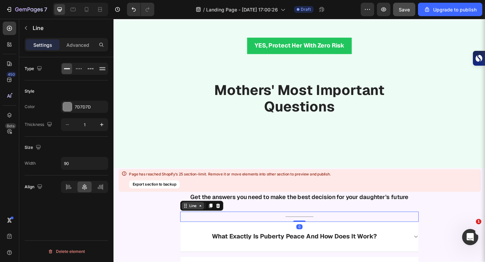
click at [198, 226] on div "Line" at bounding box center [209, 222] width 47 height 11
click at [188, 212] on p "Get the answers you need to make the best decision for your daughter's future" at bounding box center [316, 213] width 258 height 8
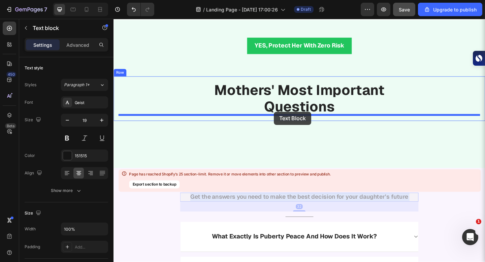
drag, startPoint x: 189, startPoint y: 213, endPoint x: 288, endPoint y: 120, distance: 135.9
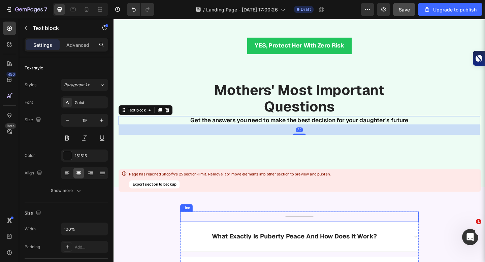
click at [215, 236] on div "Title Line" at bounding box center [315, 234] width 259 height 11
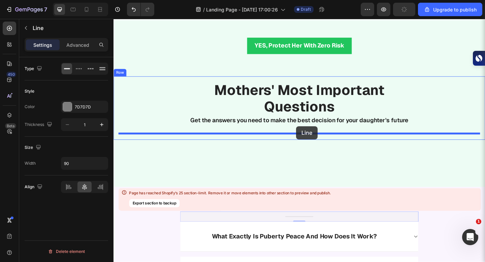
drag, startPoint x: 203, startPoint y: 222, endPoint x: 312, endPoint y: 136, distance: 138.9
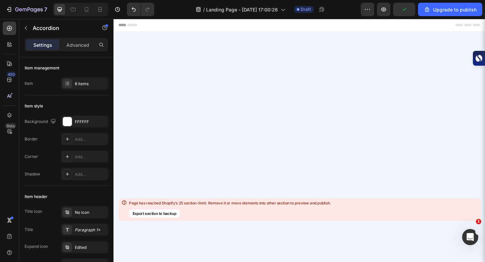
scroll to position [5763, 0]
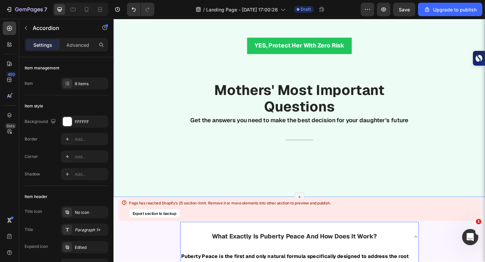
drag, startPoint x: 301, startPoint y: 235, endPoint x: 241, endPoint y: 200, distance: 69.3
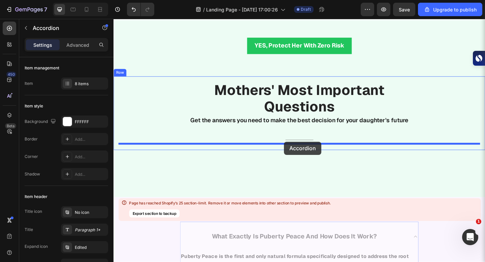
drag, startPoint x: 207, startPoint y: 245, endPoint x: 299, endPoint y: 153, distance: 130.1
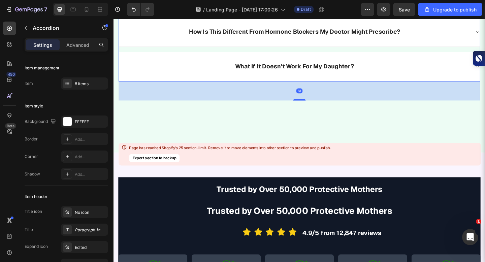
scroll to position [6139, 0]
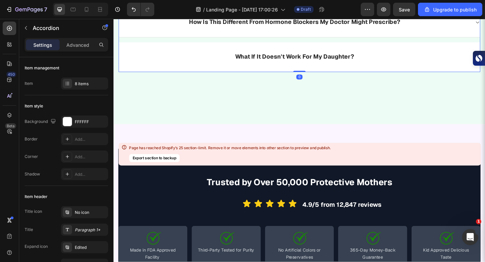
drag, startPoint x: 315, startPoint y: 94, endPoint x: 315, endPoint y: 71, distance: 22.2
type input "100%"
type input "100"
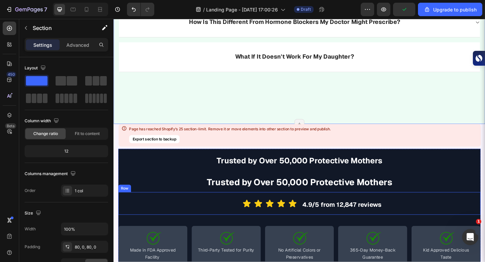
click at [189, 184] on h2 "Trusted by Over 50,000 Protective Mothers" at bounding box center [316, 196] width 394 height 24
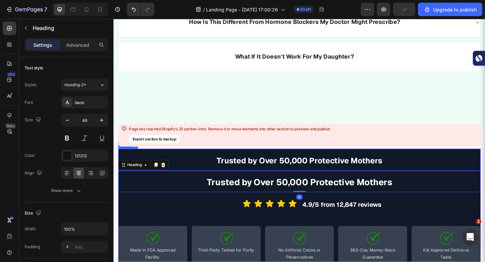
click at [178, 160] on h2 "Trusted by Over 50,000 Protective Mothers" at bounding box center [316, 172] width 394 height 24
click at [120, 144] on div "Page has reached Shopify’s 25 section-limit. Remove it or move elements into ot…" at bounding box center [300, 135] width 362 height 23
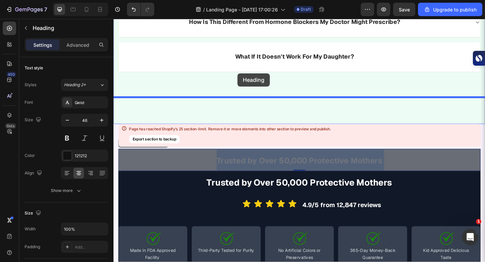
drag, startPoint x: 120, startPoint y: 161, endPoint x: 248, endPoint y: 77, distance: 153.2
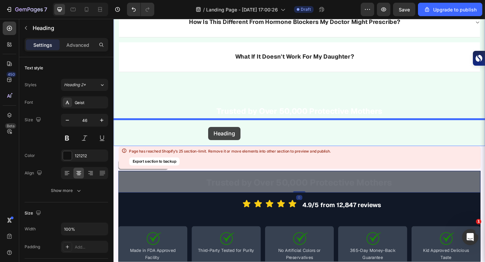
drag, startPoint x: 174, startPoint y: 192, endPoint x: 217, endPoint y: 136, distance: 70.6
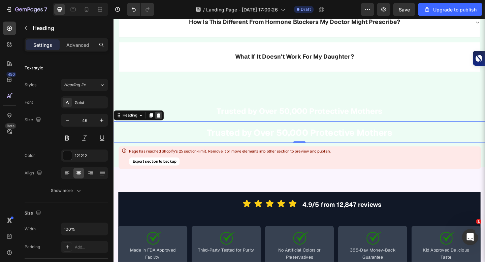
click at [160, 121] on icon at bounding box center [162, 123] width 5 height 5
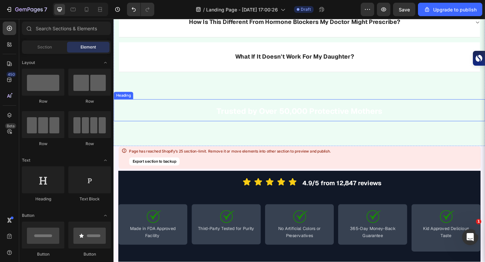
click at [207, 115] on h2 "Trusted by Over 50,000 Protective Mothers" at bounding box center [316, 118] width 404 height 24
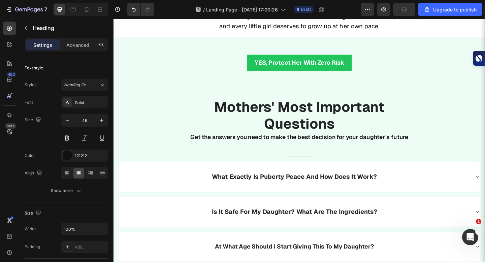
scroll to position [5752, 0]
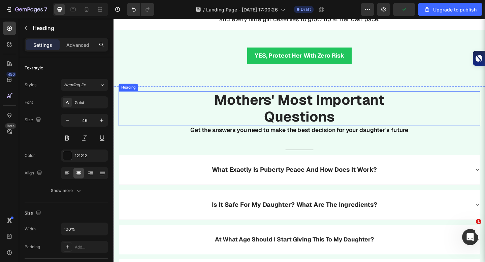
click at [171, 111] on h2 "Mothers' Most Important Questions" at bounding box center [316, 117] width 394 height 38
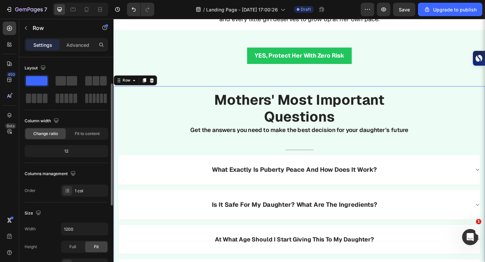
scroll to position [187, 0]
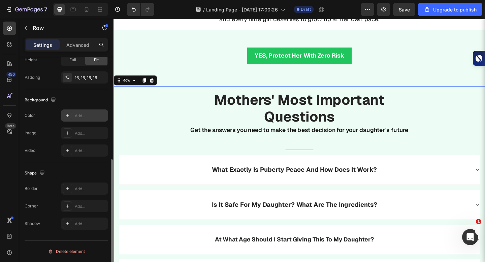
click at [68, 119] on div at bounding box center [67, 115] width 9 height 9
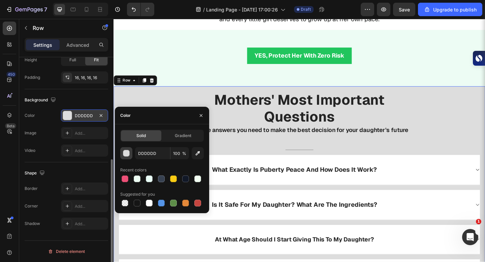
click at [123, 156] on div "button" at bounding box center [126, 153] width 7 height 7
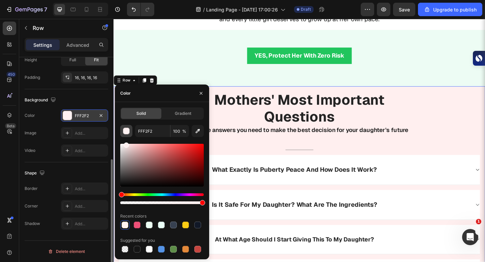
drag, startPoint x: 127, startPoint y: 161, endPoint x: 125, endPoint y: 136, distance: 25.0
click at [125, 136] on div "FFF2F2 100 % Recent colors Suggested for you" at bounding box center [162, 189] width 84 height 129
type input "FFEFEF"
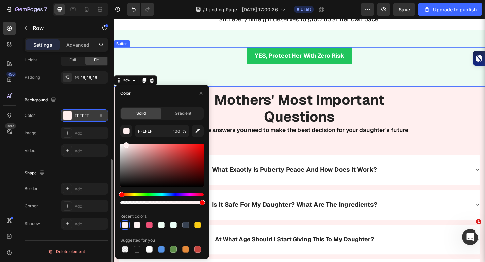
click at [207, 51] on div "YES, Protect Her With Zero Risk Button" at bounding box center [316, 59] width 404 height 18
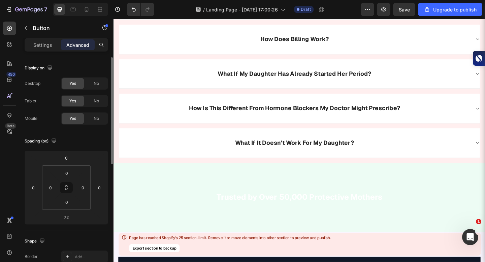
scroll to position [6047, 0]
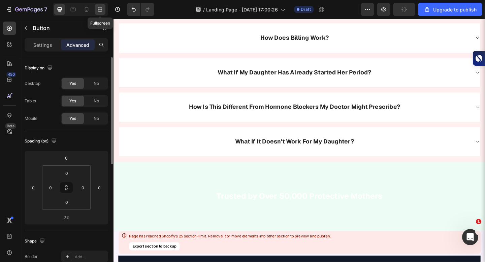
click at [103, 11] on icon at bounding box center [100, 9] width 7 height 7
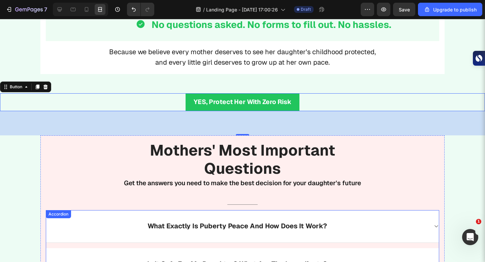
scroll to position [5693, 0]
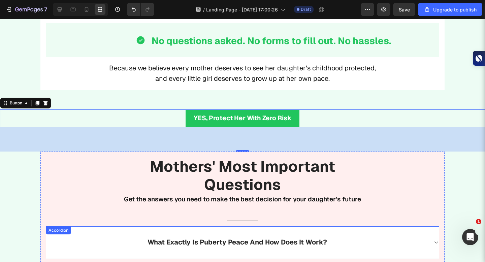
click at [120, 92] on div "Image Your 365-Day "Childhood Protection" Promise Heading Your 365-Day "Childho…" at bounding box center [242, 225] width 485 height 701
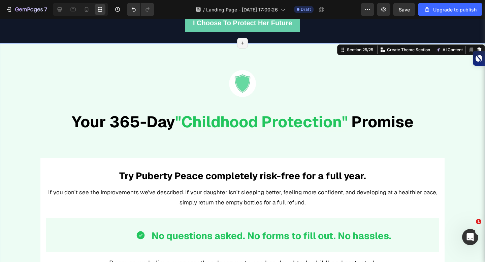
scroll to position [5483, 0]
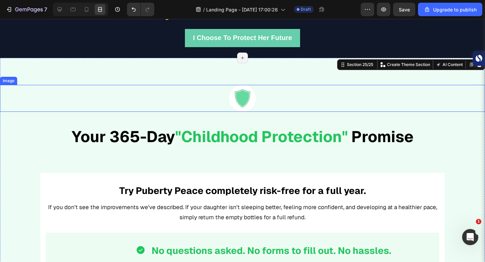
click at [73, 110] on div at bounding box center [242, 98] width 485 height 27
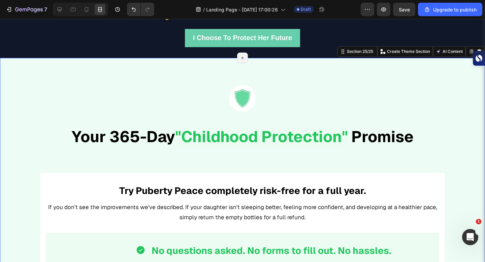
click at [62, 4] on div at bounding box center [59, 9] width 11 height 11
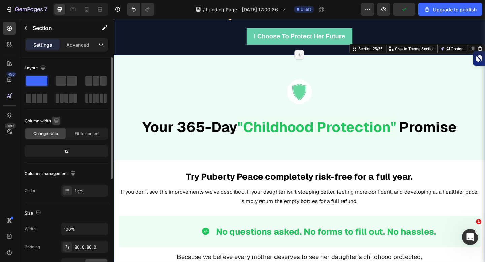
scroll to position [187, 0]
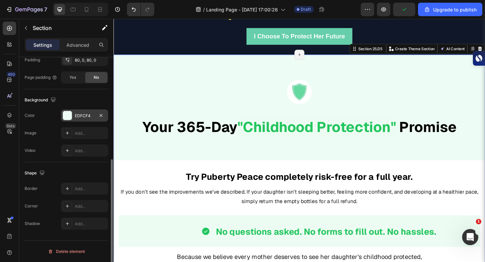
click at [66, 114] on div at bounding box center [67, 115] width 9 height 9
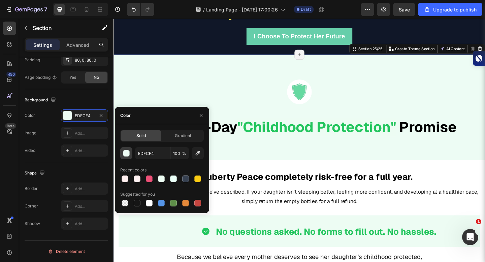
click at [125, 151] on div "button" at bounding box center [126, 153] width 7 height 7
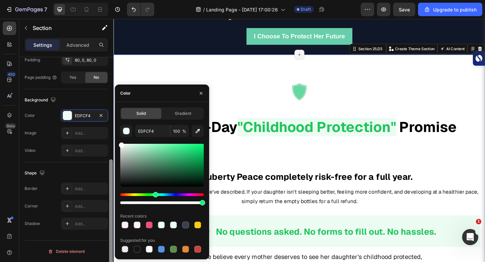
drag, startPoint x: 126, startPoint y: 151, endPoint x: 110, endPoint y: 136, distance: 22.2
click at [110, 136] on div "450 Beta Sections(18) Elements(83) Section Element Hero Section Product Detail …" at bounding box center [57, 140] width 114 height 243
type input "FFFFFF"
click at [198, 91] on button "button" at bounding box center [201, 93] width 11 height 11
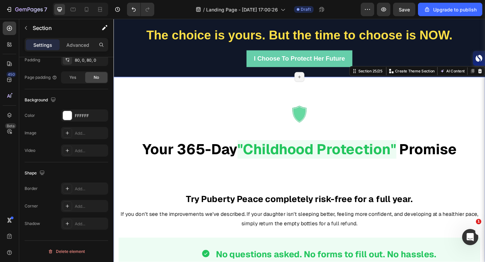
scroll to position [5481, 0]
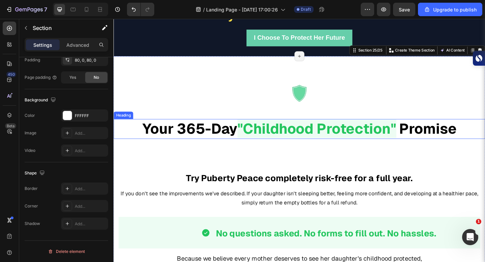
click at [281, 140] on strong ""Childhood Protection"" at bounding box center [334, 138] width 173 height 20
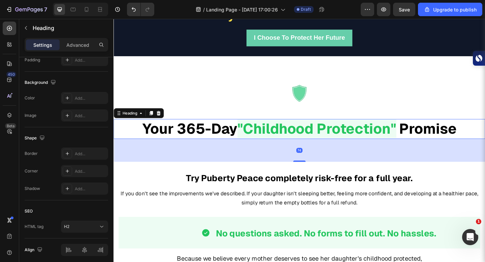
scroll to position [0, 0]
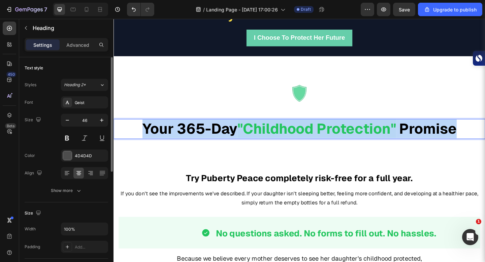
click at [281, 140] on strong ""Childhood Protection"" at bounding box center [334, 138] width 173 height 20
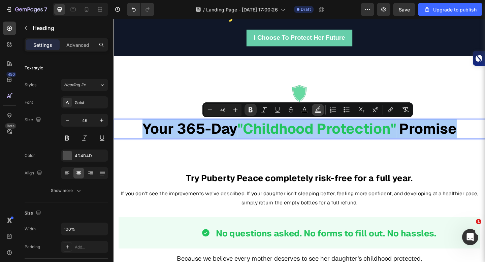
click at [318, 108] on icon "Editor contextual toolbar" at bounding box center [318, 109] width 7 height 7
type input "000000"
type input "77"
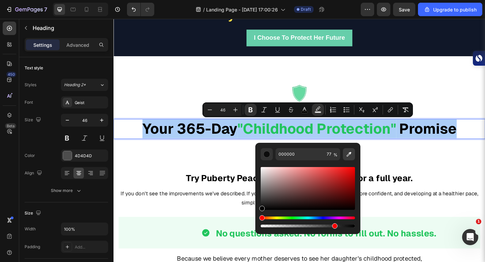
click at [348, 154] on icon "Editor contextual toolbar" at bounding box center [349, 154] width 7 height 7
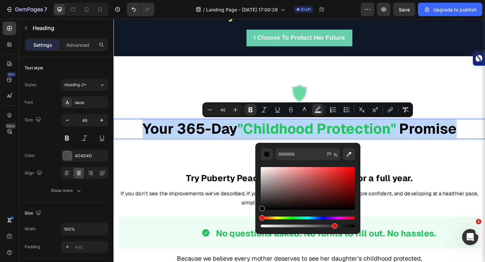
type input "FFFFFF"
type input "100"
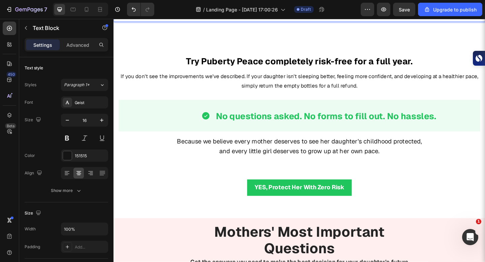
click at [421, 96] on p "If you don't see the improvements we've described. If your daughter isn't sleep…" at bounding box center [316, 87] width 392 height 20
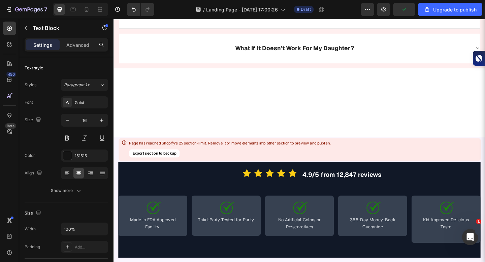
scroll to position [6148, 0]
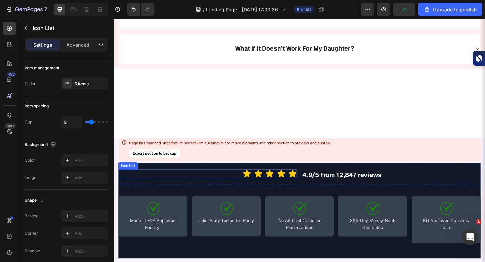
click at [246, 183] on div "Icon Icon Icon Icon Icon" at bounding box center [216, 187] width 194 height 9
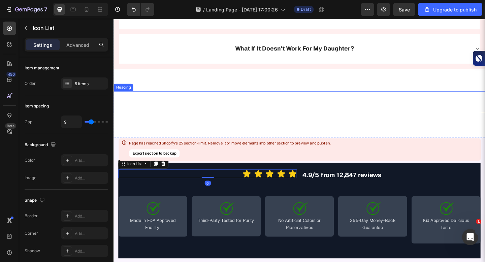
click at [282, 98] on h2 "Trusted by Over 50,000 Protective Mothers" at bounding box center [316, 110] width 404 height 24
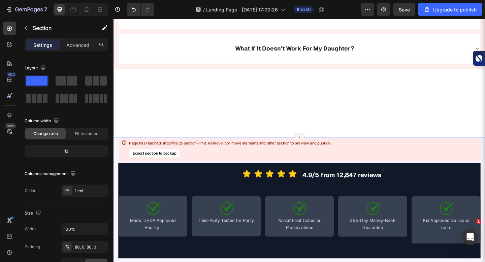
click at [279, 98] on h2 "Trusted by Over 50,000 Protective Mothers" at bounding box center [316, 110] width 404 height 24
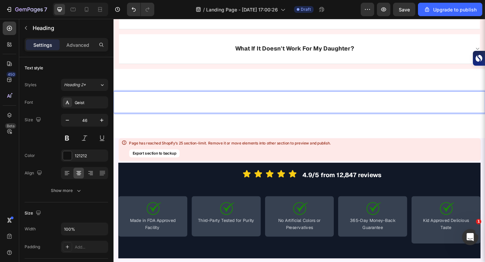
click at [279, 98] on h2 "Trusted by Over 50,000 Protective Mothers" at bounding box center [316, 110] width 404 height 24
click at [279, 98] on p "Trusted by Over 50,000 Protective Mothers" at bounding box center [315, 109] width 403 height 23
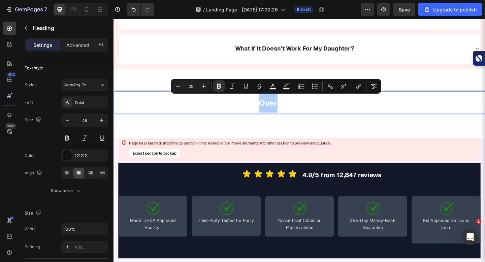
click at [266, 91] on div "Minus 25 Plus Bold Italic Underline Strikethrough color Text Background Color N…" at bounding box center [276, 86] width 208 height 12
click at [278, 105] on strong "Trusted by Over 50,000 Protective Mothers" at bounding box center [316, 110] width 180 height 11
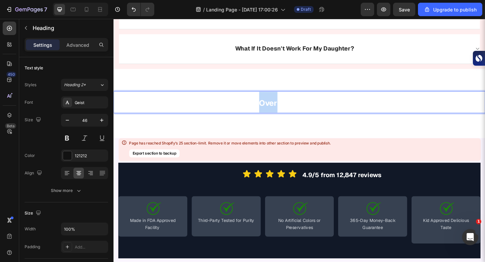
click at [278, 105] on strong "Trusted by Over 50,000 Protective Mothers" at bounding box center [316, 110] width 180 height 11
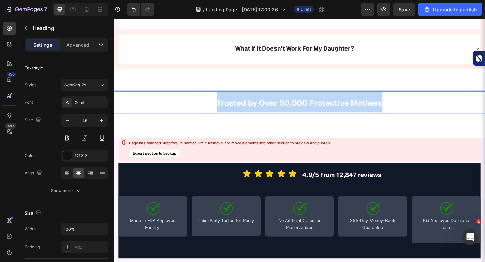
click at [278, 105] on strong "Trusted by Over 50,000 Protective Mothers" at bounding box center [316, 110] width 180 height 11
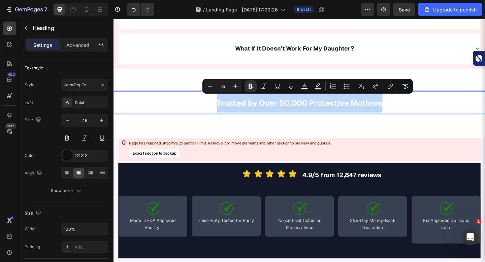
click at [198, 111] on p "Trusted by Over 50,000 Protective Mothers" at bounding box center [315, 109] width 403 height 23
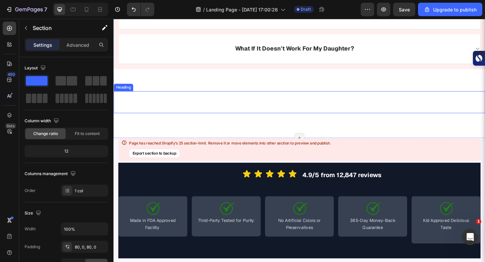
click at [185, 105] on p "⁠⁠⁠⁠⁠⁠⁠ Trusted by Over 50,000 Protective Mothers" at bounding box center [315, 109] width 403 height 23
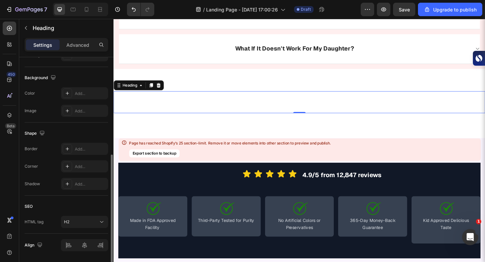
scroll to position [191, 0]
click at [83, 94] on div "Add..." at bounding box center [91, 94] width 32 height 6
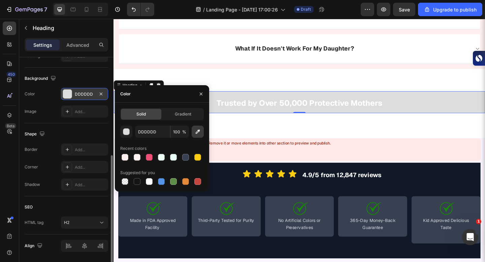
click at [195, 136] on button "button" at bounding box center [198, 132] width 12 height 12
type input "101827"
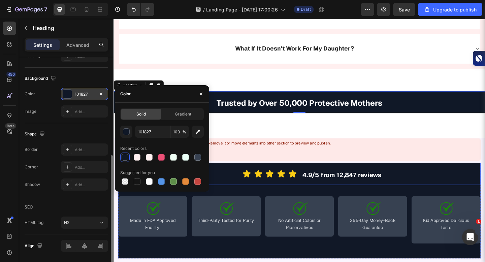
click at [243, 192] on div "Icon Icon Icon Icon Icon Icon List Icon Icon Icon Icon Icon Icon List" at bounding box center [216, 188] width 194 height 25
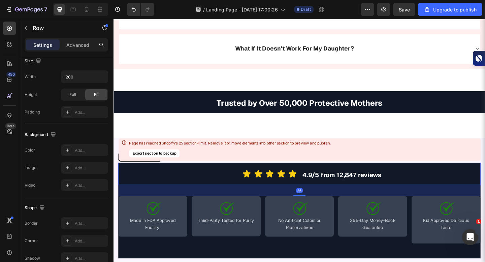
scroll to position [0, 0]
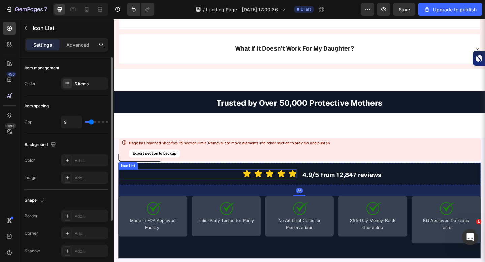
click at [241, 187] on div "Icon Icon Icon Icon Icon" at bounding box center [216, 187] width 194 height 9
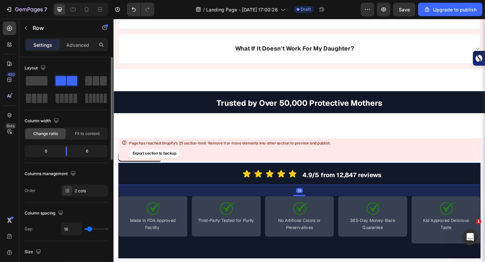
click at [211, 176] on div "Icon Icon Icon Icon Icon Icon List Icon Icon Icon Icon Icon Icon List" at bounding box center [216, 188] width 194 height 25
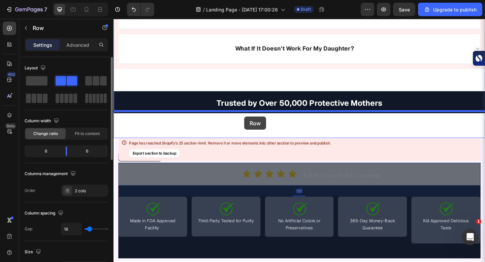
drag, startPoint x: 211, startPoint y: 176, endPoint x: 256, endPoint y: 125, distance: 67.6
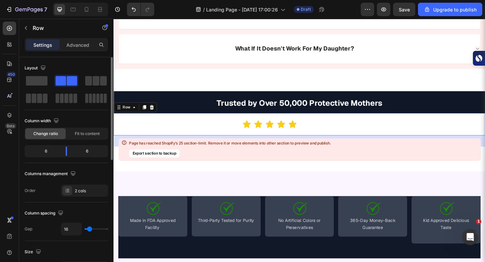
click at [215, 123] on div "Icon Icon Icon Icon Icon Icon List Icon Icon Icon Icon Icon Icon List" at bounding box center [213, 134] width 199 height 25
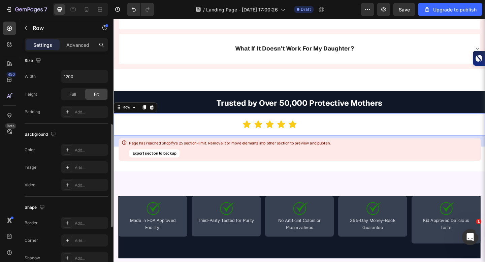
scroll to position [173, 0]
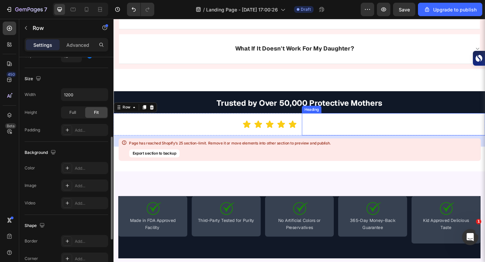
click at [354, 137] on h2 "4.9/5 from 12,847 reviews" at bounding box center [417, 134] width 199 height 25
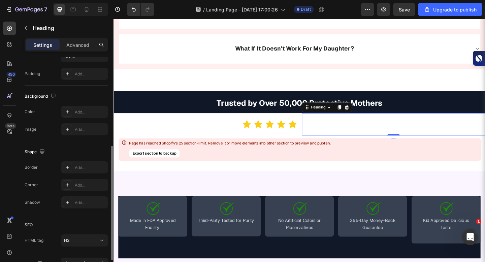
click at [353, 137] on h2 "4.9/5 from 12,847 reviews" at bounding box center [417, 134] width 199 height 25
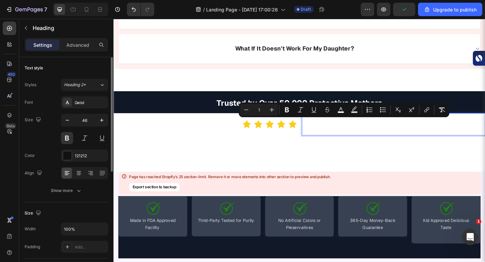
click at [340, 136] on span "4.9/5 from 12,847 reviews" at bounding box center [362, 135] width 86 height 9
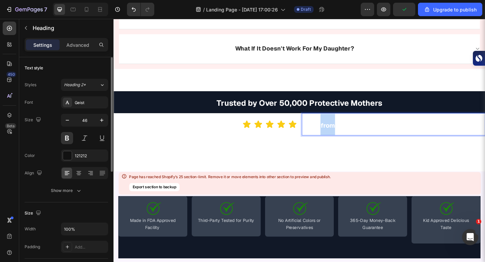
click at [340, 136] on span "4.9/5 from 12,847 reviews" at bounding box center [362, 135] width 86 height 9
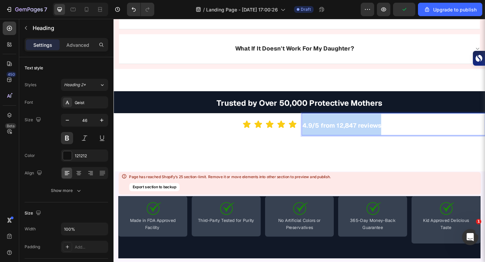
click at [340, 136] on span "4.9/5 from 12,847 reviews" at bounding box center [362, 135] width 86 height 9
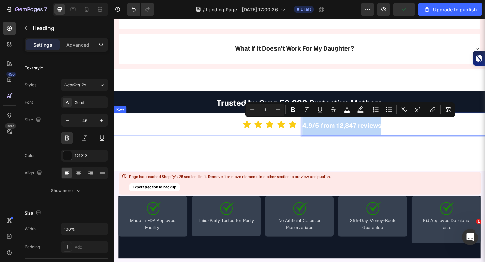
click at [209, 131] on div "Icon Icon Icon Icon Icon" at bounding box center [213, 133] width 199 height 9
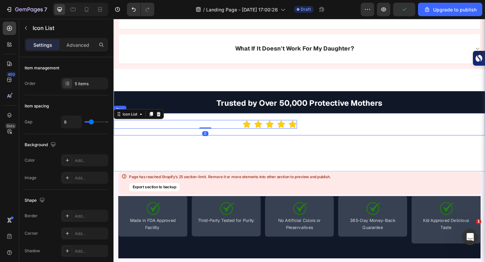
click at [207, 122] on div "Icon Icon Icon Icon Icon Icon List Icon Icon Icon Icon Icon Icon List 0" at bounding box center [213, 134] width 199 height 25
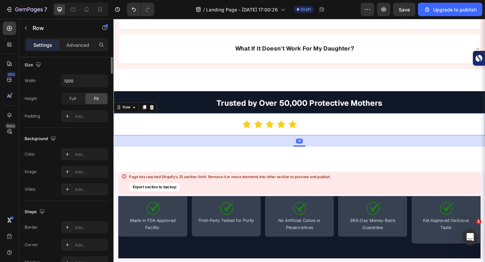
scroll to position [264, 0]
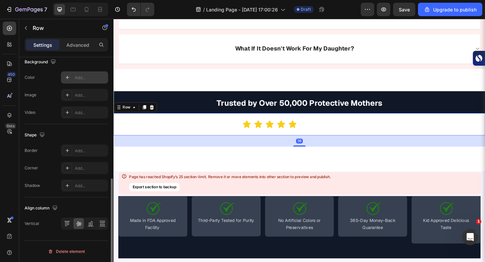
click at [63, 81] on div "Add..." at bounding box center [84, 77] width 47 height 12
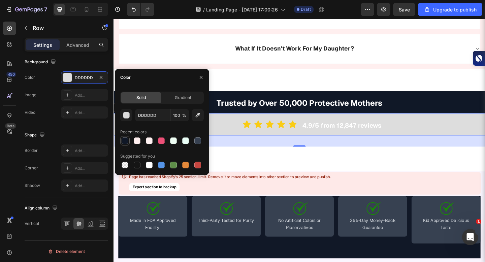
click at [124, 139] on div at bounding box center [125, 140] width 7 height 7
type input "101827"
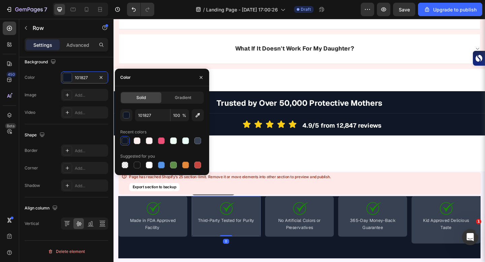
scroll to position [187, 0]
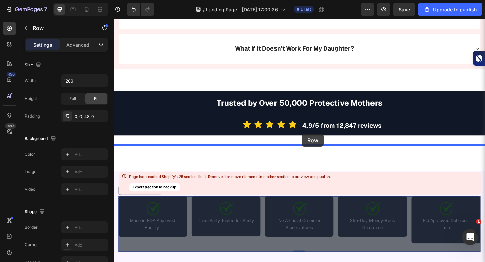
drag, startPoint x: 279, startPoint y: 257, endPoint x: 318, endPoint y: 144, distance: 119.6
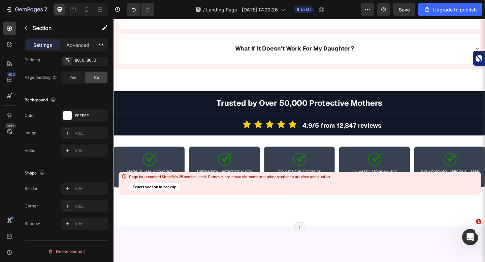
scroll to position [0, 0]
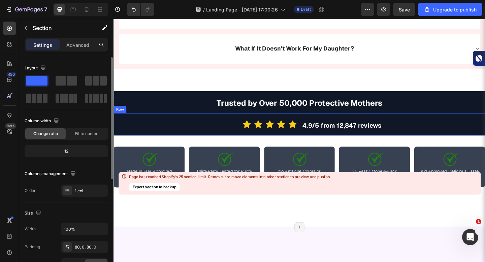
click at [315, 143] on div "Icon Icon Icon Icon Icon Icon List Icon Icon Icon Icon Icon Icon List 4.9/5 fro…" at bounding box center [316, 134] width 404 height 25
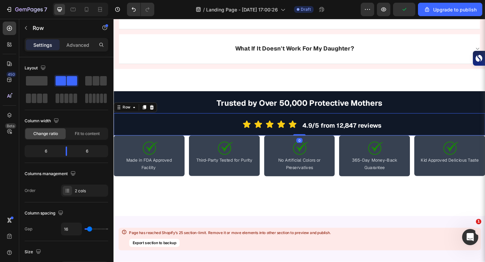
drag, startPoint x: 317, startPoint y: 154, endPoint x: 316, endPoint y: 140, distance: 14.2
click at [316, 140] on div "Icon Icon Icon Icon Icon Icon List Icon Icon Icon Icon Icon Icon List 4.9/5 fro…" at bounding box center [316, 134] width 404 height 25
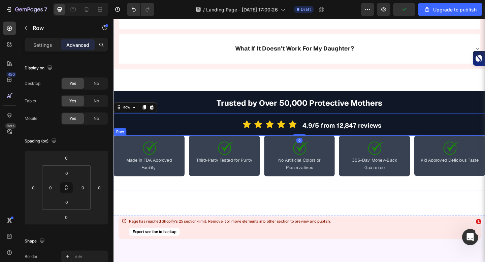
click at [274, 184] on div "Image Made in FDA Approved Facility Heading Row Image Third-Party Tested for Pu…" at bounding box center [316, 176] width 404 height 61
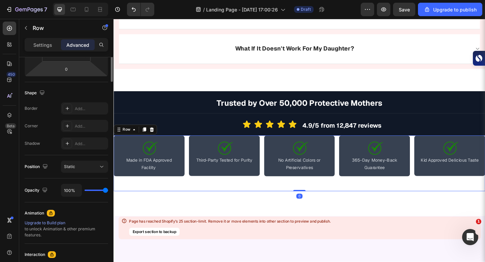
scroll to position [206, 0]
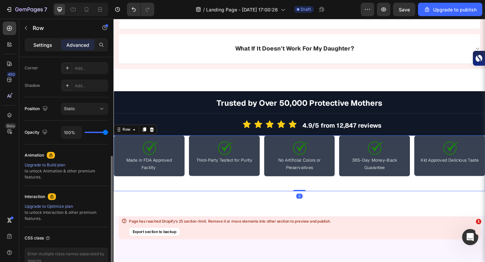
click at [45, 42] on p "Settings" at bounding box center [42, 44] width 19 height 7
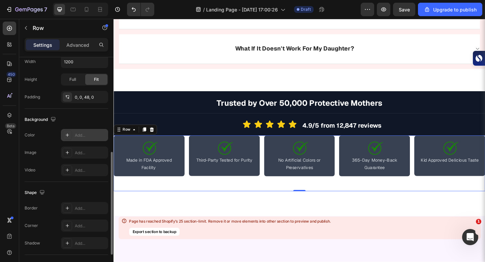
click at [66, 137] on icon at bounding box center [67, 134] width 5 height 5
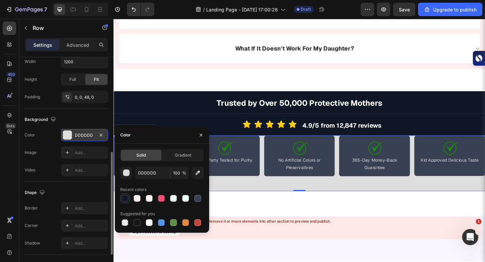
click at [125, 197] on div at bounding box center [125, 198] width 7 height 7
type input "101827"
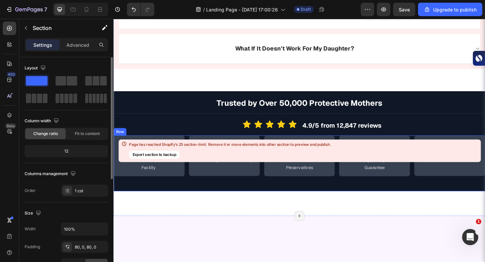
scroll to position [6246, 0]
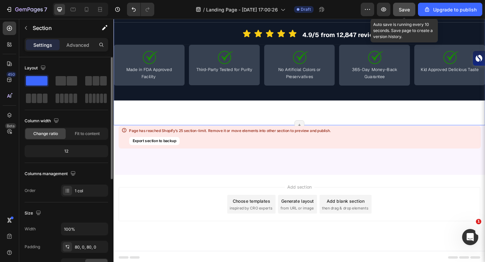
click at [408, 8] on span "Save" at bounding box center [404, 10] width 11 height 6
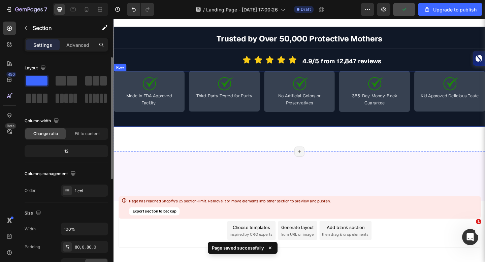
scroll to position [6031, 0]
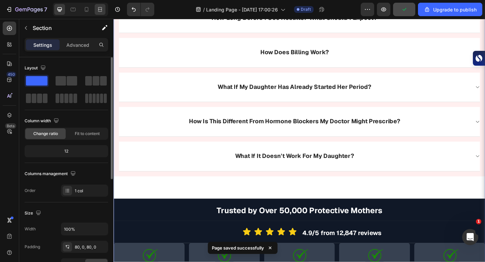
click at [101, 10] on icon at bounding box center [100, 9] width 7 height 7
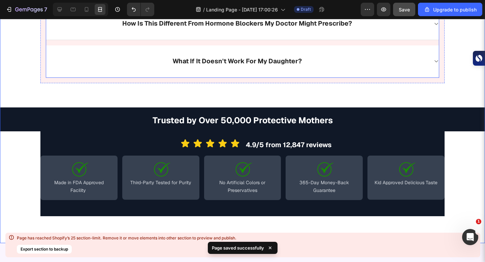
scroll to position [6153, 0]
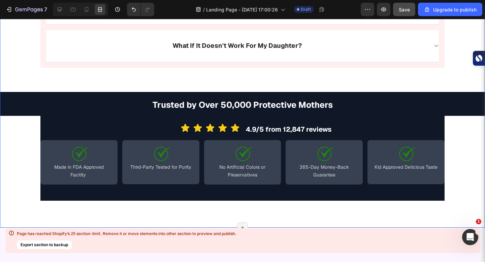
click at [59, 11] on icon at bounding box center [59, 9] width 7 height 7
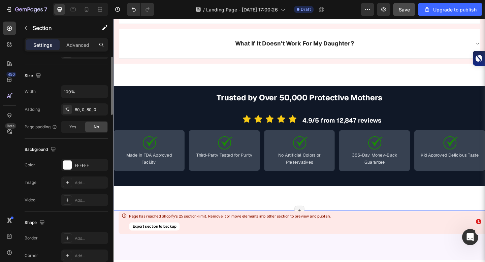
scroll to position [187, 0]
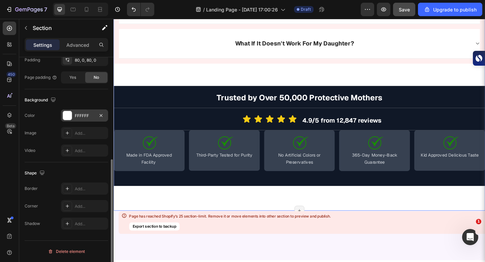
click at [66, 117] on div at bounding box center [67, 115] width 9 height 9
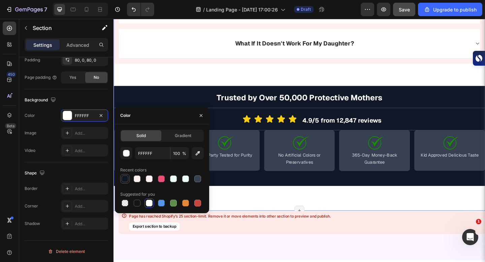
click at [124, 178] on div at bounding box center [125, 179] width 7 height 7
type input "101827"
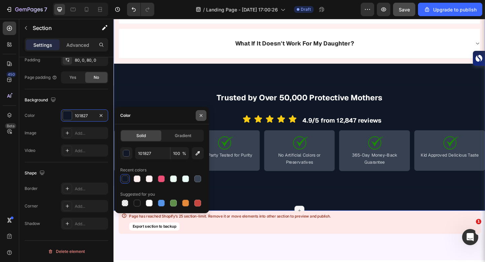
click at [200, 114] on icon "button" at bounding box center [201, 115] width 3 height 3
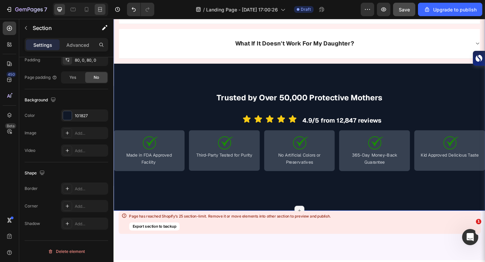
click at [99, 13] on div at bounding box center [100, 9] width 11 height 11
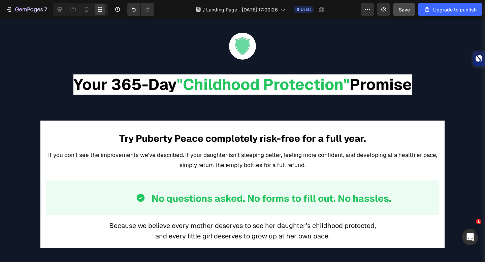
scroll to position [5472, 0]
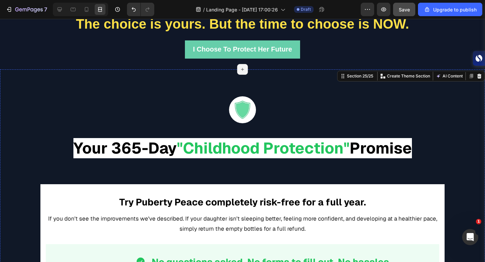
click at [135, 10] on icon "Undo/Redo" at bounding box center [133, 9] width 7 height 7
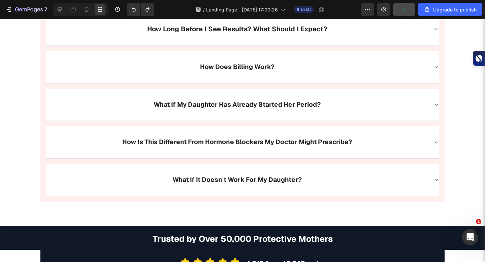
scroll to position [6178, 0]
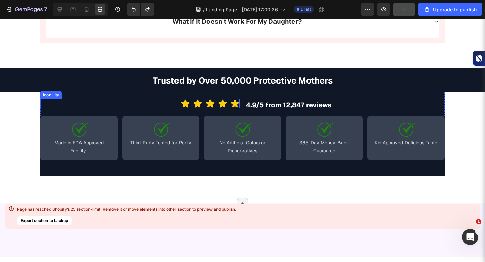
click at [70, 106] on div "Icon Icon Icon Icon Icon" at bounding box center [139, 103] width 199 height 9
click at [142, 93] on div "Icon Icon Icon Icon Icon Icon List Icon Icon Icon Icon Icon Icon List 0" at bounding box center [139, 104] width 199 height 25
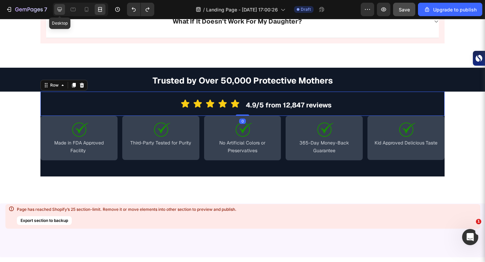
click at [59, 6] on div at bounding box center [59, 9] width 11 height 11
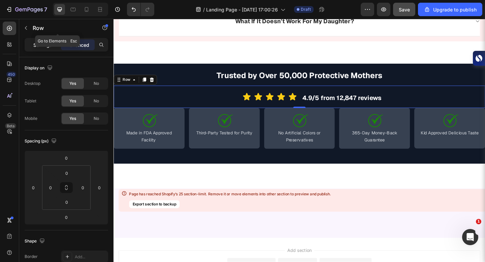
click at [38, 39] on div "Settings" at bounding box center [43, 44] width 34 height 11
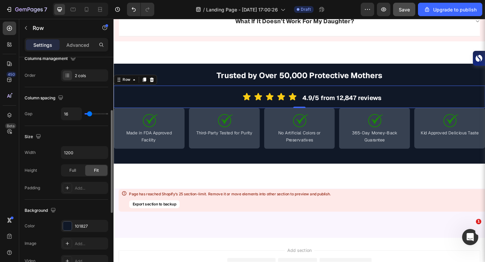
scroll to position [121, 0]
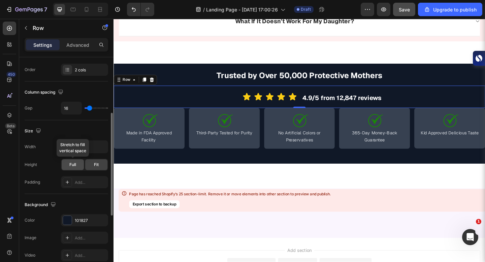
click at [76, 163] on span "Full" at bounding box center [72, 165] width 7 height 6
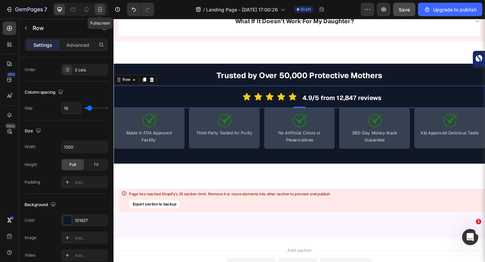
click at [100, 9] on icon at bounding box center [101, 9] width 2 height 2
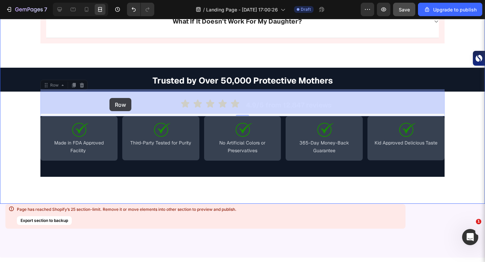
drag, startPoint x: 45, startPoint y: 85, endPoint x: 109, endPoint y: 98, distance: 66.1
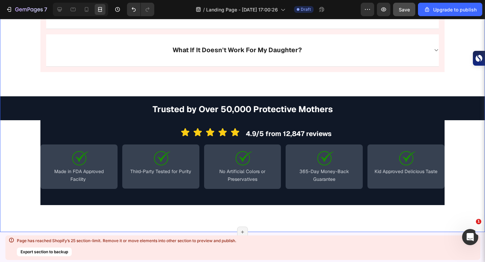
scroll to position [6138, 0]
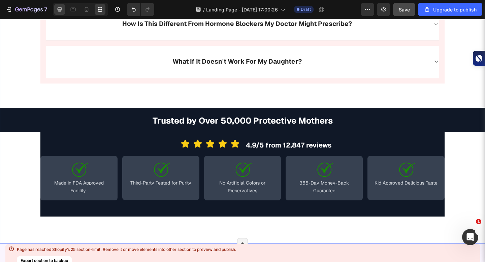
click at [62, 11] on icon at bounding box center [59, 9] width 7 height 7
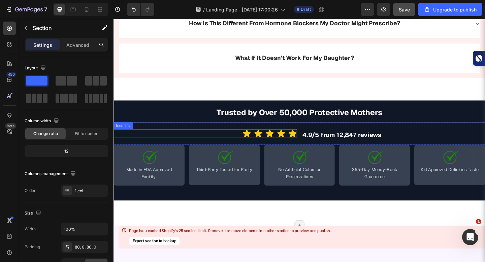
click at [190, 144] on div "Icon Icon Icon Icon Icon" at bounding box center [213, 143] width 199 height 9
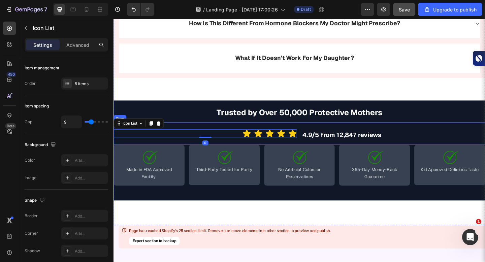
click at [193, 126] on p "⁠⁠⁠⁠⁠⁠⁠ Trusted by Over 50,000 Protective Mothers" at bounding box center [315, 119] width 403 height 23
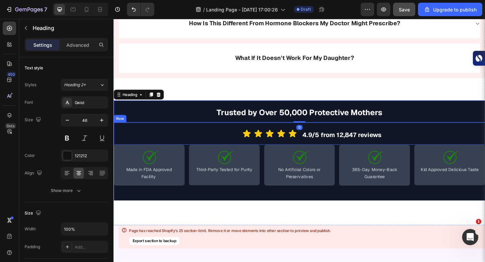
click at [193, 134] on div "Icon Icon Icon Icon Icon Icon List Icon Icon Icon Icon Icon Icon List" at bounding box center [213, 144] width 199 height 25
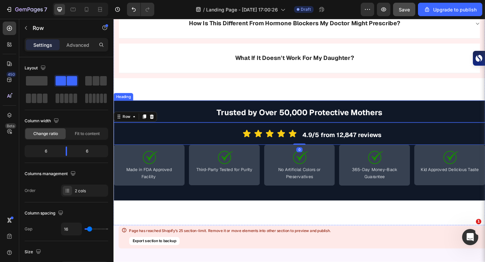
click at [195, 121] on p "⁠⁠⁠⁠⁠⁠⁠ Trusted by Over 50,000 Protective Mothers" at bounding box center [315, 119] width 403 height 23
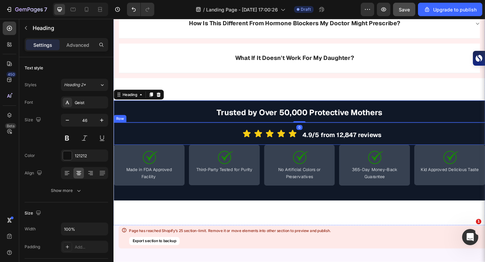
click at [191, 136] on div "Icon Icon Icon Icon Icon Icon List Icon Icon Icon Icon Icon Icon List" at bounding box center [213, 144] width 199 height 25
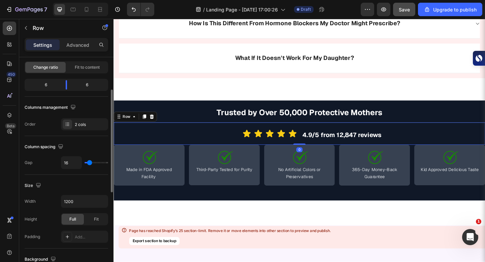
scroll to position [68, 0]
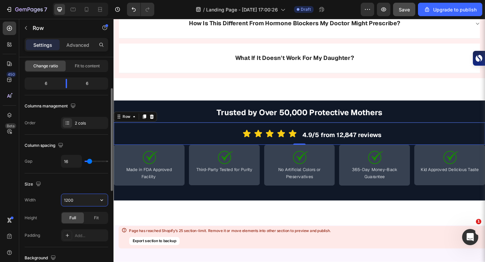
click at [93, 203] on input "1200" at bounding box center [84, 200] width 46 height 12
click at [102, 201] on icon "button" at bounding box center [101, 200] width 7 height 7
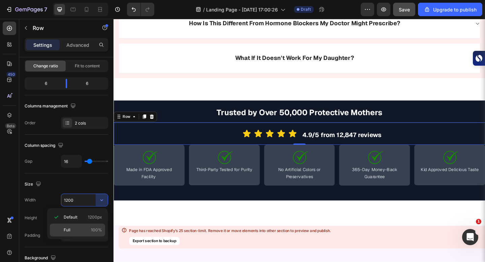
click at [93, 234] on div "Full 100%" at bounding box center [77, 230] width 55 height 13
type input "100%"
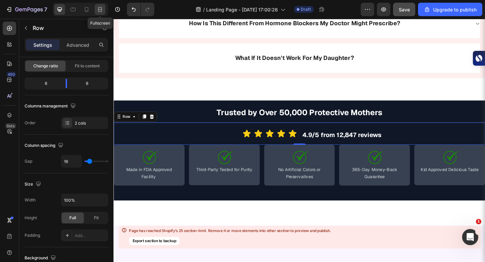
click at [99, 12] on icon at bounding box center [100, 9] width 7 height 7
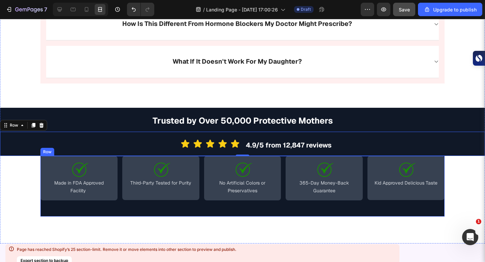
click at [84, 207] on div "Image Made in FDA Approved Facility Heading Row Image Third-Party Tested for Pu…" at bounding box center [242, 186] width 404 height 61
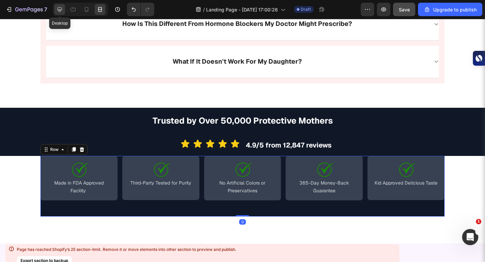
click at [62, 11] on icon at bounding box center [59, 9] width 7 height 7
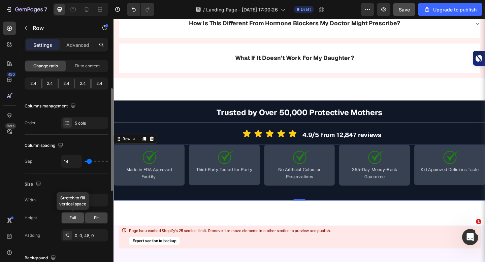
click at [78, 220] on div "Full" at bounding box center [73, 218] width 22 height 11
click at [102, 205] on button "button" at bounding box center [102, 200] width 12 height 12
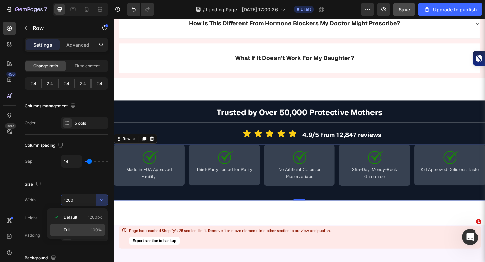
click at [90, 228] on p "Full 100%" at bounding box center [83, 230] width 38 height 6
type input "100%"
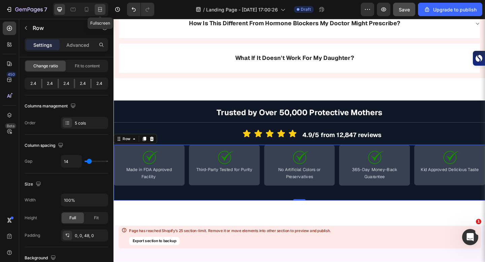
click at [100, 9] on icon at bounding box center [101, 9] width 2 height 2
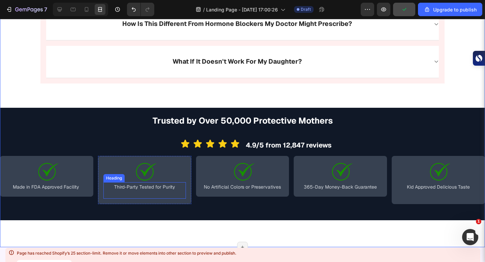
click at [133, 190] on h2 "Third-Party Tested for Purity" at bounding box center [144, 190] width 83 height 17
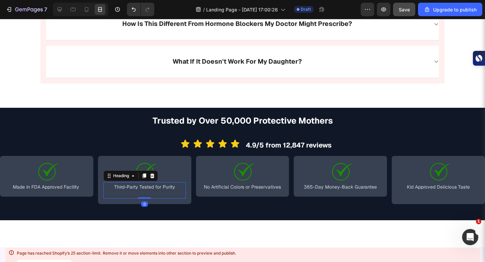
click at [139, 193] on h2 "Third-Party Tested for Purity" at bounding box center [144, 190] width 83 height 17
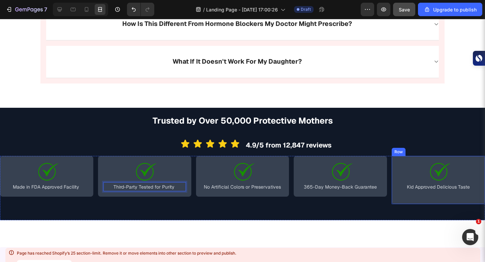
click at [438, 201] on div "Image Kid Approved Delicious Taste Heading Row" at bounding box center [438, 180] width 93 height 48
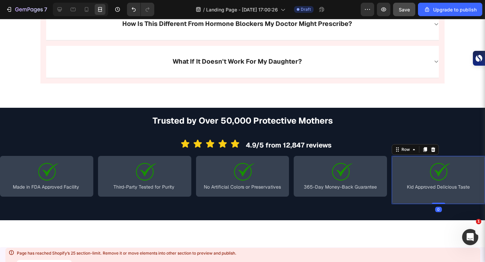
click at [437, 199] on div "Image Kid Approved Delicious Taste Heading Row 0" at bounding box center [438, 180] width 93 height 48
click at [437, 194] on h2 "Kid Approved Delicious Taste" at bounding box center [438, 190] width 83 height 17
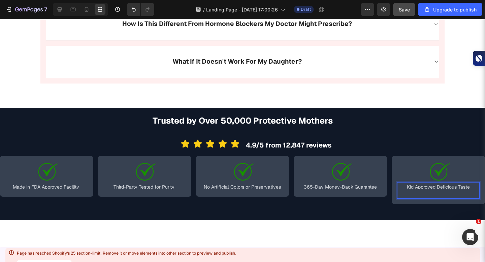
click at [437, 191] on h2 "Kid Approved Delicious Taste" at bounding box center [438, 190] width 83 height 17
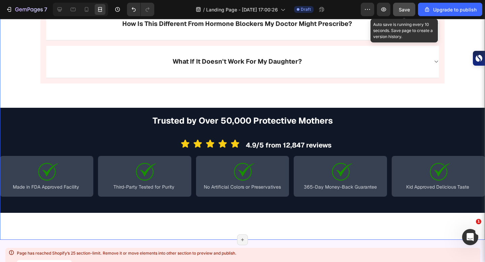
click at [409, 5] on button "Save" at bounding box center [404, 9] width 22 height 13
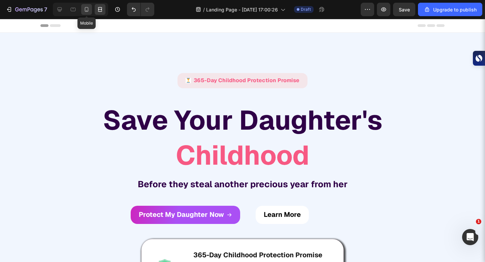
click at [87, 11] on icon at bounding box center [86, 9] width 7 height 7
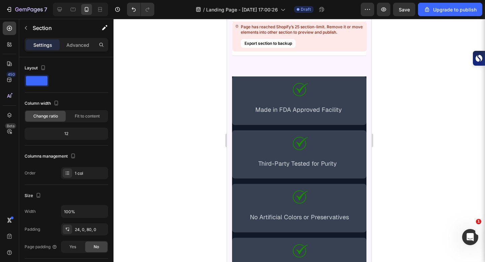
scroll to position [7881, 0]
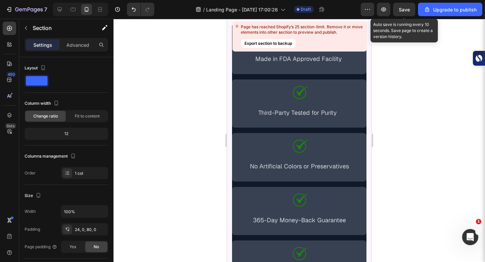
click at [405, 12] on div "Save" at bounding box center [404, 9] width 11 height 7
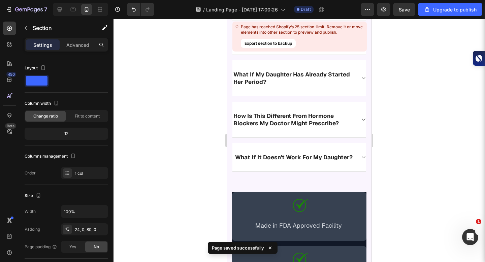
scroll to position [7719, 0]
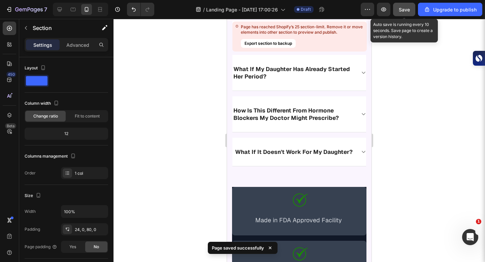
click at [408, 14] on button "Save" at bounding box center [404, 9] width 22 height 13
